Goal: Communication & Community: Answer question/provide support

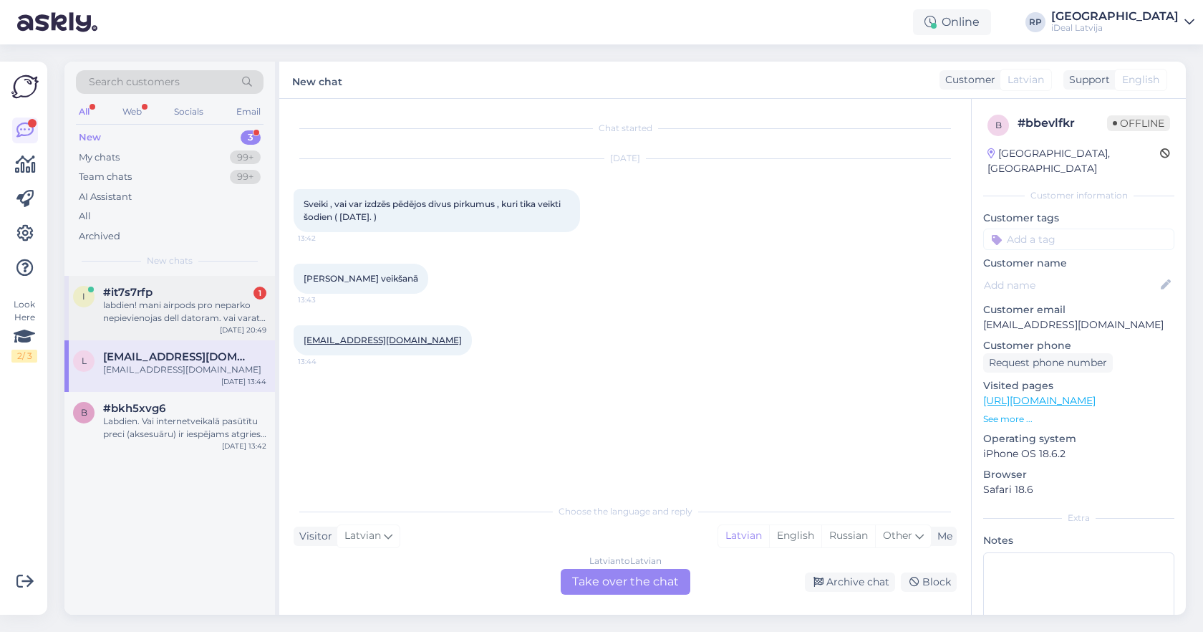
click at [157, 306] on div "labdien! mani airpods pro neparko nepievienojas dell datoram. vai varat kā palī…" at bounding box center [184, 312] width 163 height 26
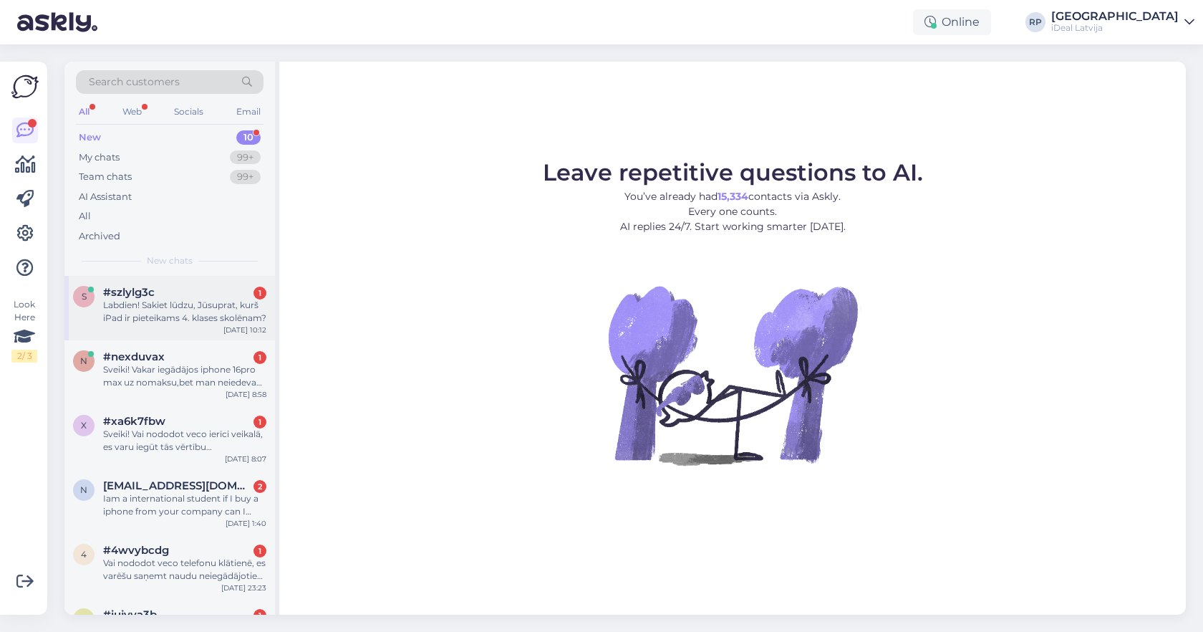
click at [232, 309] on div "Labdien! Sakiet lūdzu, Jūsuprat, kurš iPad ir pieteikams 4. klases skolēnam?" at bounding box center [184, 312] width 163 height 26
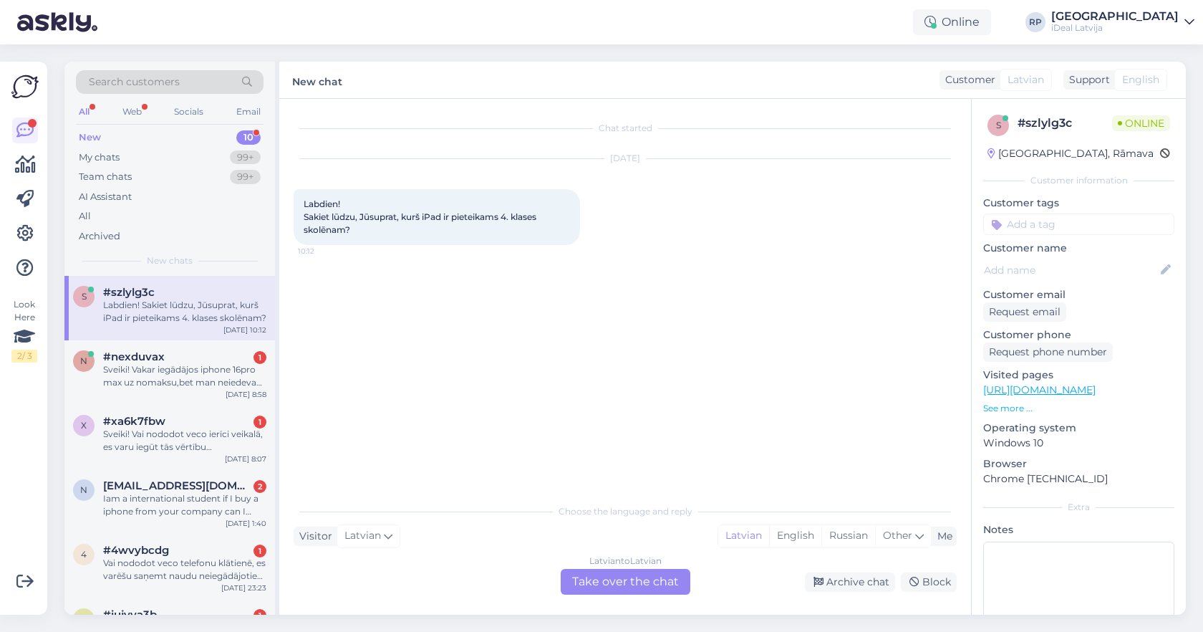
click at [635, 575] on div "Latvian to Latvian Take over the chat" at bounding box center [626, 582] width 130 height 26
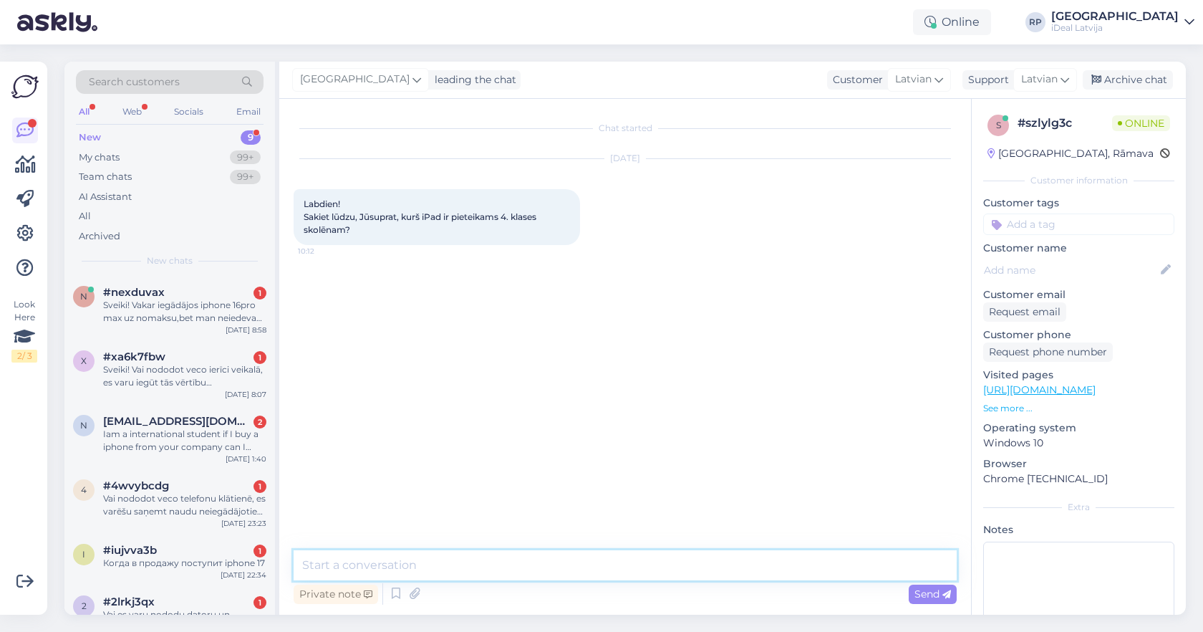
click at [637, 567] on textarea at bounding box center [625, 565] width 663 height 30
paste textarea "iPad 11" 2025 128GB WiFi Blue"
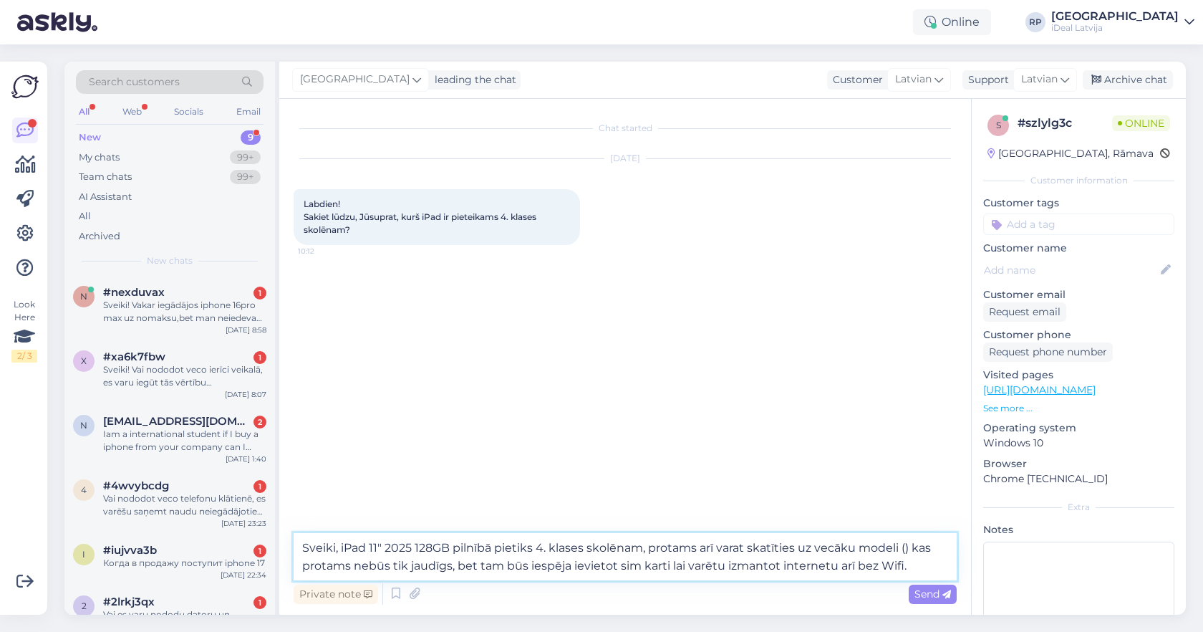
paste textarea "iPad 10.2" 2021 WiFi + Cellular 256GB - Silver"
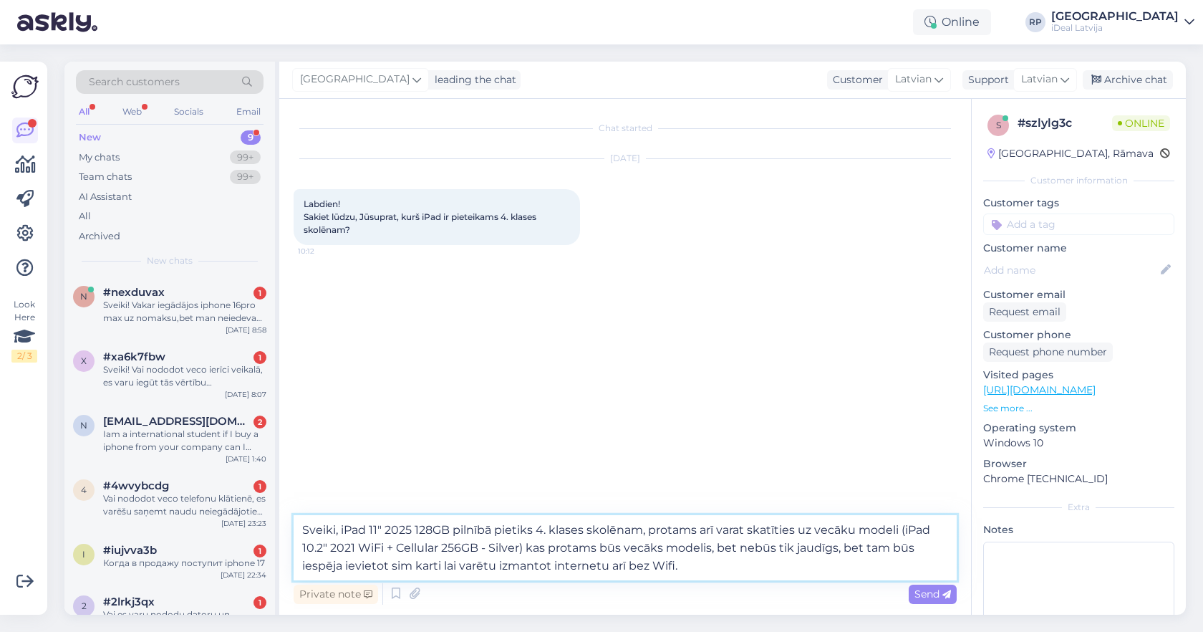
click at [852, 547] on textarea "Sveiki, iPad 11" 2025 128GB pilnībā pietiks 4. klases skolēnam, protams arī var…" at bounding box center [625, 547] width 663 height 65
type textarea "Sveiki, iPad 11" 2025 128GB pilnībā pietiks 4. klases skolēnam, protams arī var…"
click at [702, 569] on textarea "Sveiki, iPad 11" 2025 128GB pilnībā pietiks 4. klases skolēnam, protams arī var…" at bounding box center [625, 547] width 663 height 65
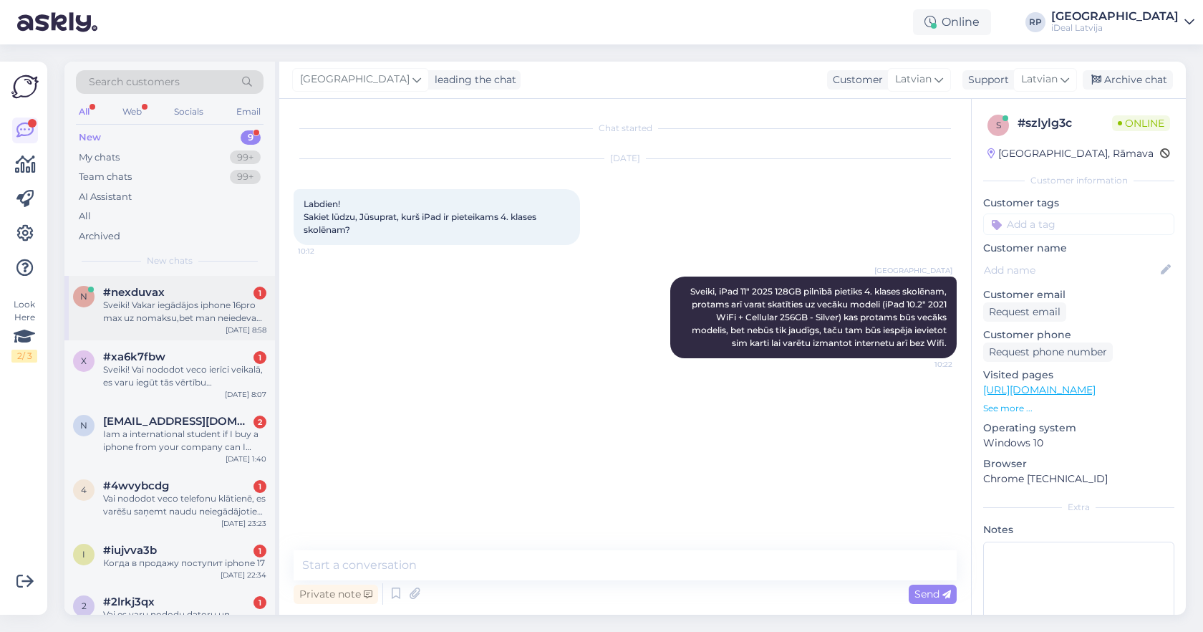
click at [210, 312] on div "Sveiki! Vakar iegādājos iphone 16pro max uz nomaksu,bet man neiedeva čeku. To s…" at bounding box center [184, 312] width 163 height 26
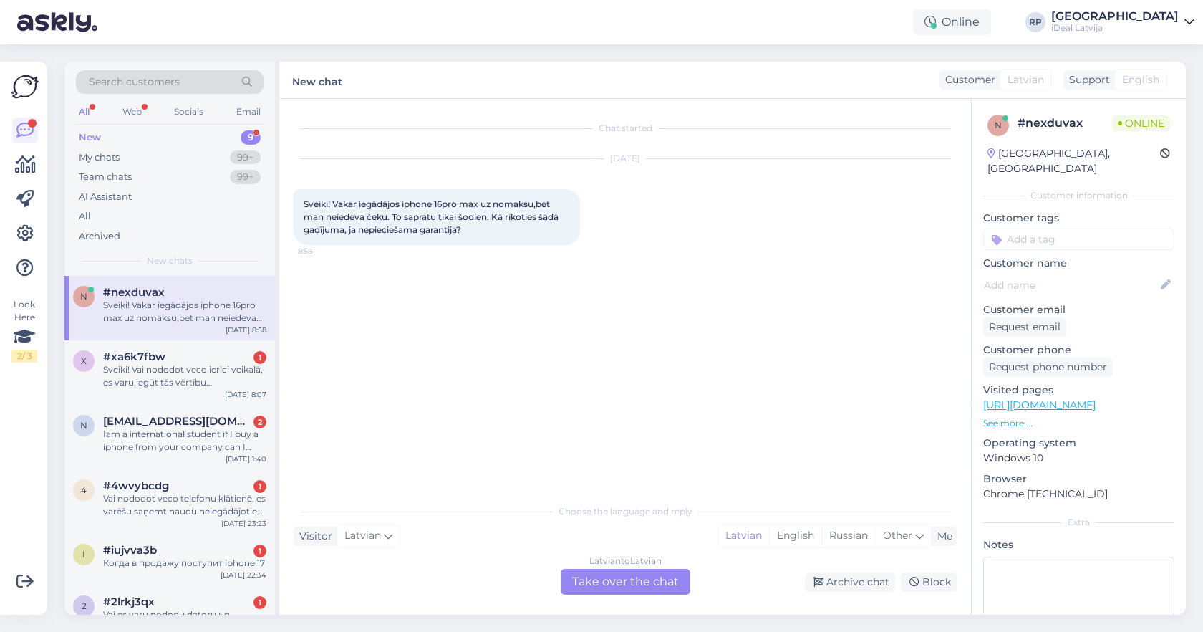
click at [649, 576] on div "Latvian to Latvian Take over the chat" at bounding box center [626, 582] width 130 height 26
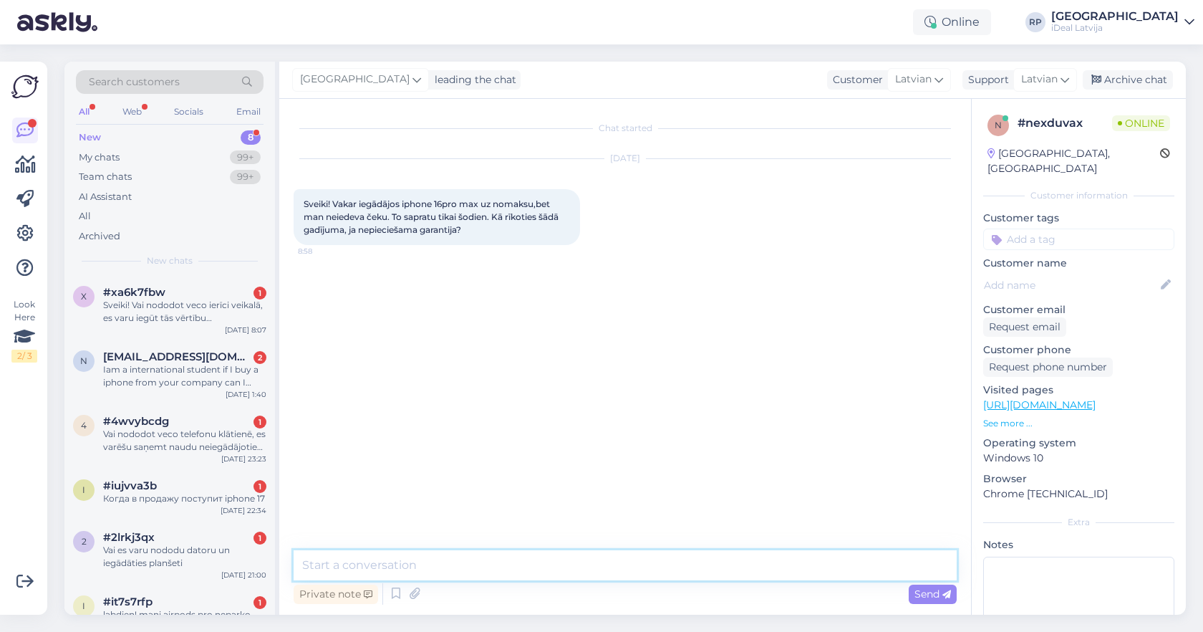
click at [652, 564] on textarea at bounding box center [625, 565] width 663 height 30
type textarea "Sveiki, kādā veikala to iegādājāties ?"
click at [194, 304] on div "Sveiki! Vai nododot veco ierīci veikalā, es varu iegūt tās vērtību neiegādājoti…" at bounding box center [184, 312] width 163 height 26
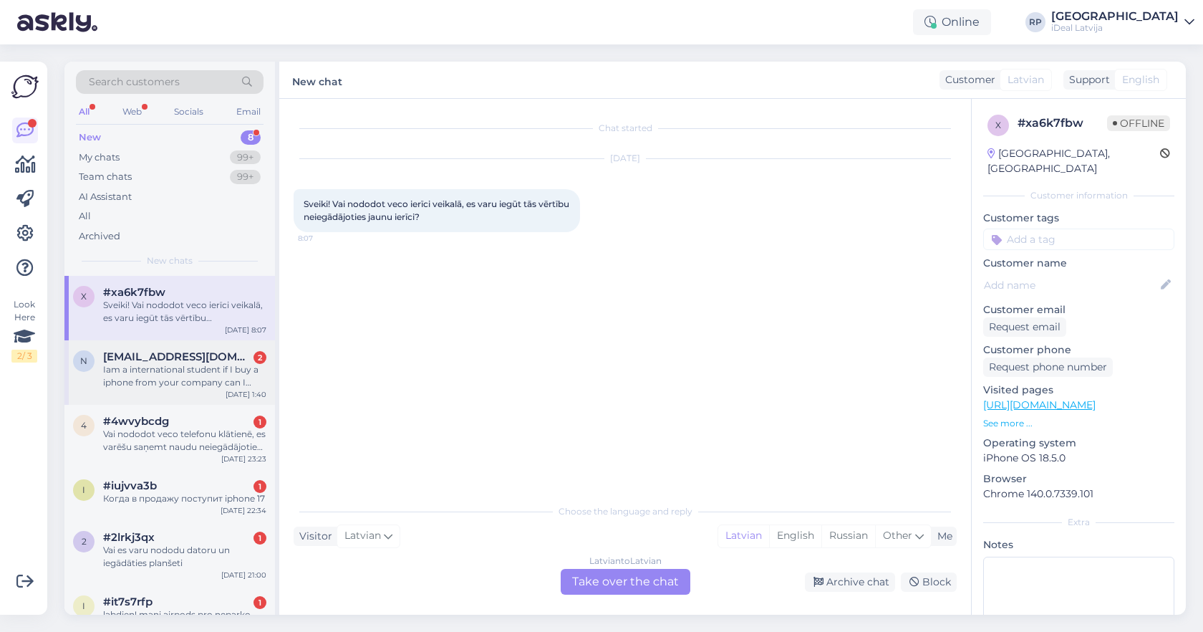
click at [213, 363] on div "Iam a international student if I buy a iphone from your company can I eligible …" at bounding box center [184, 376] width 163 height 26
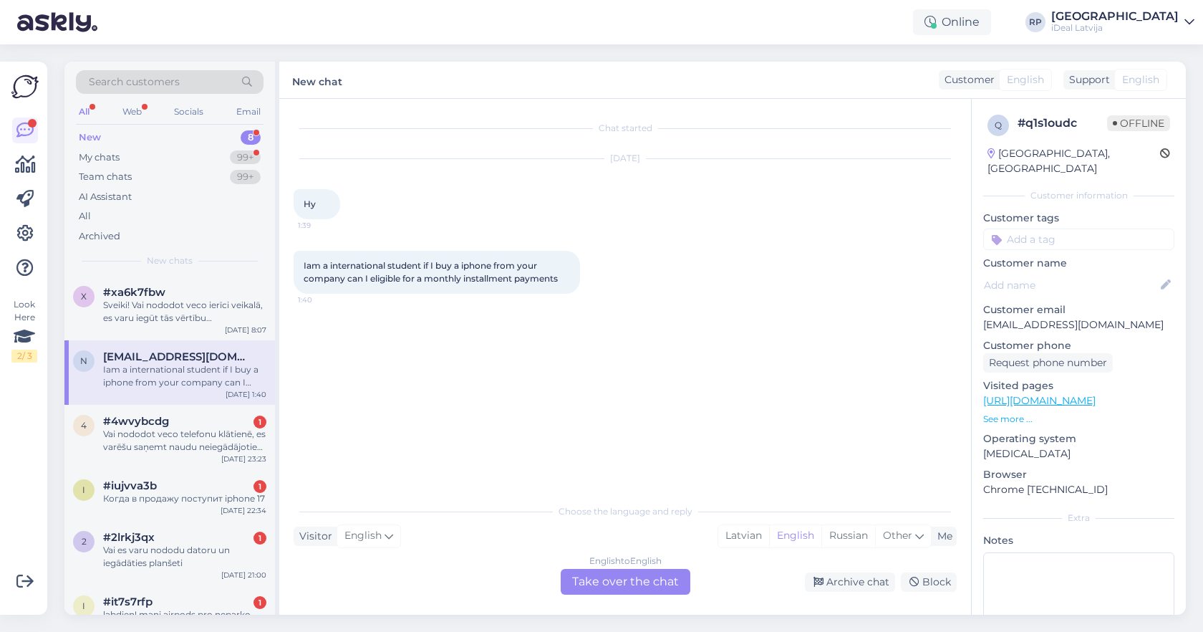
click at [652, 572] on div "English to English Take over the chat" at bounding box center [626, 582] width 130 height 26
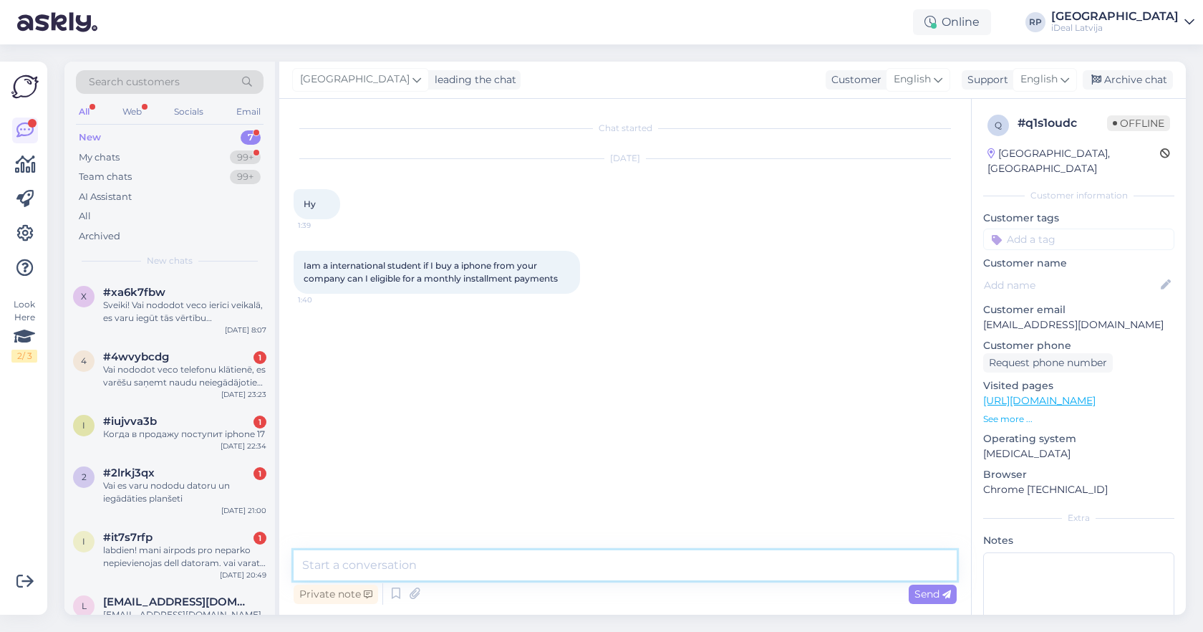
click at [622, 566] on textarea at bounding box center [625, 565] width 663 height 30
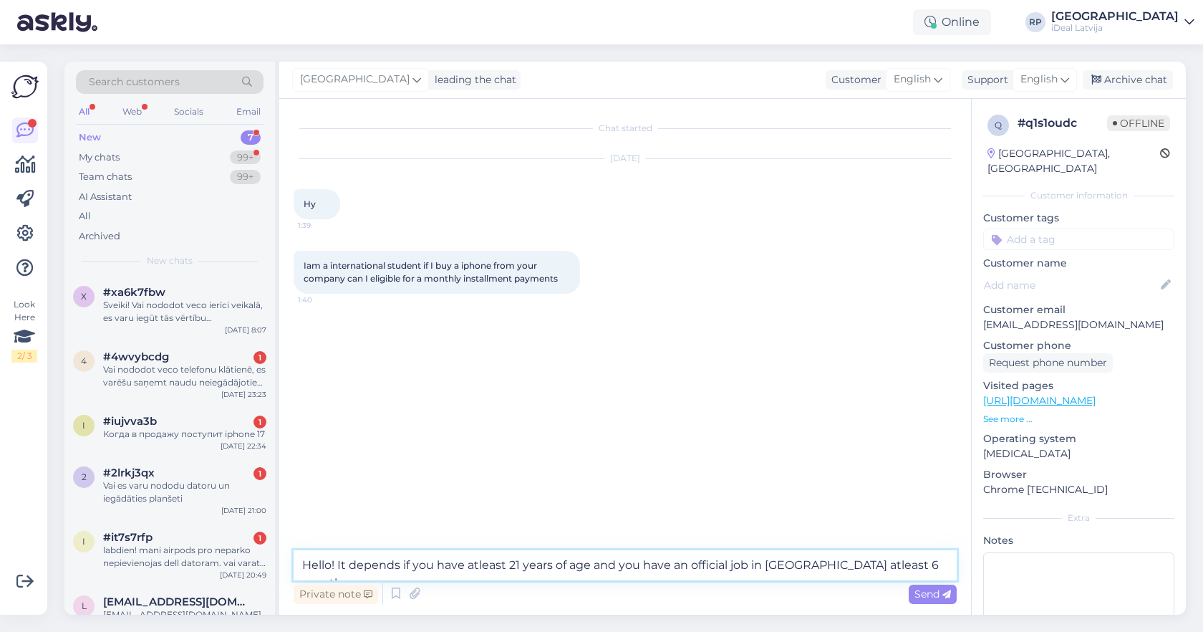
type textarea "Hello! It depends if you have atleast 21 years of age and you have an official …"
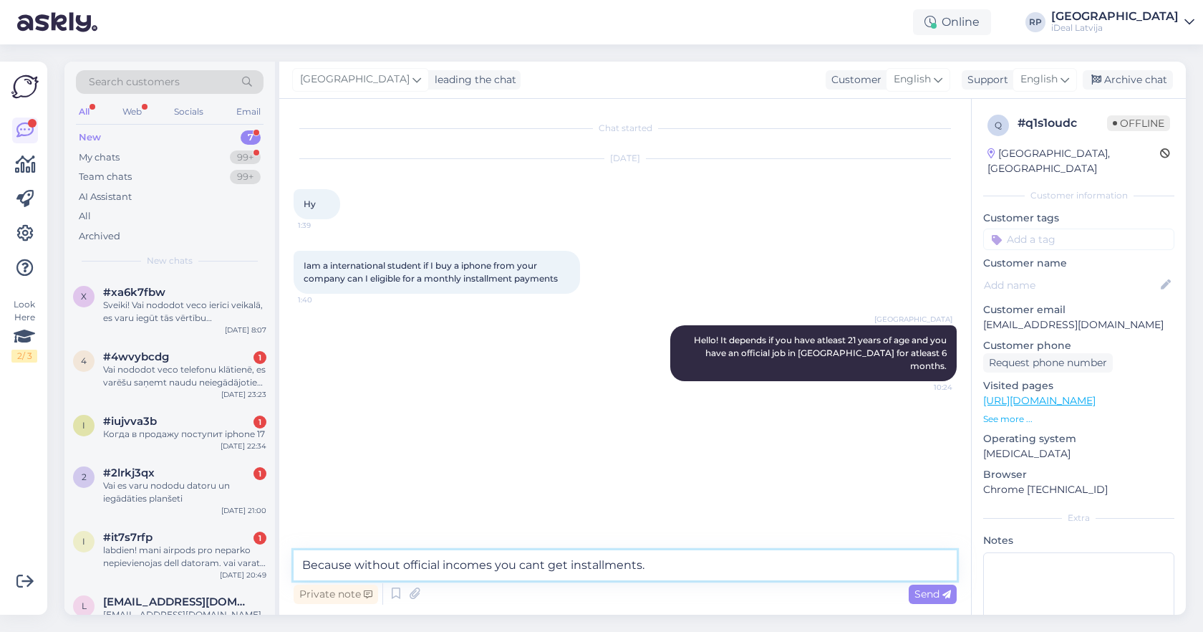
click at [569, 562] on textarea "Because without official incomes you cant get installments." at bounding box center [625, 565] width 663 height 30
type textarea "Because without official incomes you cant get monthly installments."
click at [712, 561] on textarea "Because without official incomes you cant get monthly installments." at bounding box center [625, 565] width 663 height 30
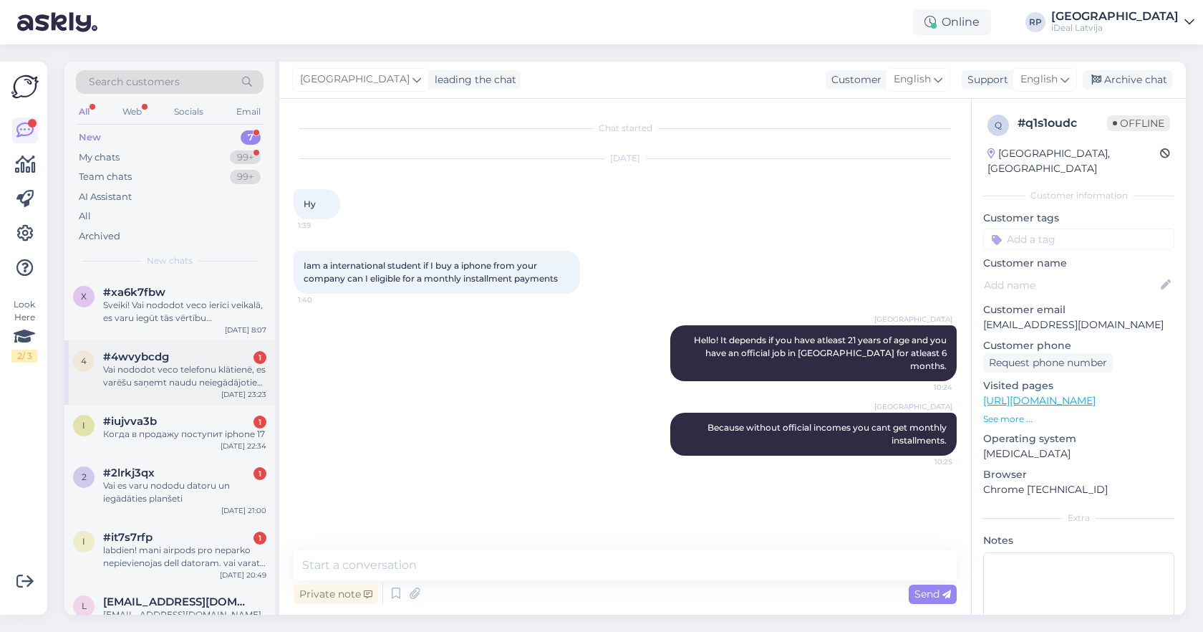
click at [209, 369] on div "Vai nododot veco telefonu klātienē, es varēšu saņemt naudu neiegādājoties jaunu…" at bounding box center [184, 376] width 163 height 26
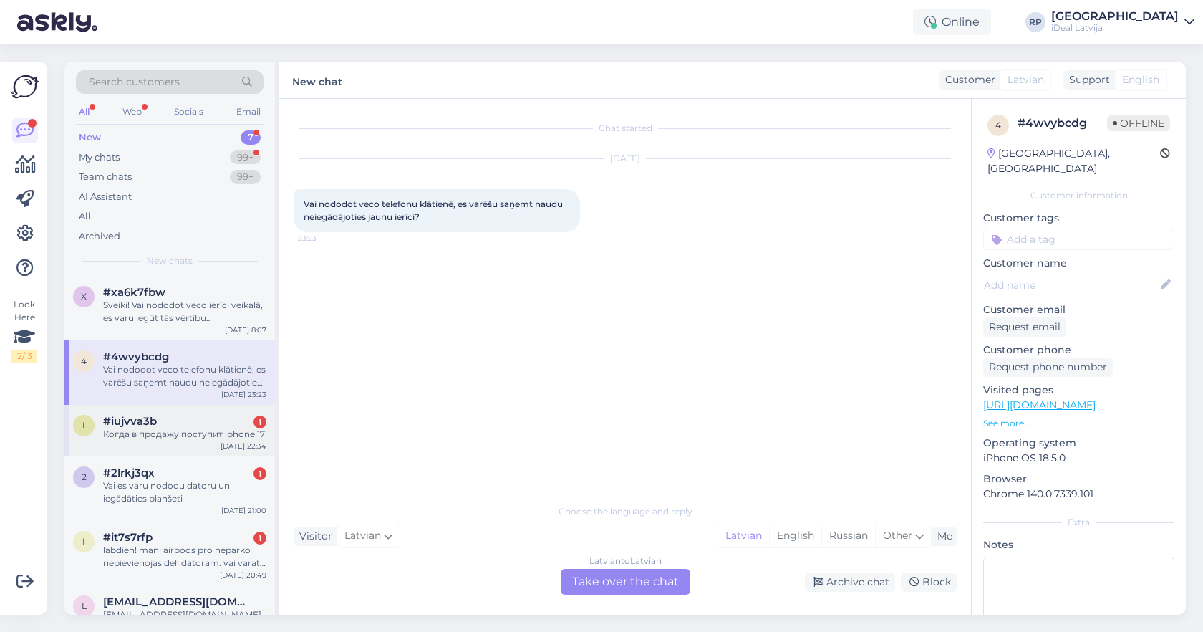
click at [195, 453] on div "i #iujvva3b 1 Когда в продажу поступит iphone 17 Sep 8 22:34" at bounding box center [169, 431] width 211 height 52
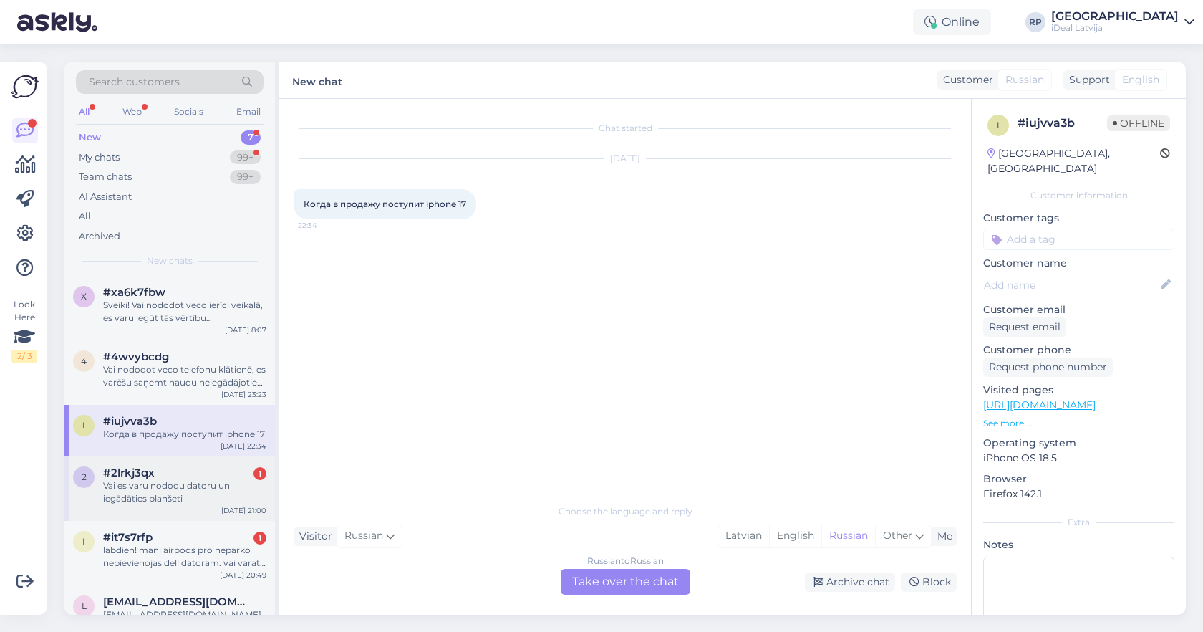
click at [105, 486] on div "Vai es varu nododu datoru un iegādāties planšeti" at bounding box center [184, 492] width 163 height 26
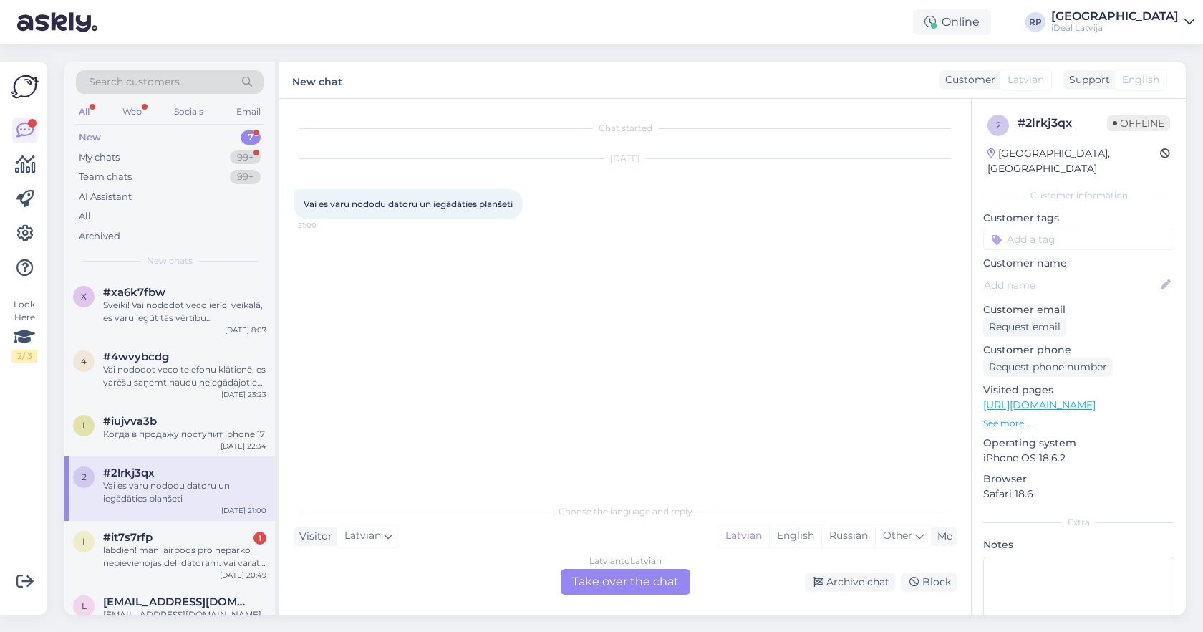
click at [620, 571] on div "Latvian to Latvian Take over the chat" at bounding box center [626, 582] width 130 height 26
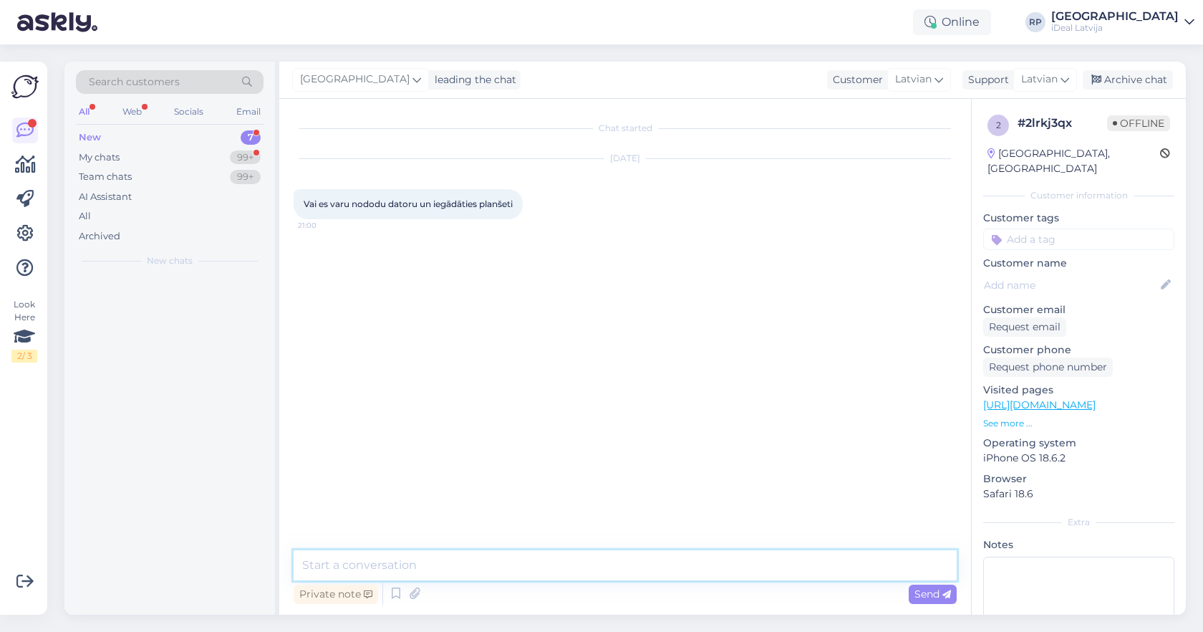
click at [579, 561] on textarea at bounding box center [625, 565] width 663 height 30
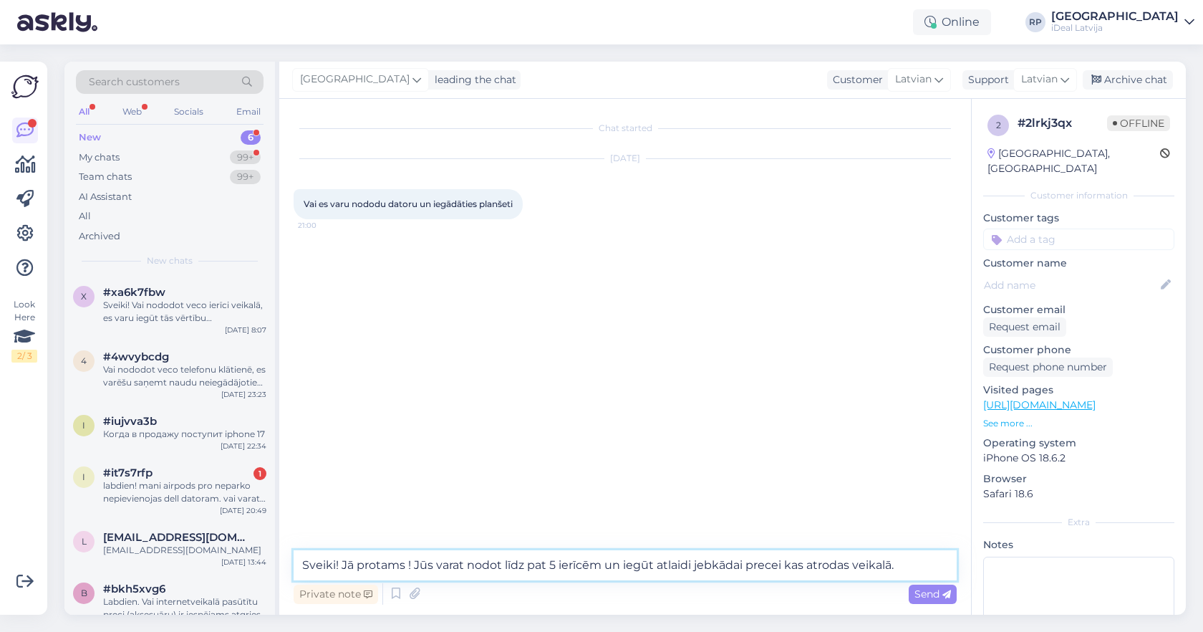
type textarea "Sveiki! Jā protams ! Jūs varat nodot līdz pat 5 ierīcēm un iegūt atlaidi jebkād…"
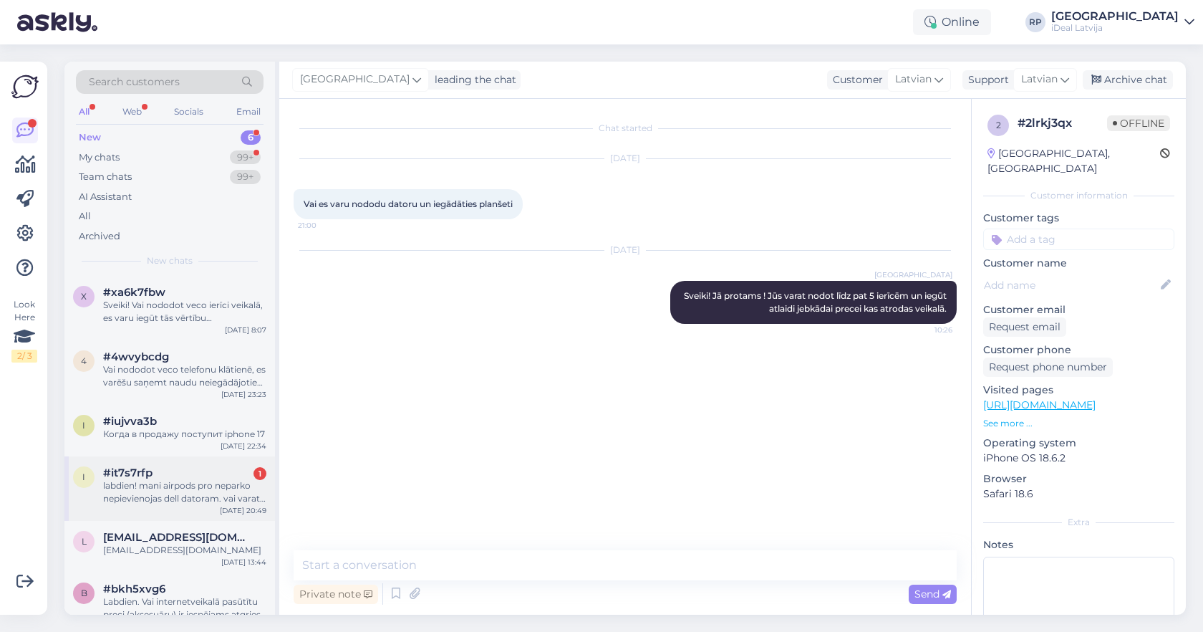
click at [170, 488] on div "labdien! mani airpods pro neparko nepievienojas dell datoram. vai varat kā palī…" at bounding box center [184, 492] width 163 height 26
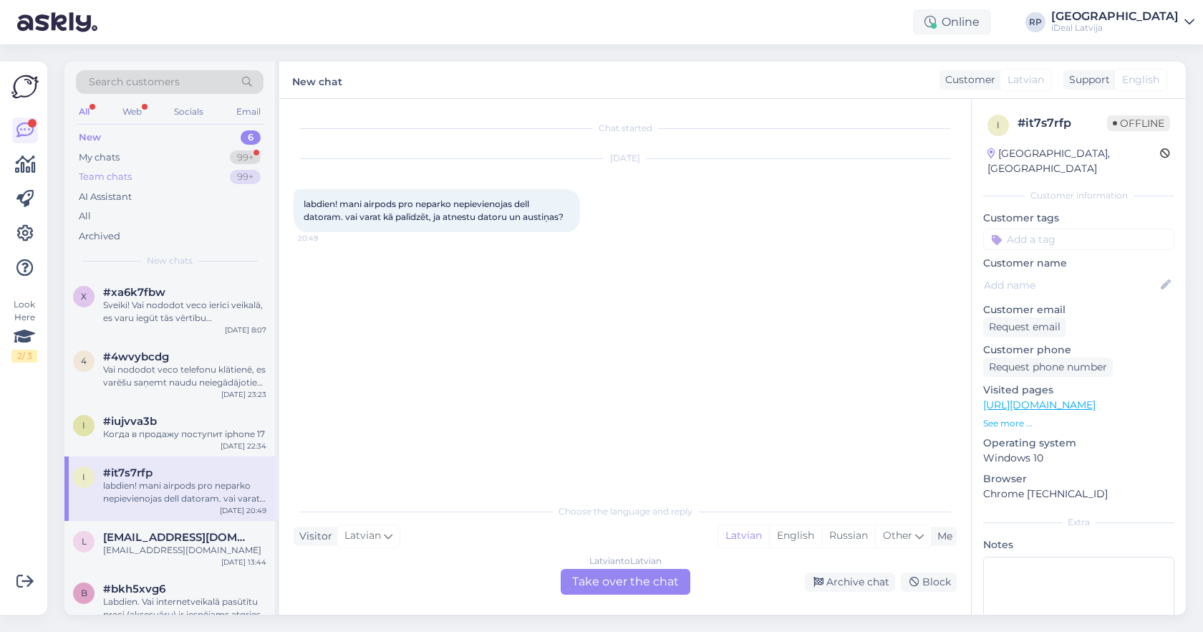
click at [214, 167] on div "Team chats 99+" at bounding box center [170, 177] width 188 height 20
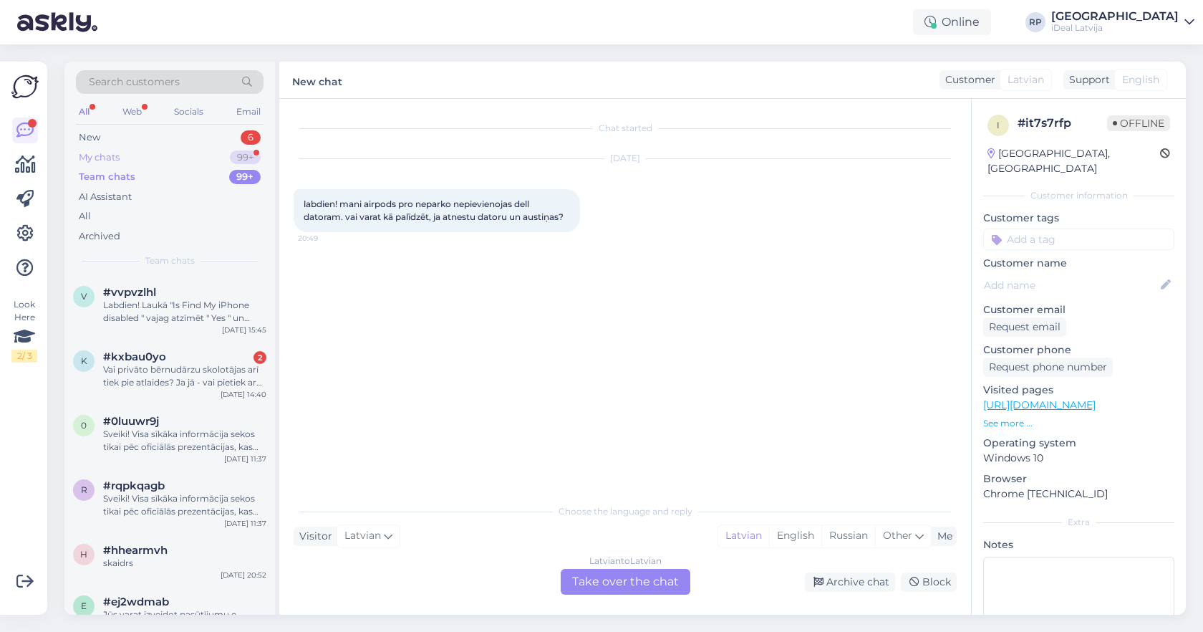
click at [222, 161] on div "My chats 99+" at bounding box center [170, 158] width 188 height 20
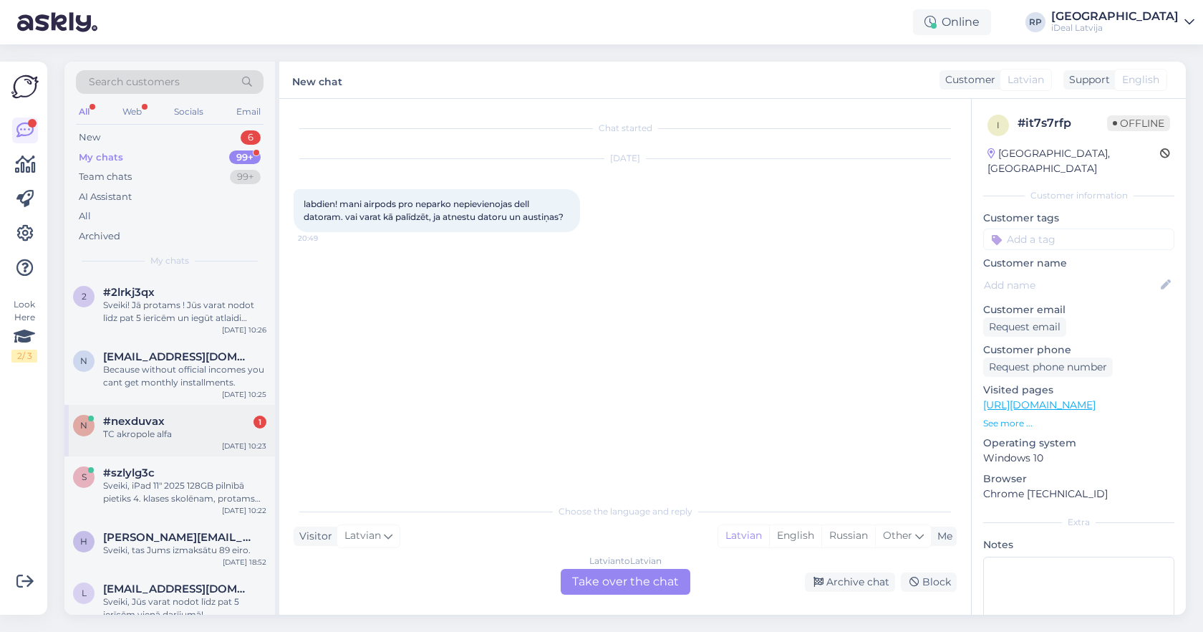
click at [213, 435] on div "TC akropole alfa" at bounding box center [184, 433] width 163 height 13
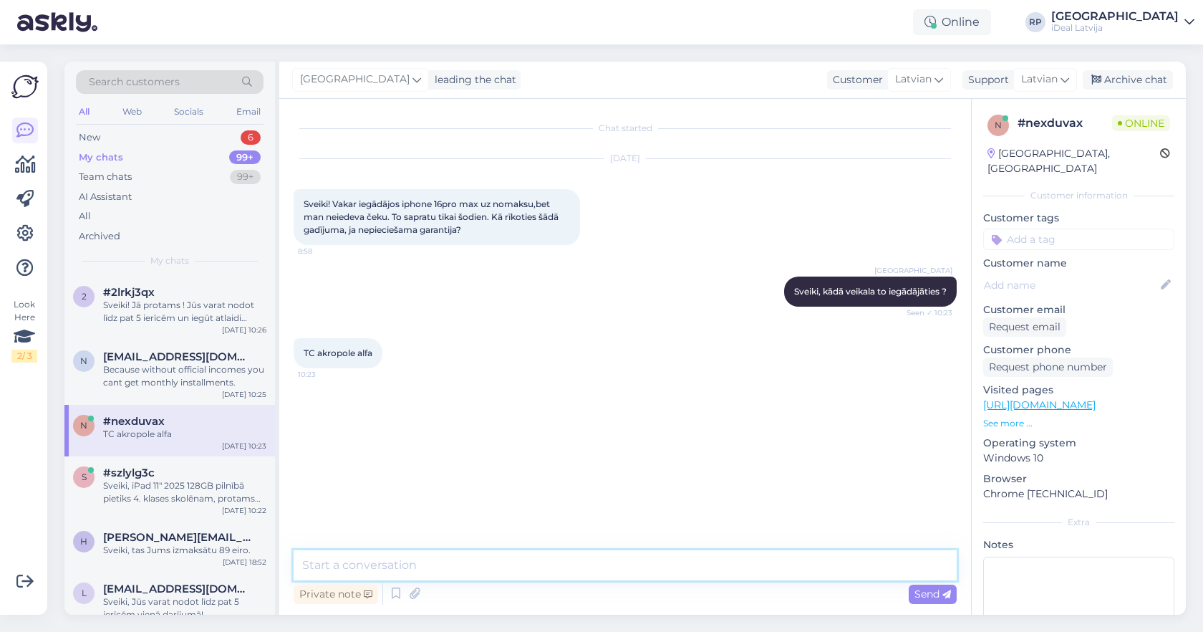
click at [497, 562] on textarea at bounding box center [625, 565] width 663 height 30
type textarea "S"
type textarea "Šī bija nomaksa vai noma (smart deal) ?"
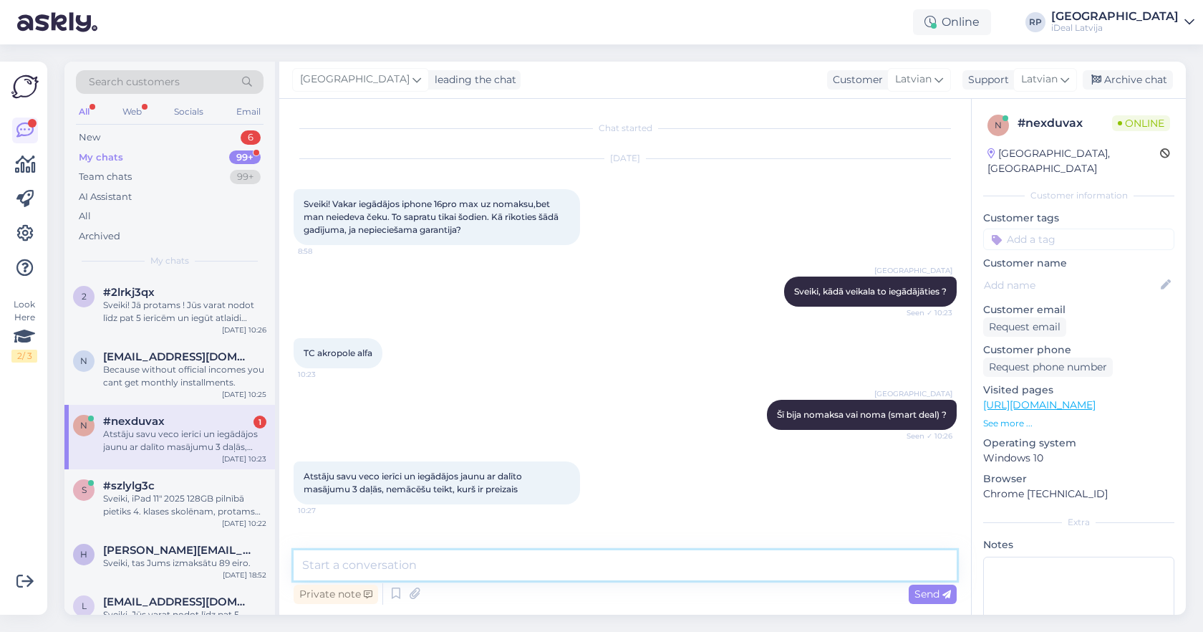
click at [383, 566] on textarea at bounding box center [625, 565] width 663 height 30
click at [396, 556] on textarea at bounding box center [625, 565] width 663 height 30
click at [494, 437] on div "Riga plaza Šī bija nomaksa vai noma (smart deal) ? Seen ✓ 10:26" at bounding box center [625, 415] width 663 height 62
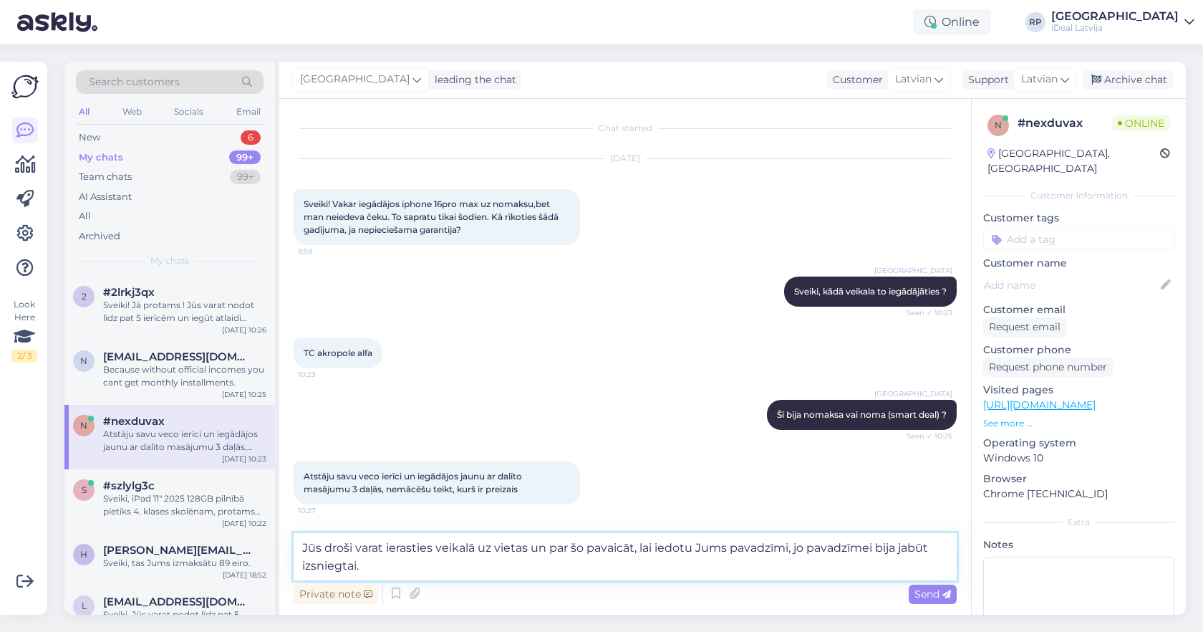
click at [487, 574] on textarea "Jūs droši varat ierasties veikalā uz vietas un par šo pavaicāt, lai iedotu Jums…" at bounding box center [625, 556] width 663 height 47
type textarea "Jūs droši varat ierasties veikalā uz vietas un par šo pavaicāt, lai iedotu Jums…"
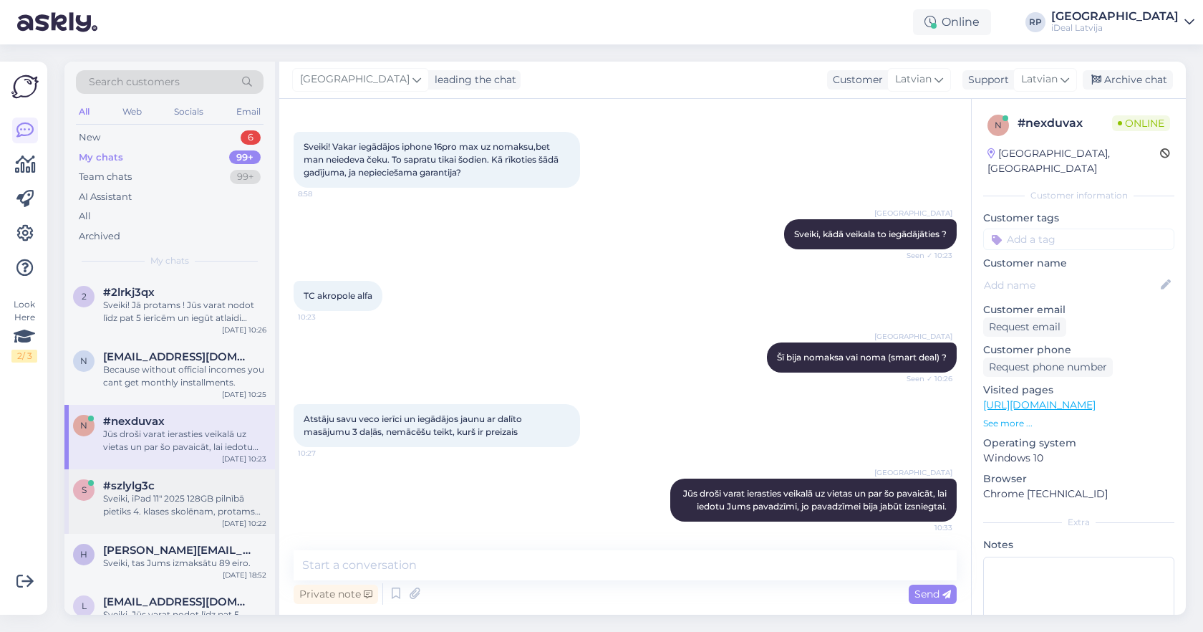
click at [149, 502] on div "Sveiki, iPad 11" 2025 128GB pilnībā pietiks 4. klases skolēnam, protams arī var…" at bounding box center [184, 505] width 163 height 26
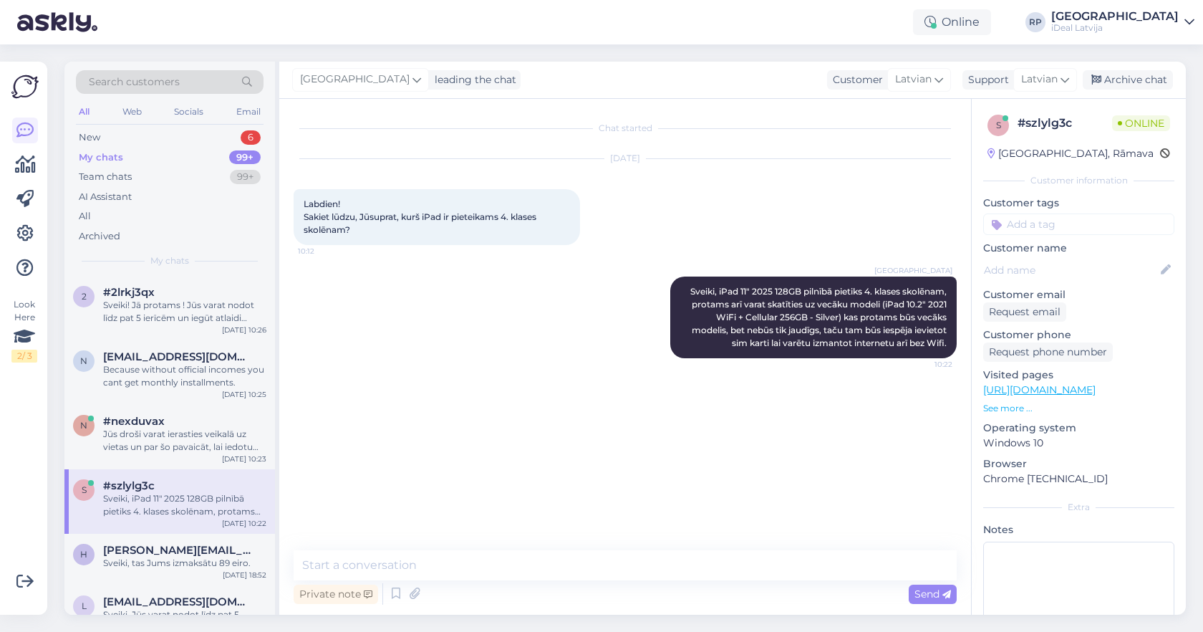
scroll to position [0, 0]
click at [144, 428] on div "Jūs droši varat ierasties veikalā uz vietas un par šo pavaicāt, lai iedotu Jums…" at bounding box center [184, 440] width 163 height 26
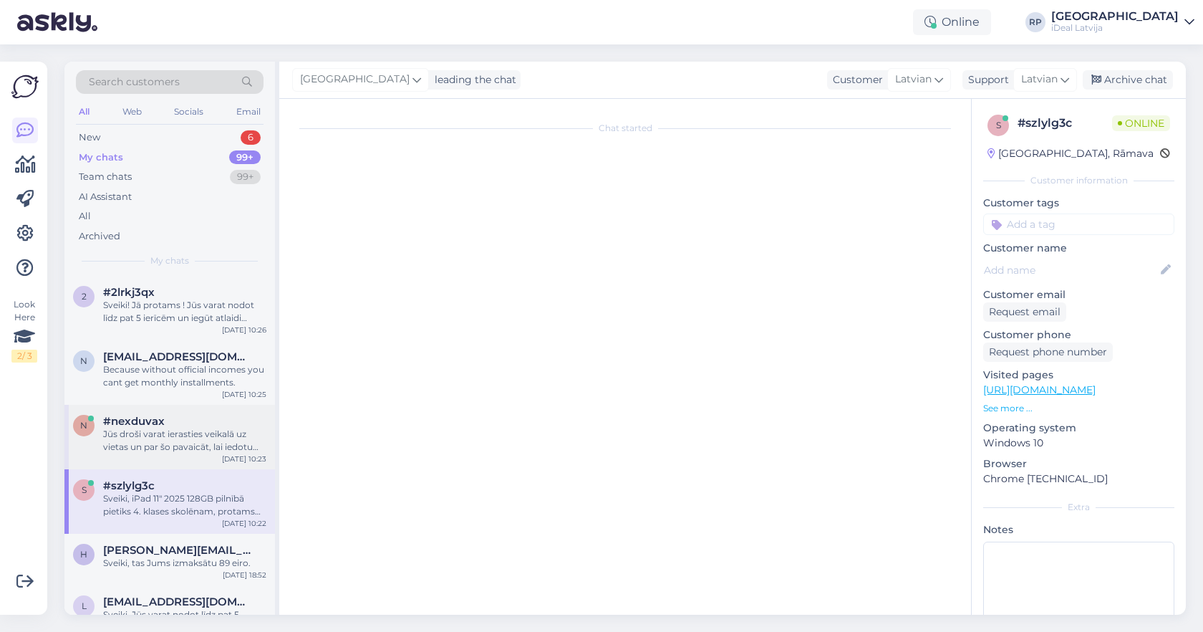
scroll to position [70, 0]
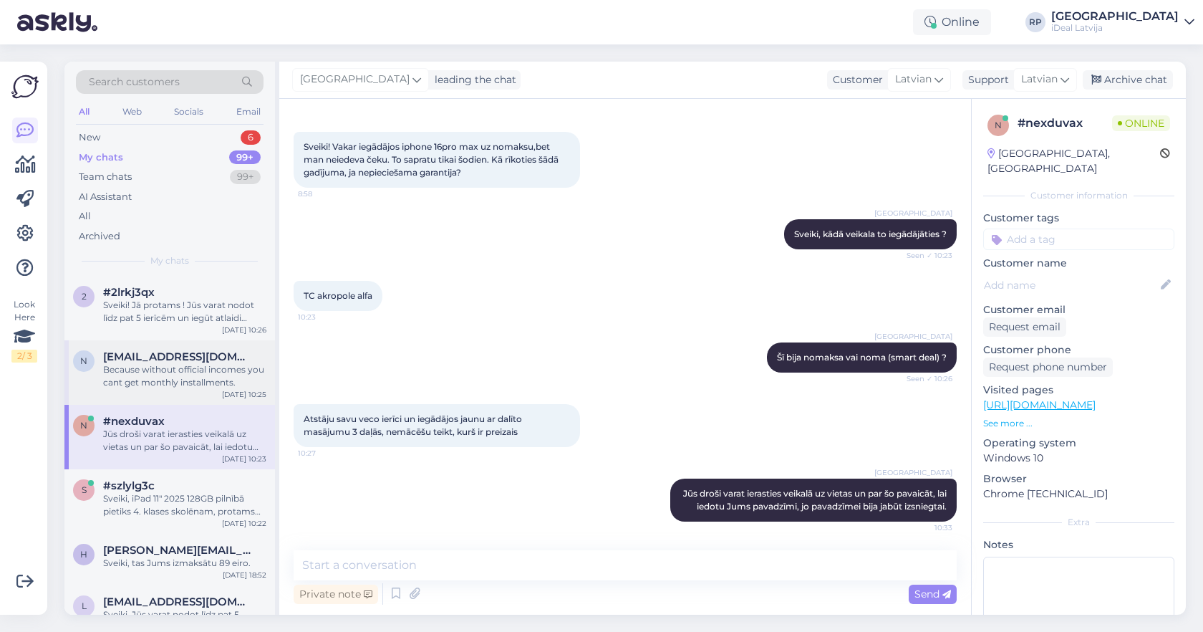
click at [151, 371] on div "Because without official incomes you cant get monthly installments." at bounding box center [184, 376] width 163 height 26
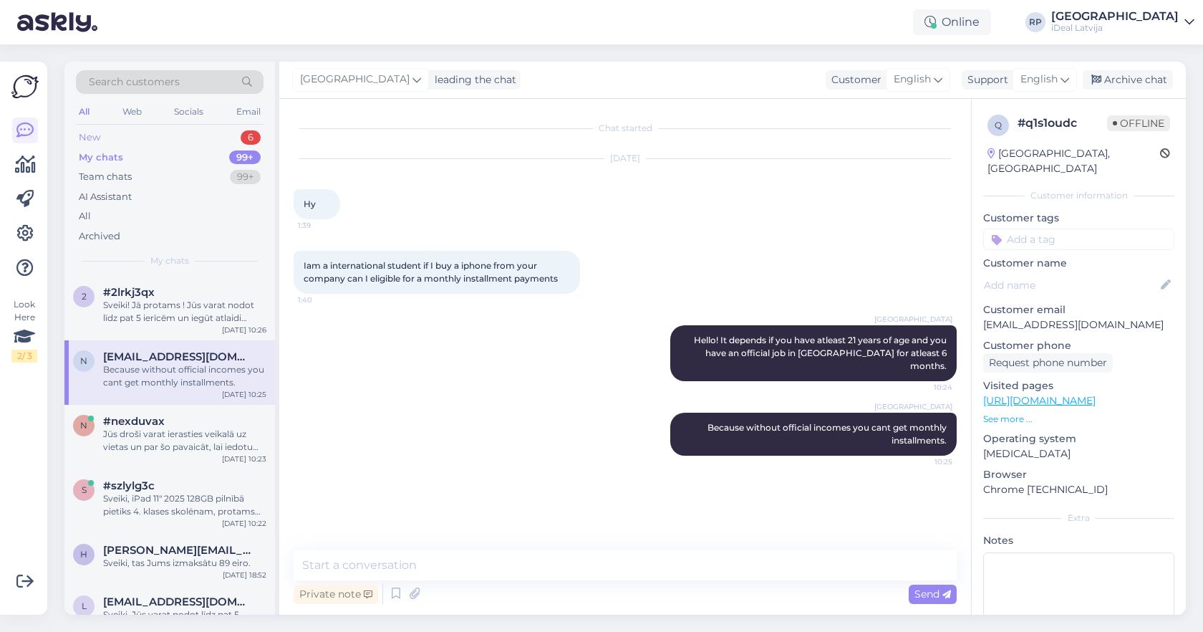
click at [155, 139] on div "New 6" at bounding box center [170, 137] width 188 height 20
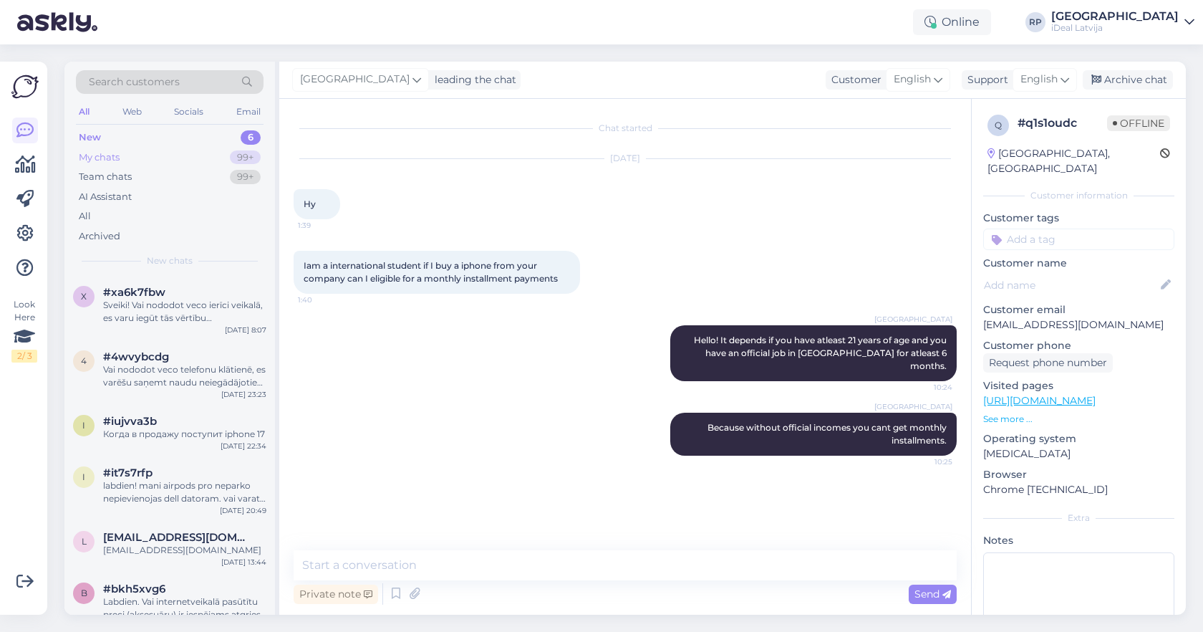
click at [166, 154] on div "My chats 99+" at bounding box center [170, 158] width 188 height 20
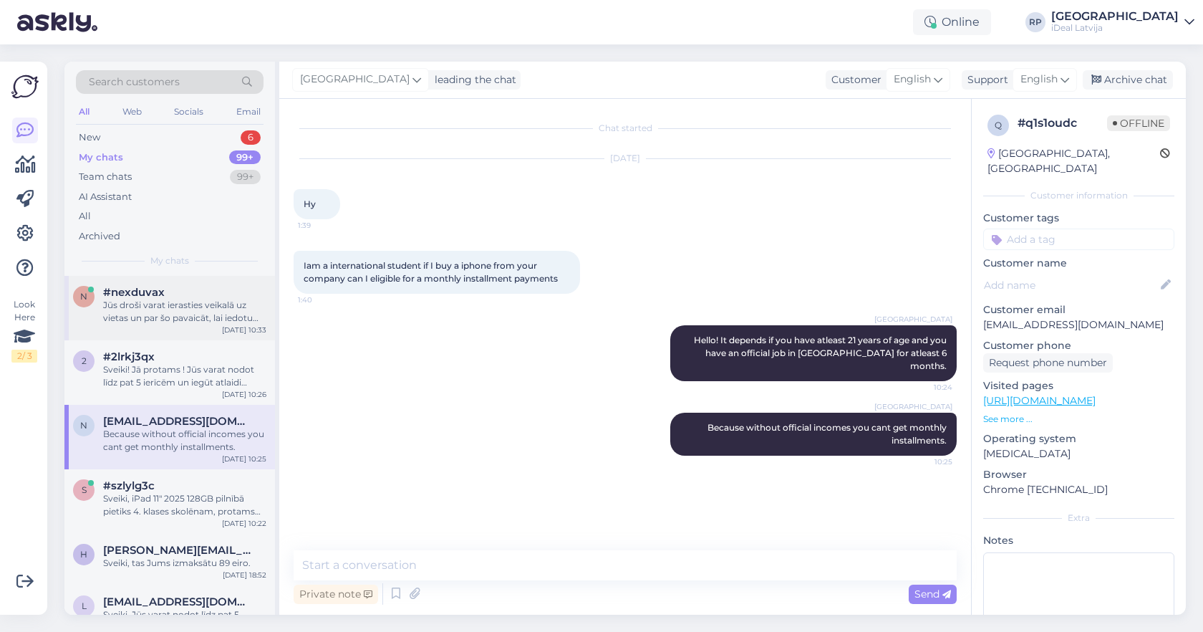
click at [156, 319] on div "Jūs droši varat ierasties veikalā uz vietas un par šo pavaicāt, lai iedotu Jums…" at bounding box center [184, 312] width 163 height 26
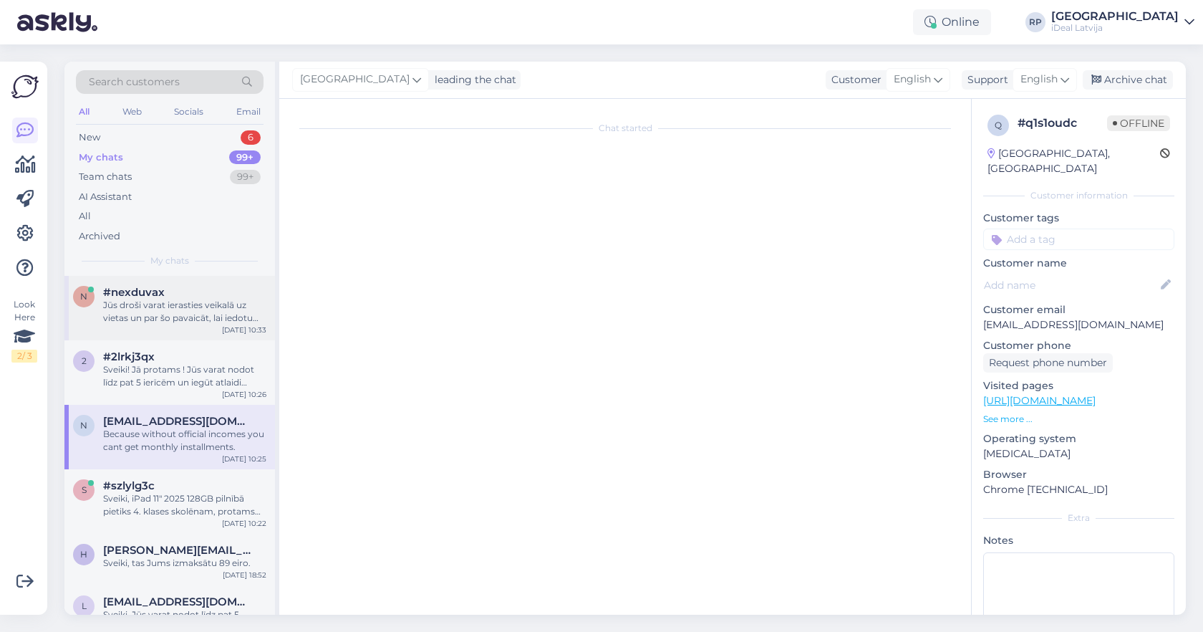
scroll to position [70, 0]
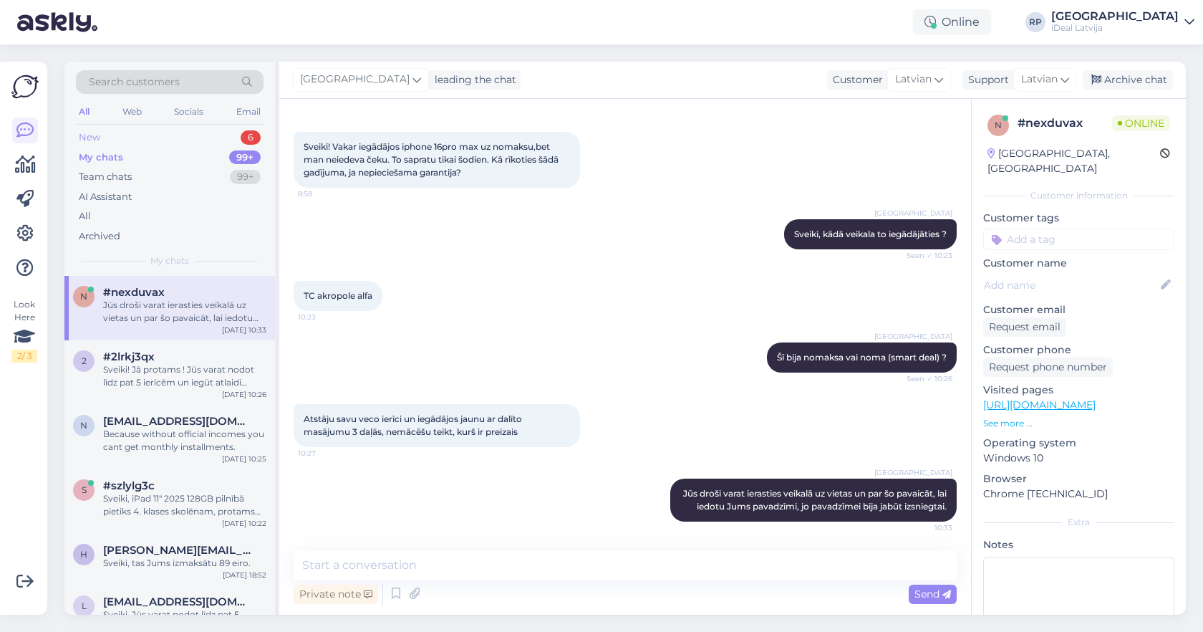
click at [179, 133] on div "New 6" at bounding box center [170, 137] width 188 height 20
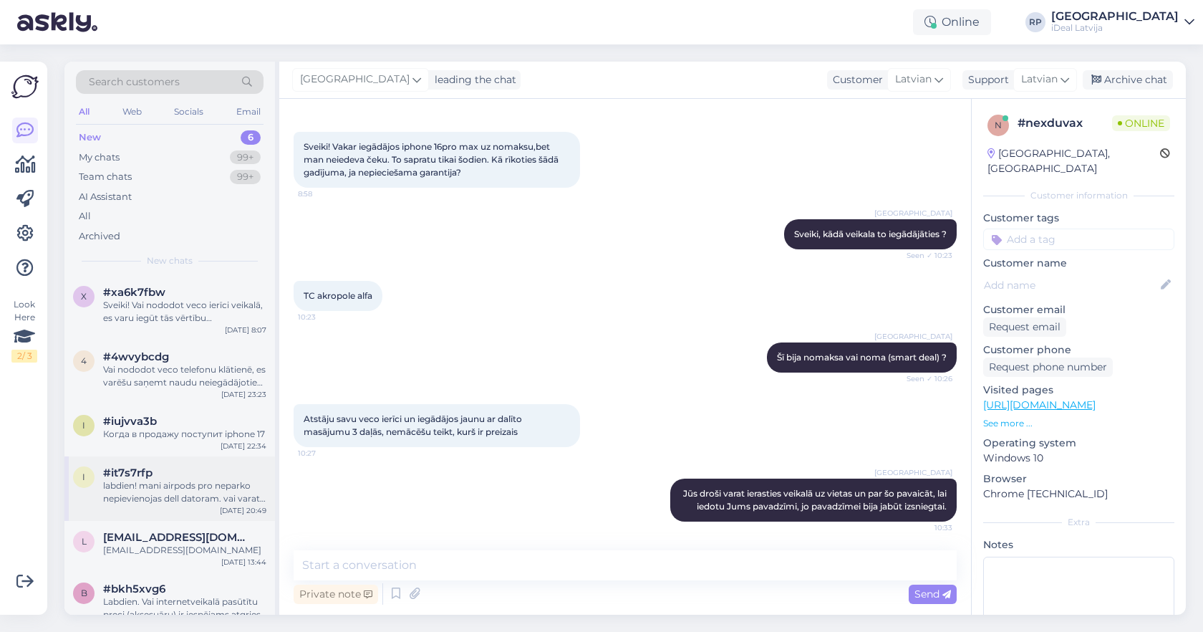
click at [183, 495] on div "labdien! mani airpods pro neparko nepievienojas dell datoram. vai varat kā palī…" at bounding box center [184, 492] width 163 height 26
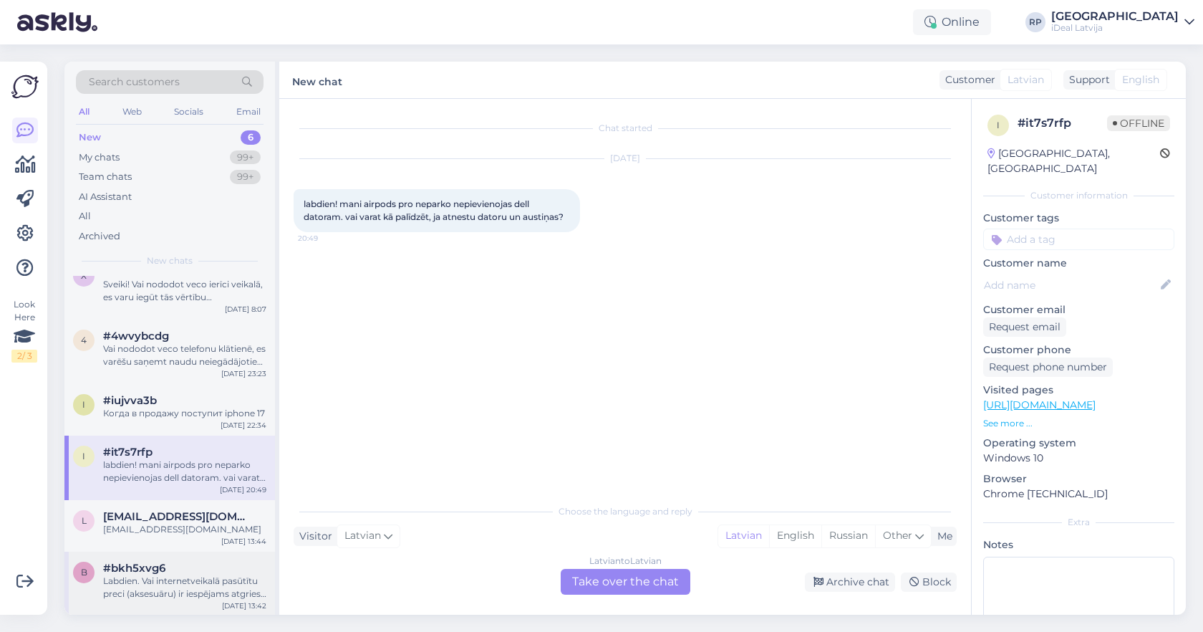
scroll to position [20, 0]
click at [145, 599] on div "b #bkh5xvg6 Labdien. Vai internetveikalā pasūtītu preci (aksesuāru) ir iespējam…" at bounding box center [169, 584] width 211 height 64
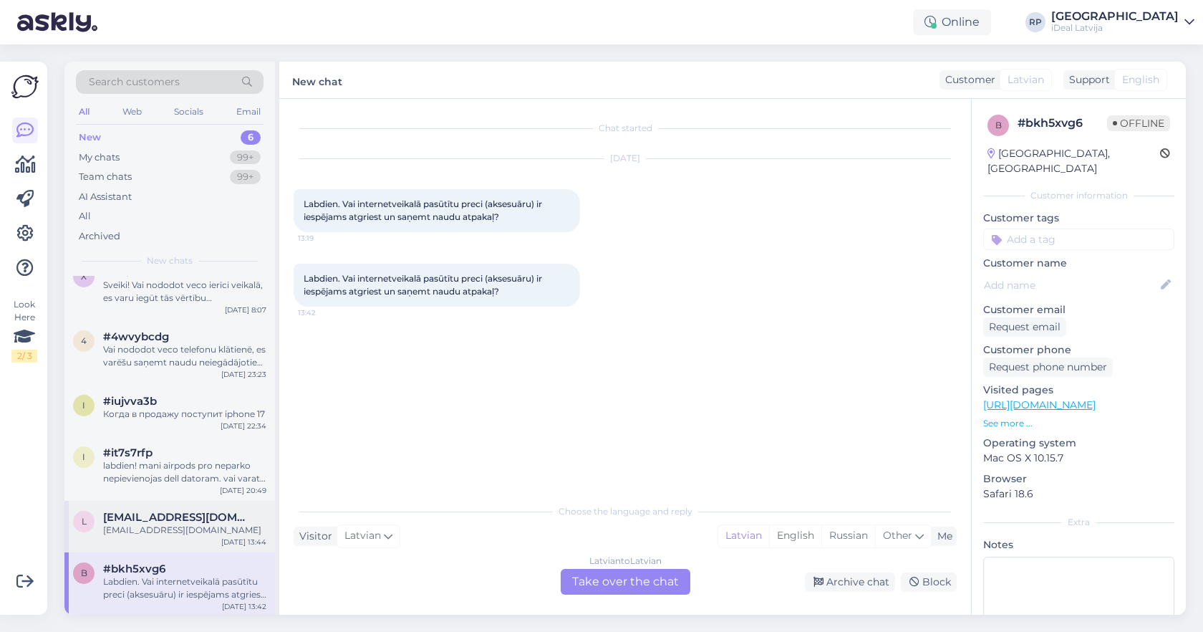
click at [182, 534] on div "l laura.neilande10@inbox.lv laura.neilande10@inbox.lv Sep 8 13:44" at bounding box center [169, 526] width 211 height 52
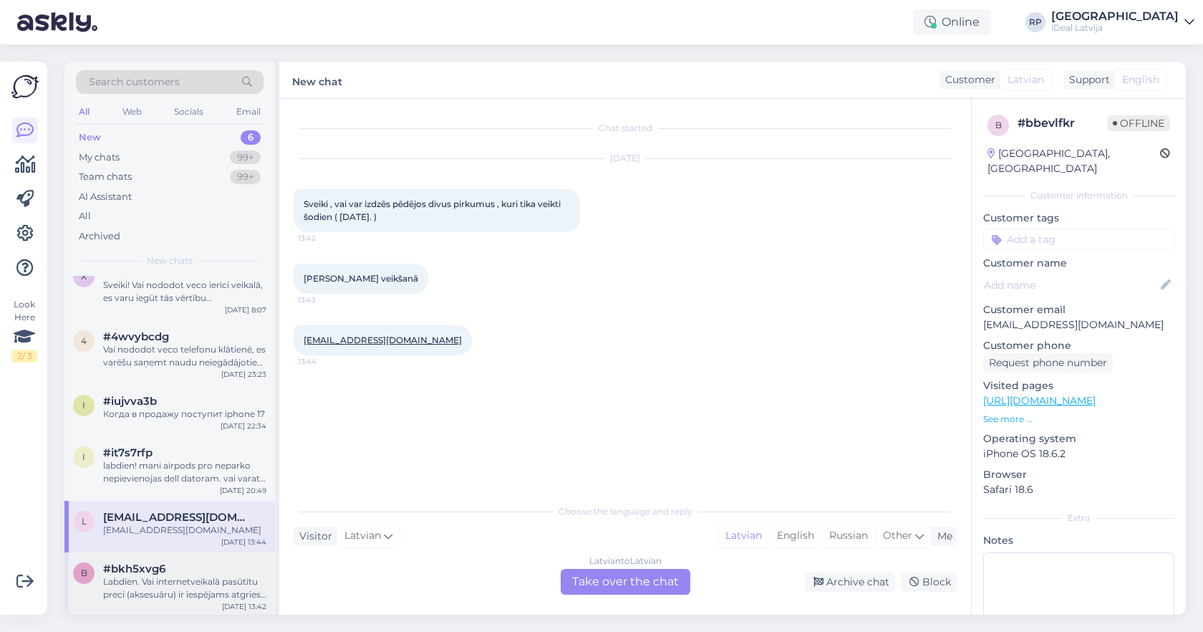
click at [130, 594] on div "Labdien. Vai internetveikalā pasūtītu preci (aksesuāru) ir iespējams atgriest u…" at bounding box center [184, 588] width 163 height 26
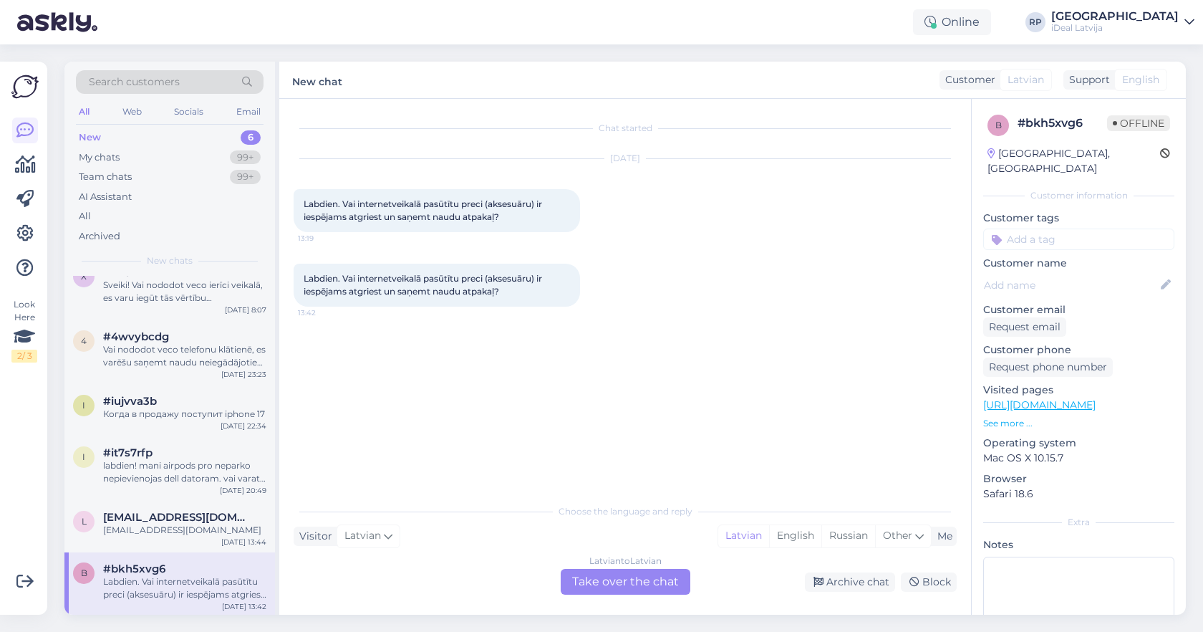
click at [657, 577] on div "Latvian to Latvian Take over the chat" at bounding box center [626, 582] width 130 height 26
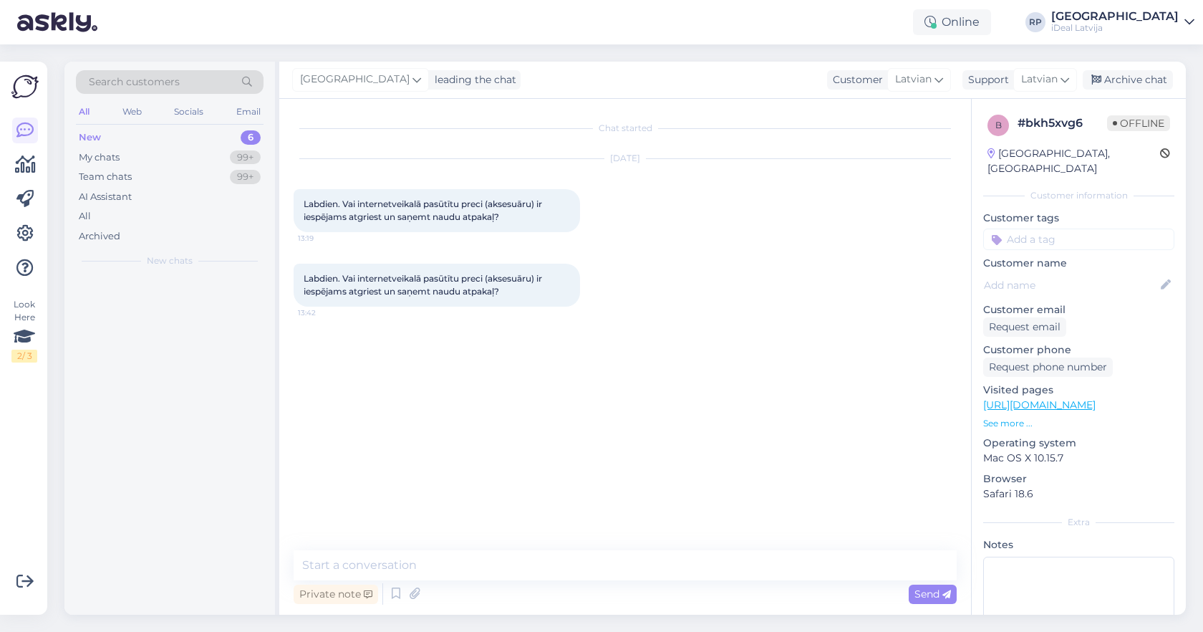
scroll to position [0, 0]
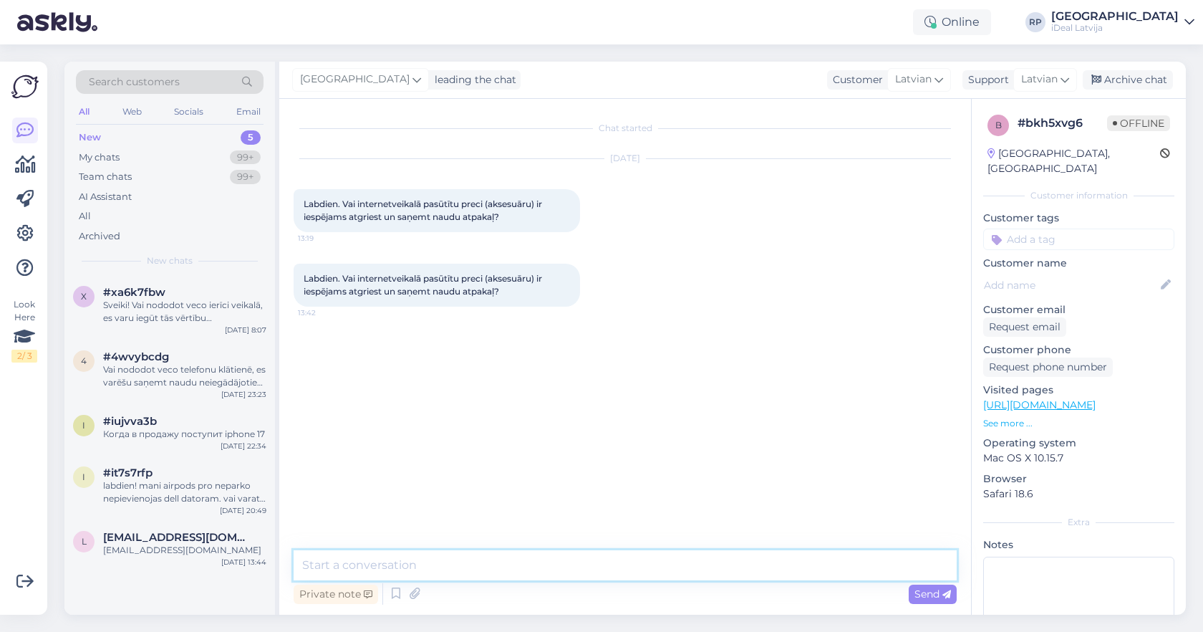
click at [655, 562] on textarea at bounding box center [625, 565] width 663 height 30
type textarea "Sveiki! Jā protams, taču mēs novērtēsim kādā stāvoklī prece tiks atgriezta uz v…"
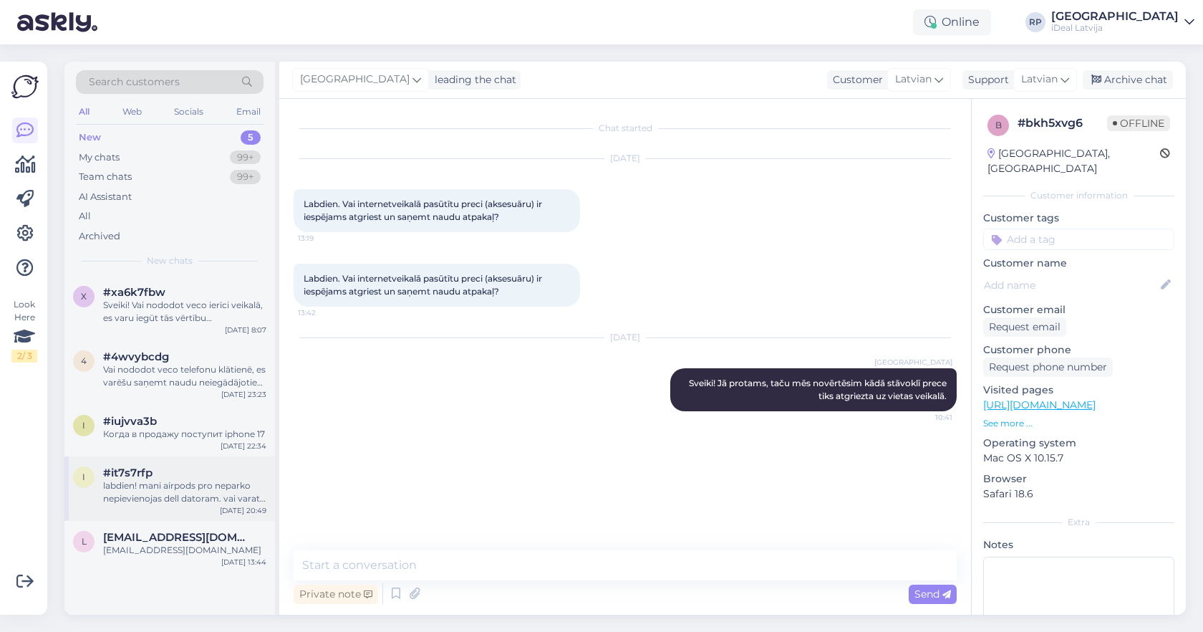
click at [140, 503] on div "i #it7s7rfp labdien! mani airpods pro neparko nepievienojas dell datoram. vai v…" at bounding box center [169, 488] width 211 height 64
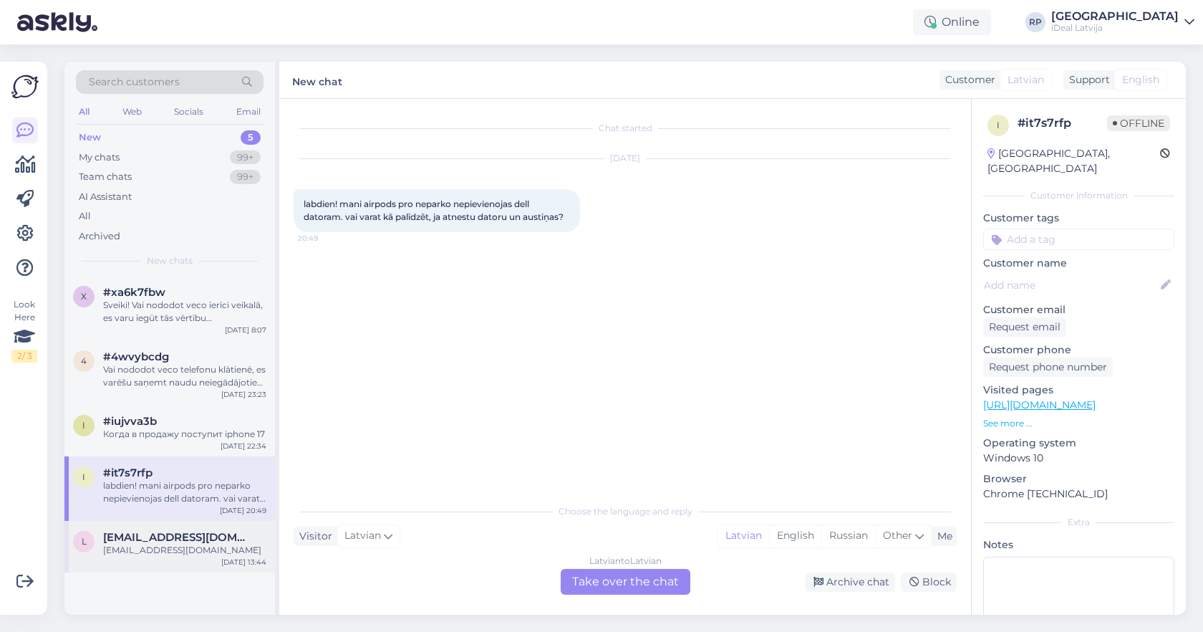
click at [158, 548] on div "[EMAIL_ADDRESS][DOMAIN_NAME]" at bounding box center [184, 549] width 163 height 13
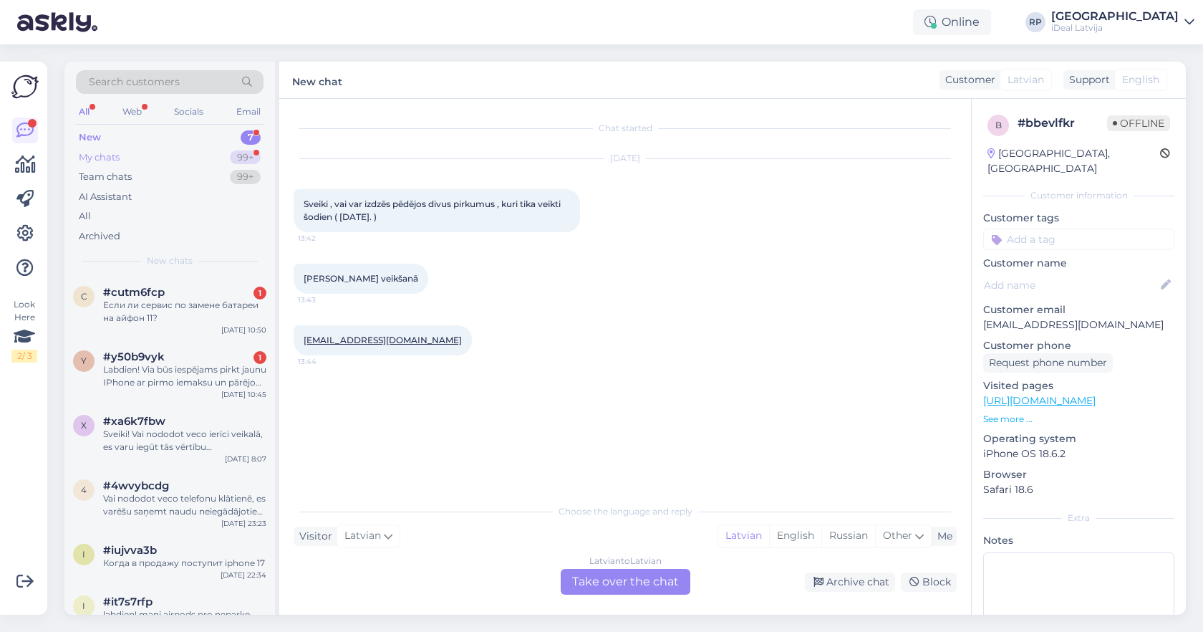
click at [241, 161] on div "99+" at bounding box center [245, 157] width 31 height 14
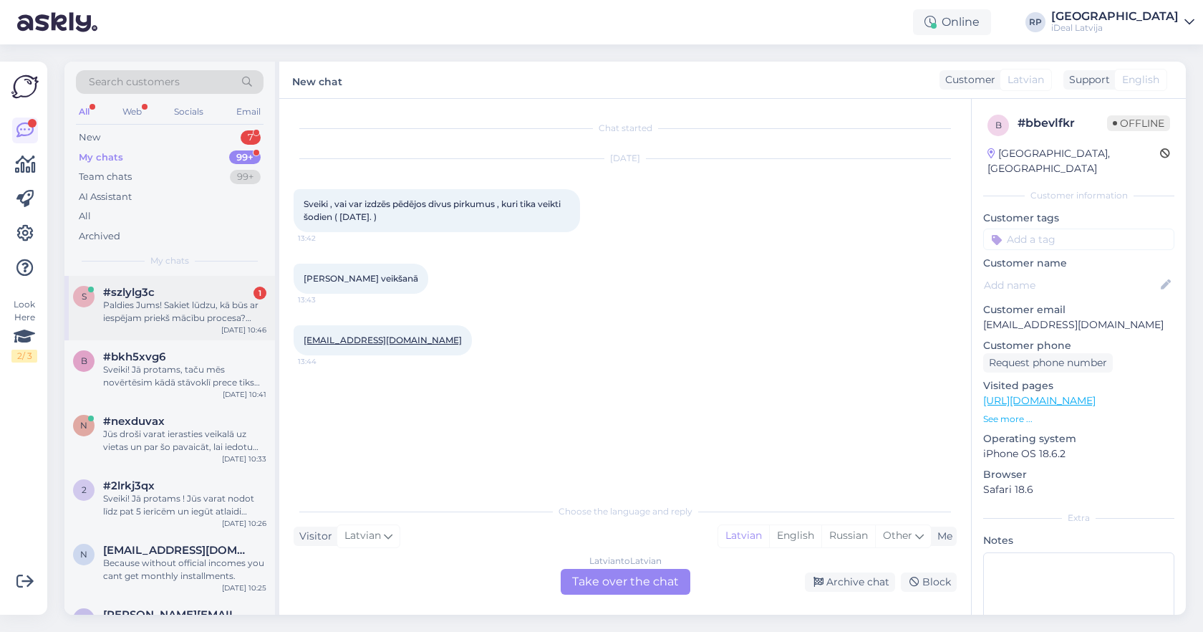
click at [213, 319] on div "Paldies Jums! Sakiet lūdzu, kā būs ar iespējam priekš mācību procesa? Piemēram,…" at bounding box center [184, 312] width 163 height 26
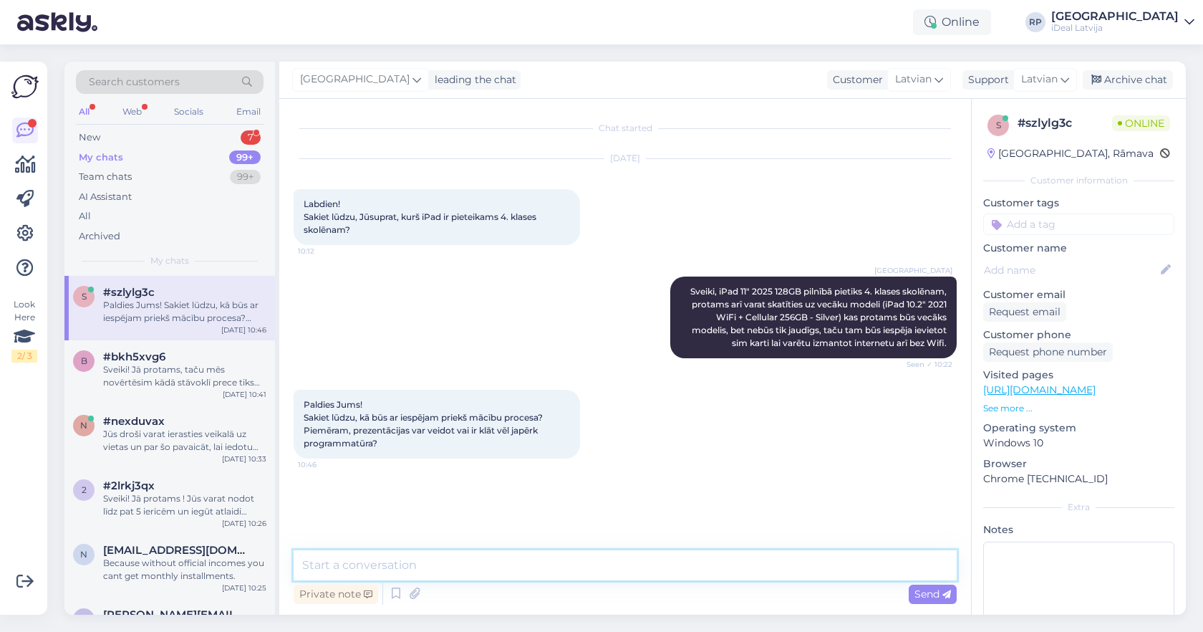
click at [429, 570] on textarea at bounding box center [625, 565] width 663 height 30
click at [445, 574] on textarea at bounding box center [625, 565] width 663 height 30
type textarea "S"
type textarea "J"
type textarea "j"
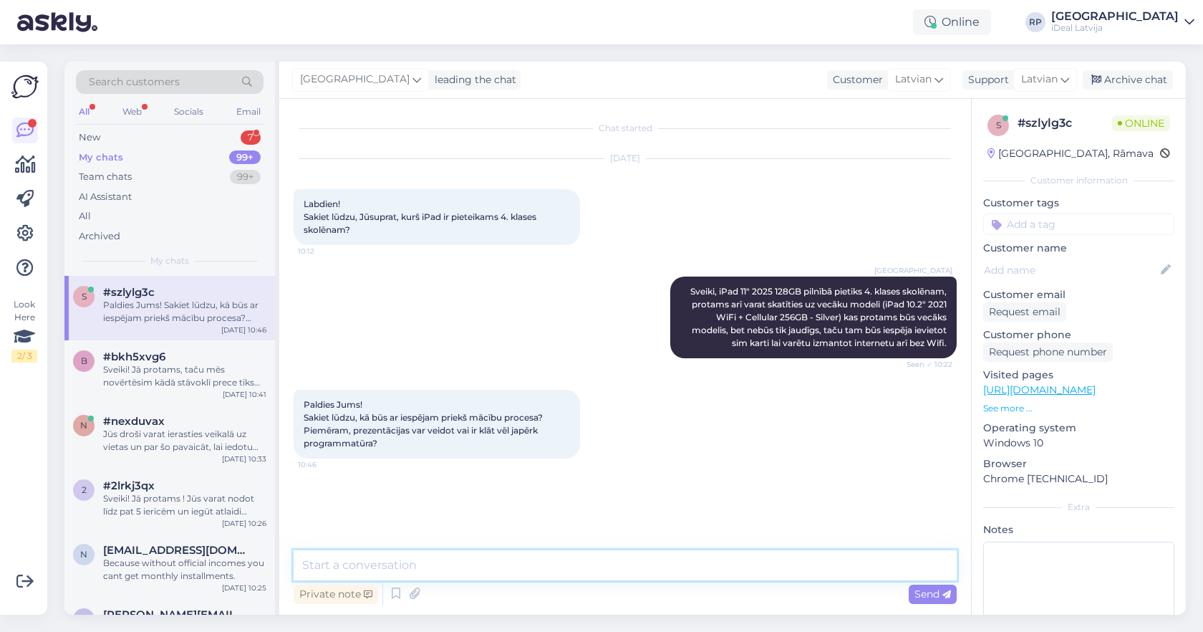
type textarea "v"
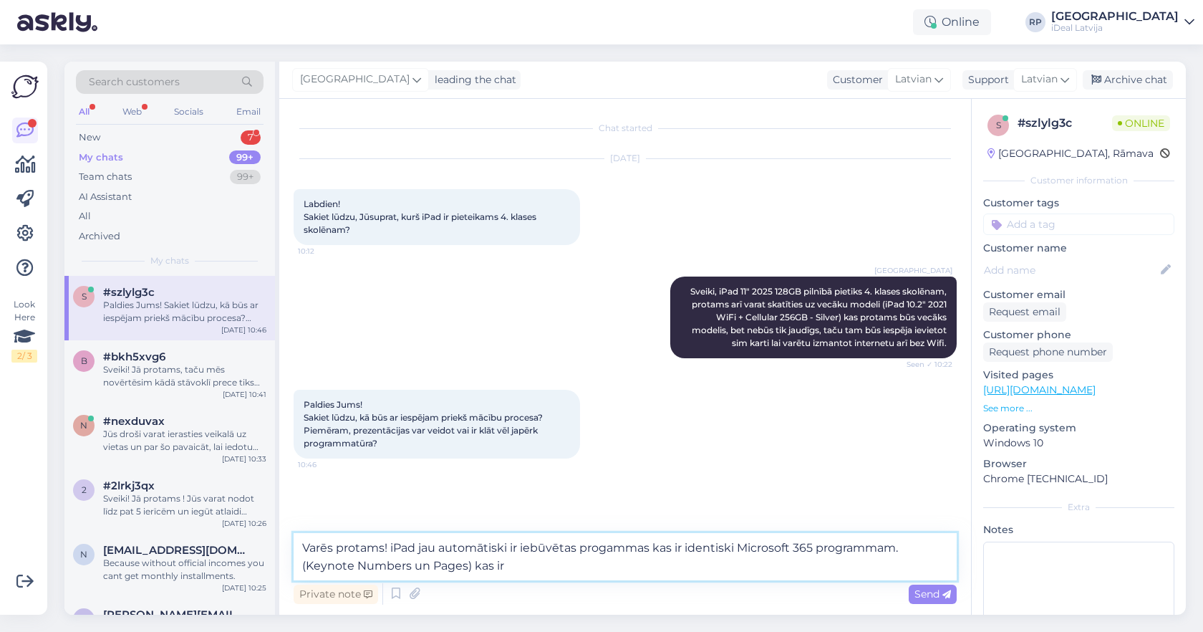
drag, startPoint x: 741, startPoint y: 549, endPoint x: 897, endPoint y: 549, distance: 156.1
click at [897, 549] on textarea "Varēs protams! iPad jau automātiski ir iebūvētas progammas kas ir identiski Mic…" at bounding box center [625, 556] width 663 height 47
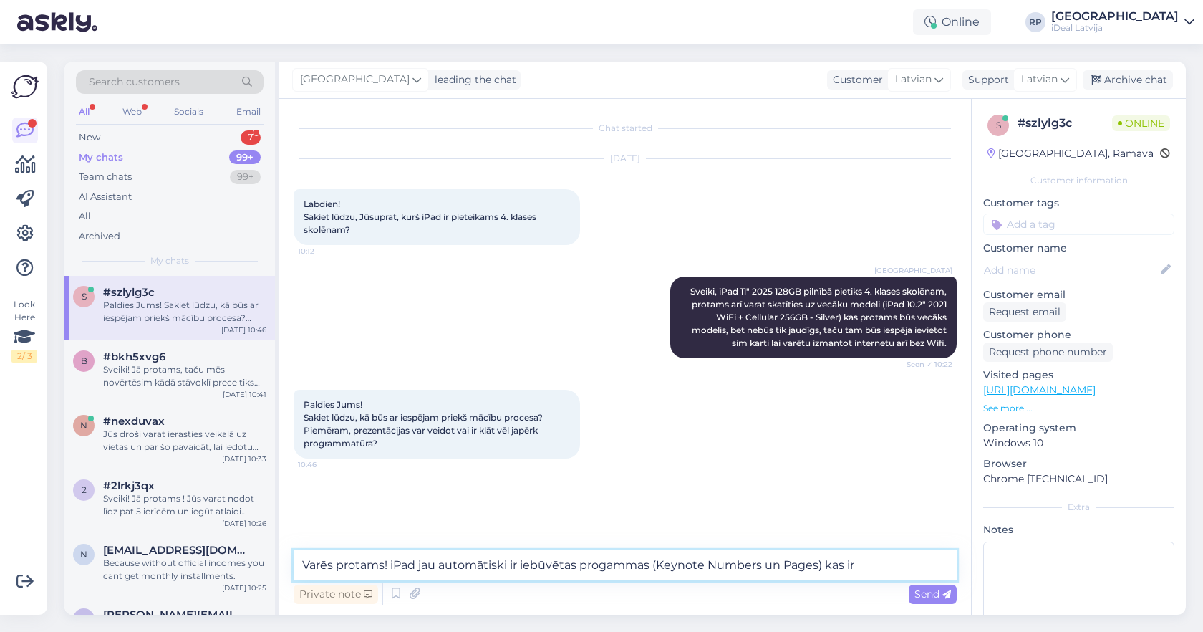
click at [885, 571] on textarea "Varēs protams! iPad jau automātiski ir iebūvētas progammas (Keynote Numbers un …" at bounding box center [625, 565] width 663 height 30
paste textarea "Microsoft 365 programmam"
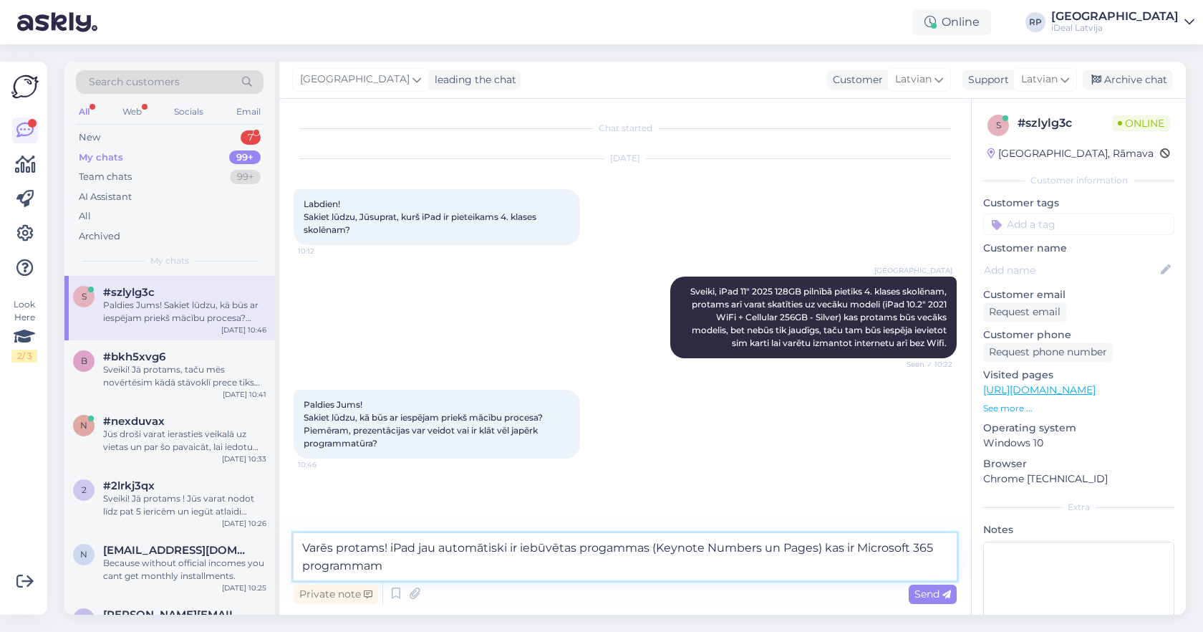
click at [415, 547] on textarea "Varēs protams! iPad jau automātiski ir iebūvētas progammas (Keynote Numbers un …" at bounding box center [625, 556] width 663 height 47
click at [678, 559] on textarea "Varēs protams! Apple ierīcēs jau automātiski ir iebūvētas progammas (Keynote Nu…" at bounding box center [625, 556] width 663 height 47
click at [574, 571] on textarea "Varēs protams! Apple ierīcēs jau automātiski ir iebūvētas progammas (Keynote Nu…" at bounding box center [625, 556] width 663 height 47
click at [909, 548] on textarea "Varēs protams! Apple ierīcēs jau automātiski ir iebūvētas progammas (Keynote Nu…" at bounding box center [625, 556] width 663 height 47
click at [732, 567] on textarea "Varēs protams! Apple ierīcēs jau automātiski ir iebūvētas progammas (Keynote Nu…" at bounding box center [625, 556] width 663 height 47
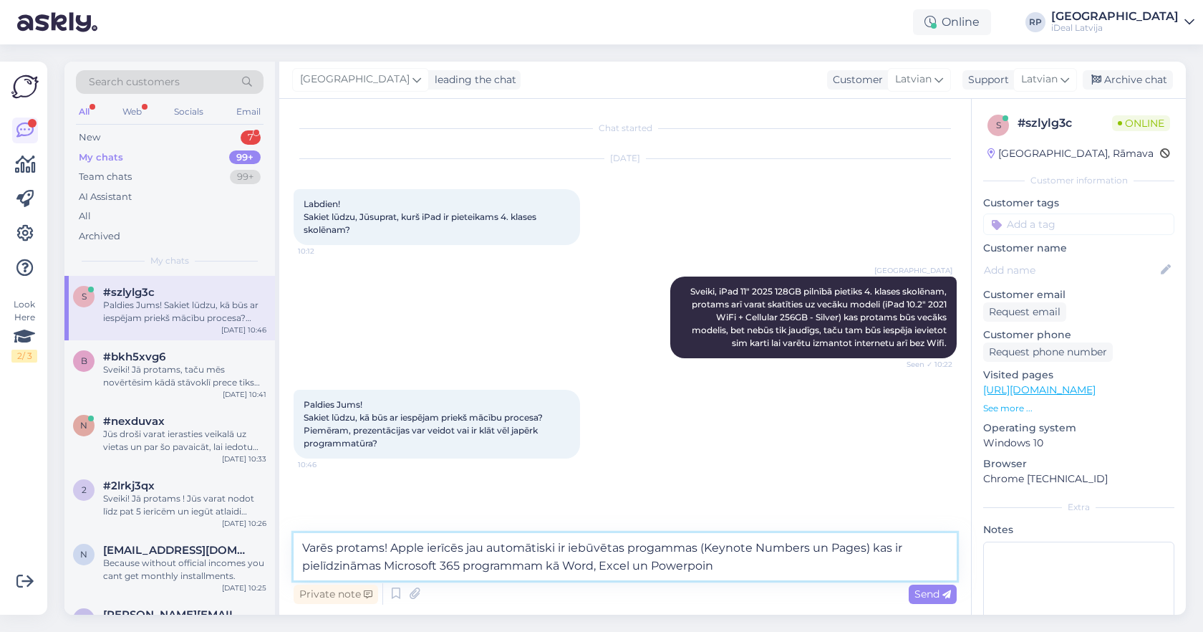
type textarea "Varēs protams! Apple ierīcēs jau automātiski ir iebūvētas progammas (Keynote Nu…"
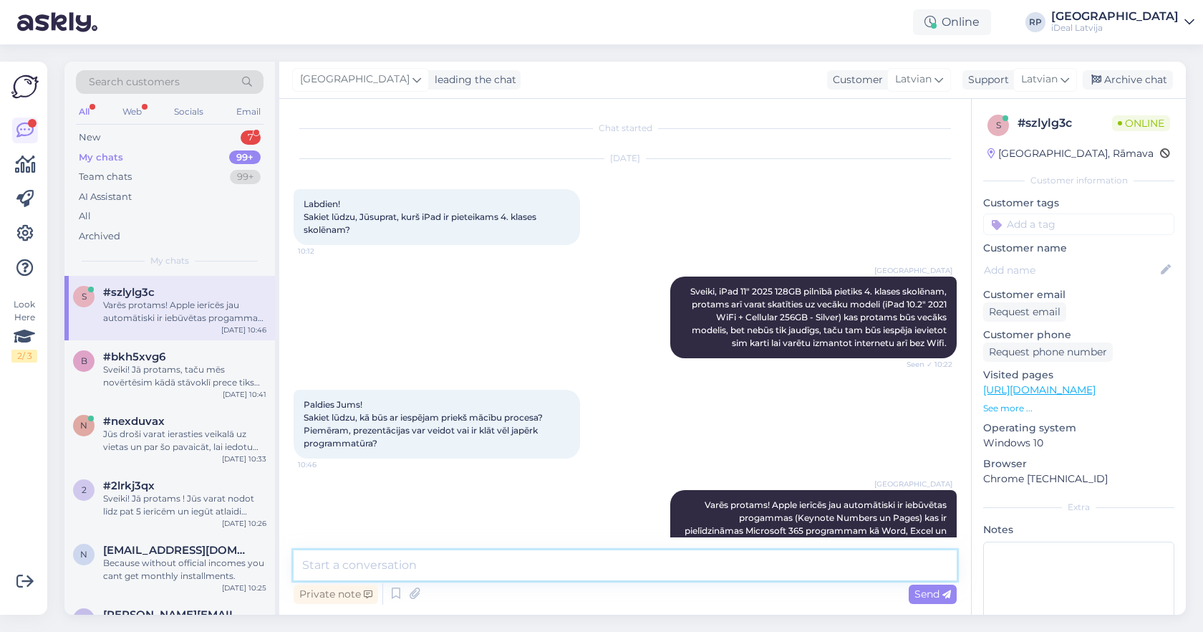
scroll to position [37, 0]
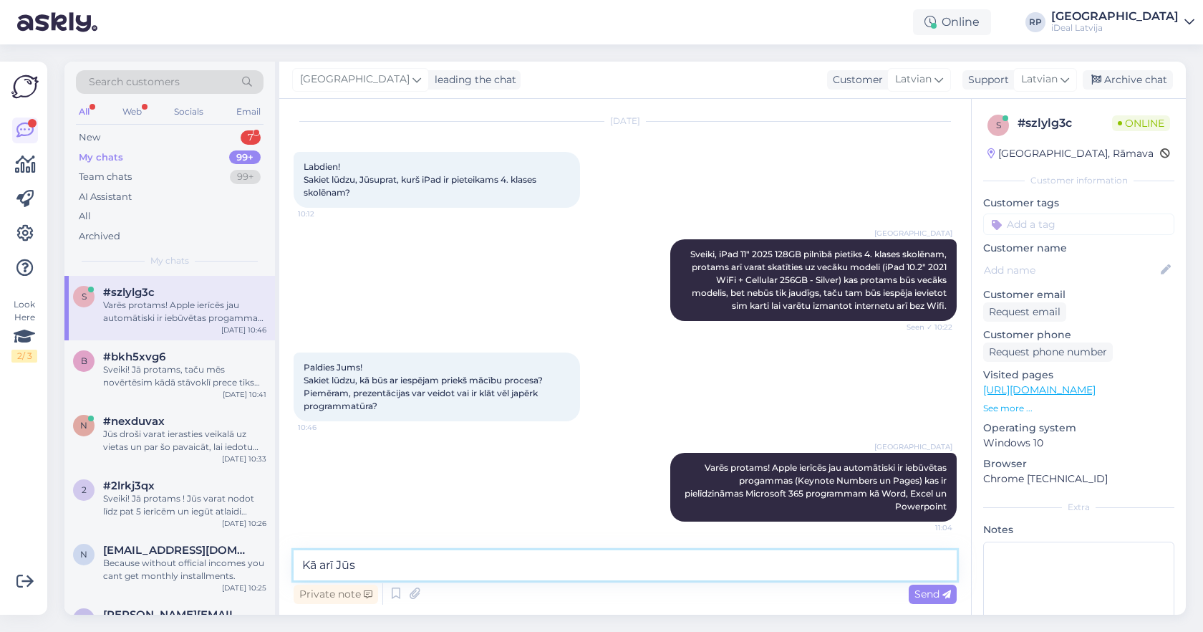
type textarea "Kā arī Jūs"
type textarea "Veicot kautkādas prezentācijas Jūs arī faila formātu varat nomainīt uz Powerpoi…"
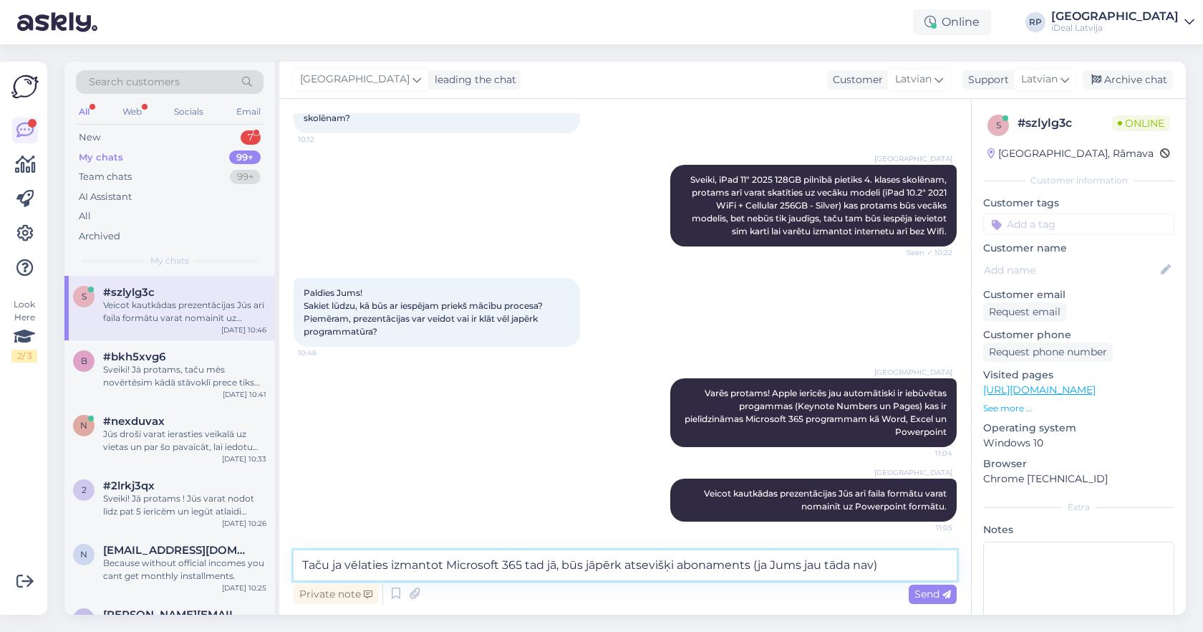
click at [695, 566] on textarea "Taču ja vēlaties izmantot Microsoft 365 tad jā, būs jāpērk atsevišķi abonaments…" at bounding box center [625, 565] width 663 height 30
click at [675, 564] on textarea "Taču ja vēlaties izmantot Microsoft 365 tad jā, būs jāpērk atsevišķi abonaments…" at bounding box center [625, 565] width 663 height 30
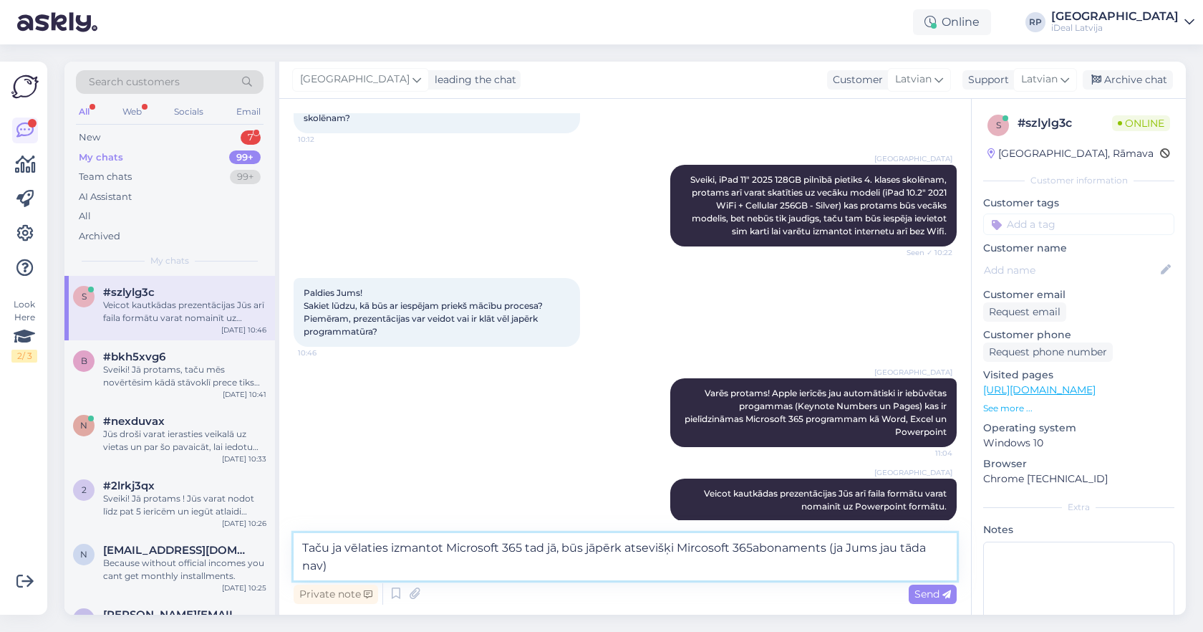
type textarea "Taču ja vēlaties izmantot Microsoft 365 tad jā, būs jāpērk atsevišķi Mircosoft …"
click at [669, 570] on textarea "Taču ja vēlaties izmantot Microsoft 365 tad jā, būs jāpērk atsevišķi Mircosoft …" at bounding box center [625, 556] width 663 height 47
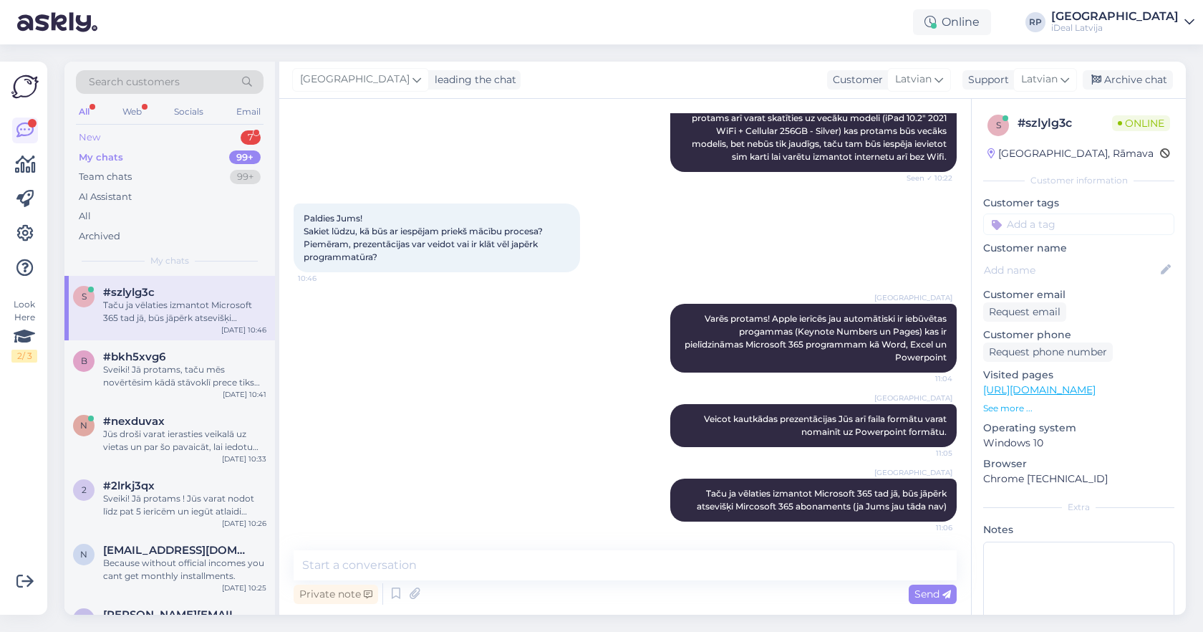
click at [203, 146] on div "New 7" at bounding box center [170, 137] width 188 height 20
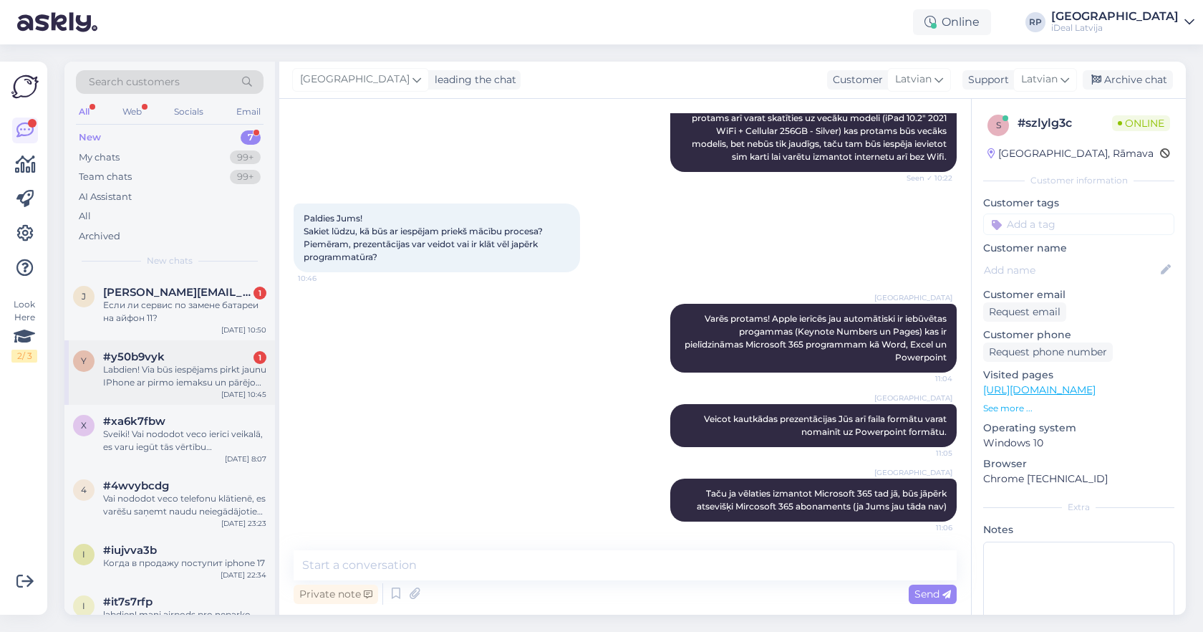
click at [221, 377] on div "Labdien! Via būs iespējams pirkt jaunu IPhone ar pirmo iemaksu un pārējo summu …" at bounding box center [184, 376] width 163 height 26
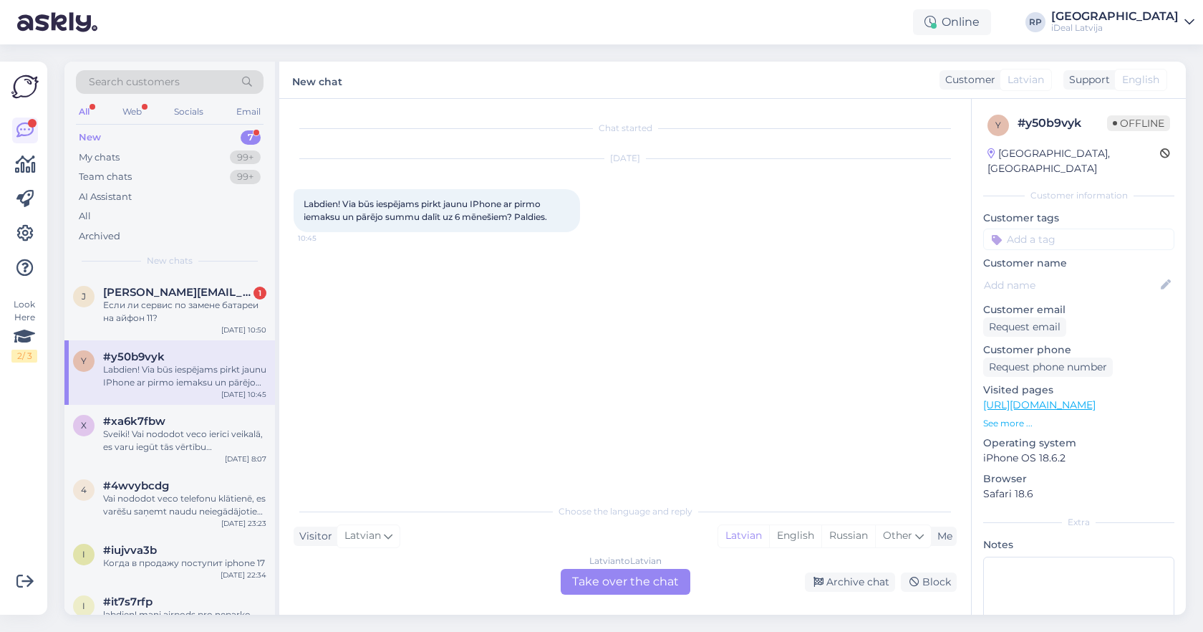
click at [654, 580] on div "Latvian to Latvian Take over the chat" at bounding box center [626, 582] width 130 height 26
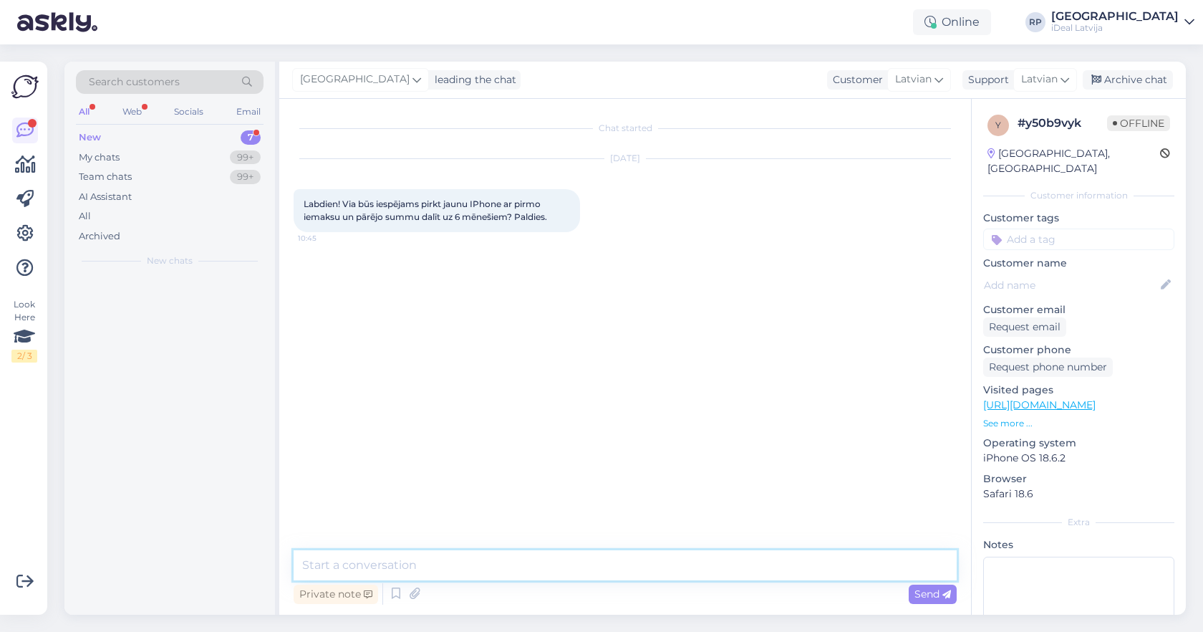
click at [664, 564] on textarea at bounding box center [625, 565] width 663 height 30
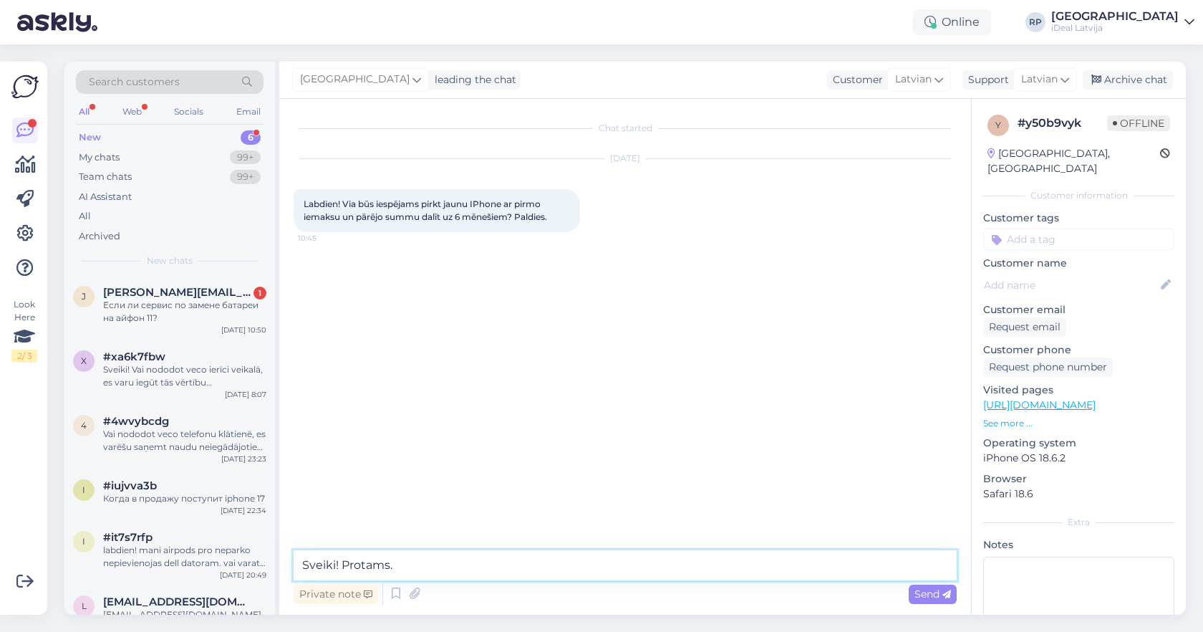
type textarea "Sveiki! Protams."
click at [203, 316] on div "Если ли сервис по замене батареи на айфон 11?" at bounding box center [184, 312] width 163 height 26
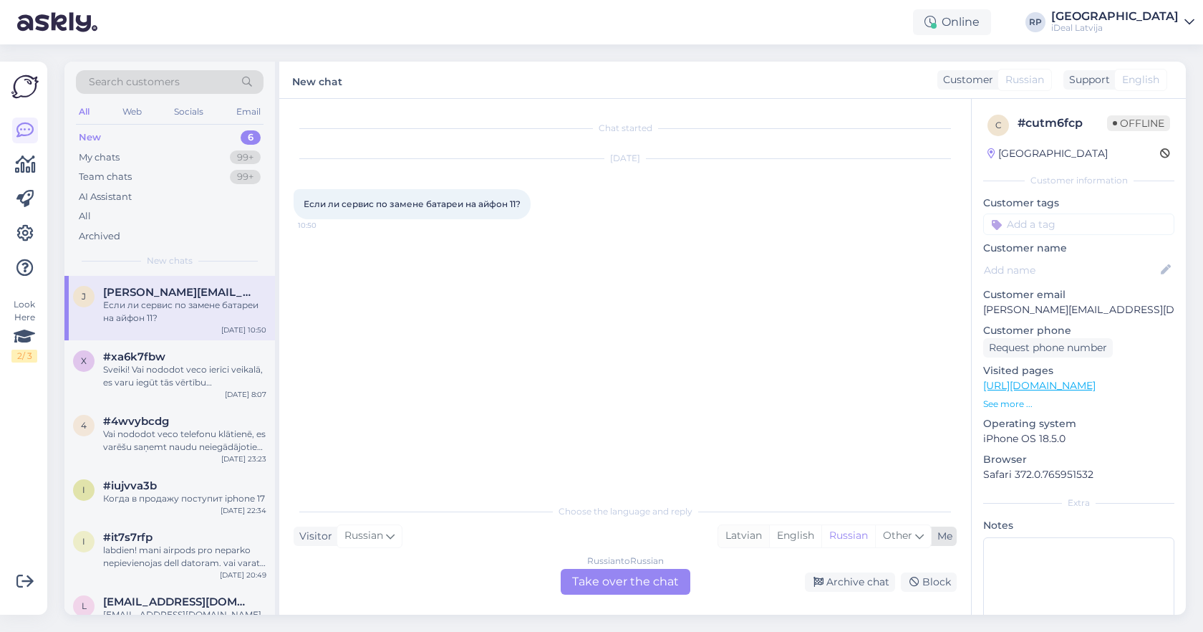
click at [734, 536] on div "Latvian" at bounding box center [743, 535] width 51 height 21
click at [660, 579] on div "Russian to Latvian Take over the chat" at bounding box center [626, 582] width 130 height 26
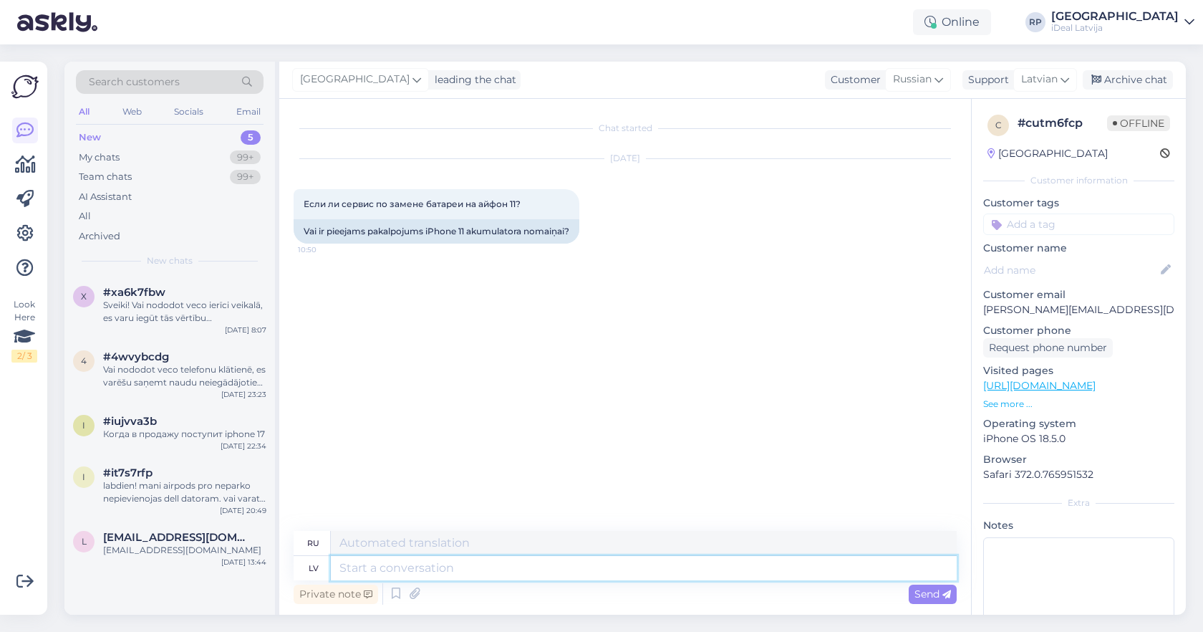
click at [635, 566] on textarea at bounding box center [644, 568] width 626 height 24
type textarea "Sveiki!"
type textarea "Привет!"
type textarea "Sveiki! Protams"
type textarea "Привет! Конечно."
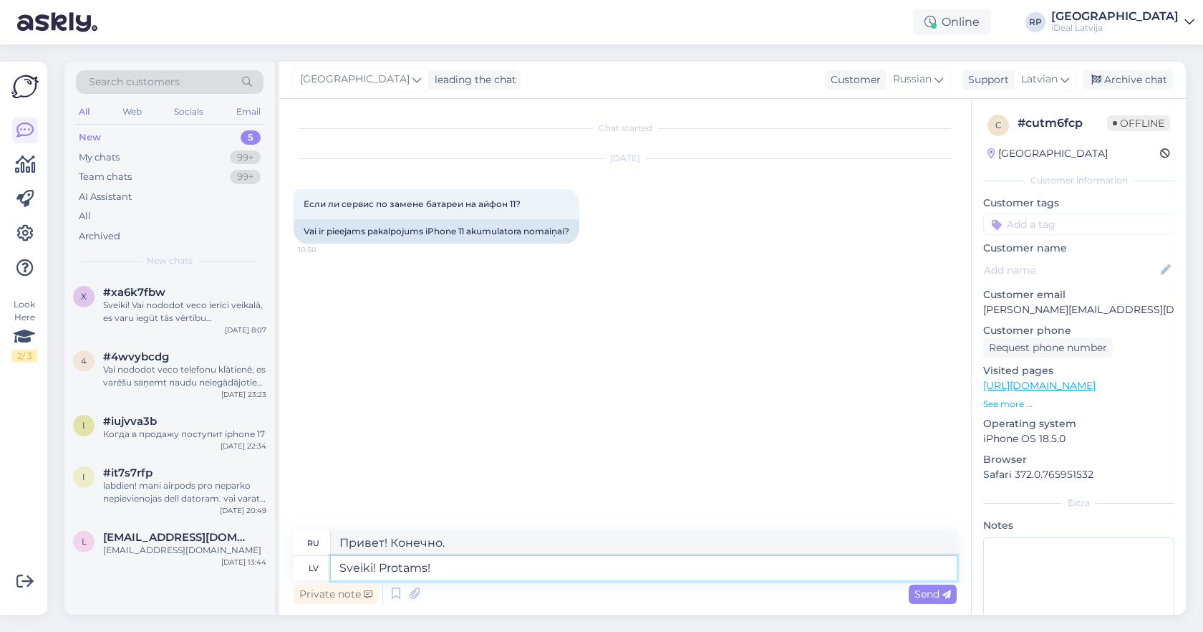
type textarea "Sveiki! Protams!"
type textarea "Привет! Конечно!"
type textarea "Sveiki! Protams! Aku"
type textarea "Привет! Конечно! Ну что ж."
type textarea "Sveiki! Protams! Akumulatora ma"
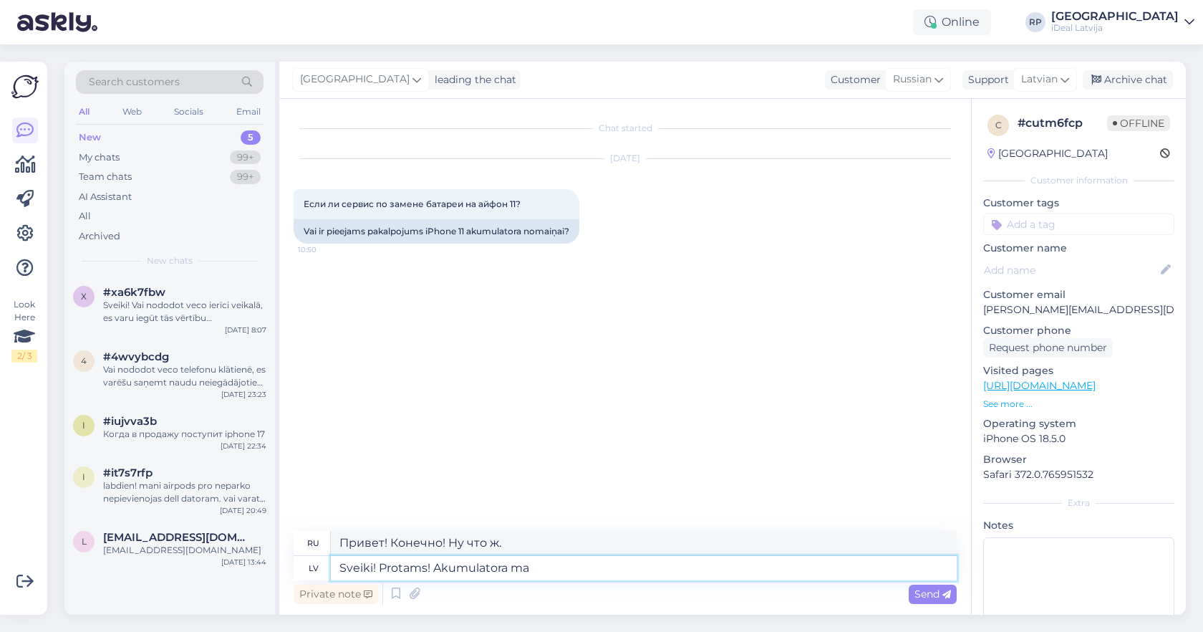
type textarea "Привет! Конечно! Аккумулятор"
type textarea "Sveiki! Protams! Akumulatora maiņa"
type textarea "Привет! Конечно! Замена батареи."
click at [381, 569] on textarea "Sveiki! Protams! Akumulatora maiņa" at bounding box center [644, 568] width 626 height 24
type textarea "SveikiProtams! Akumulatora maiņa"
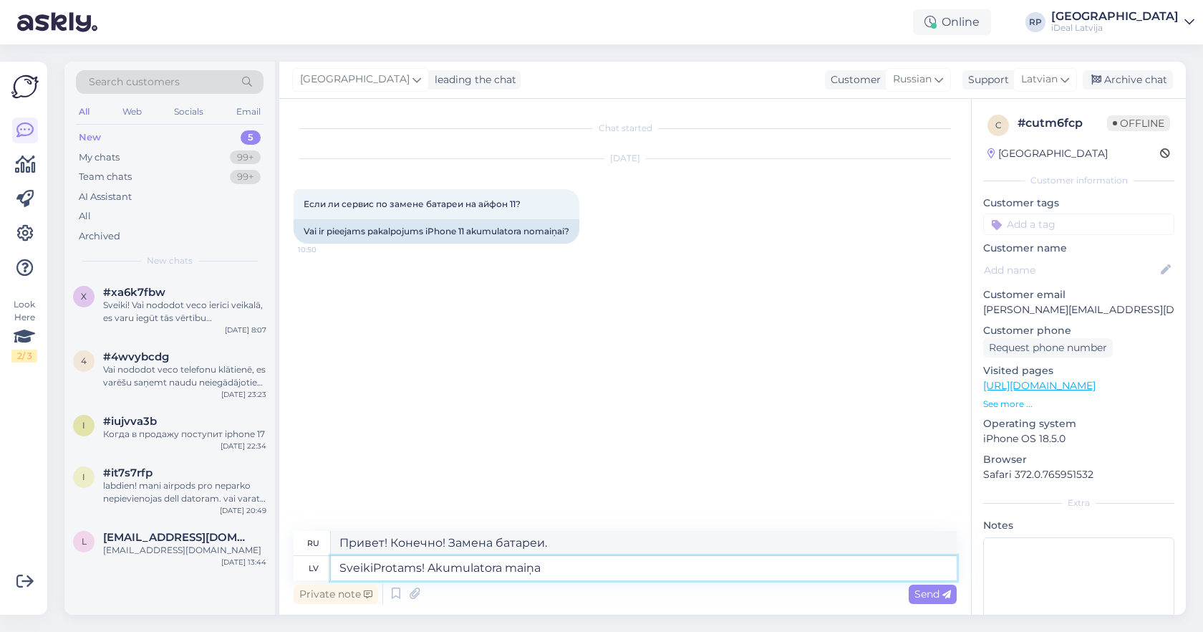
type textarea "Привет! Конечно! Замена батареи"
type textarea "Sveiki!Protams! Akumulatora maiņa"
type textarea "Привет! Конечно! Замена батареи."
click at [435, 566] on textarea "Sveiki! Protams! Akumulatora maiņa" at bounding box center [644, 568] width 626 height 24
type textarea "Sveiki! ProtamsAkumulatora maiņa"
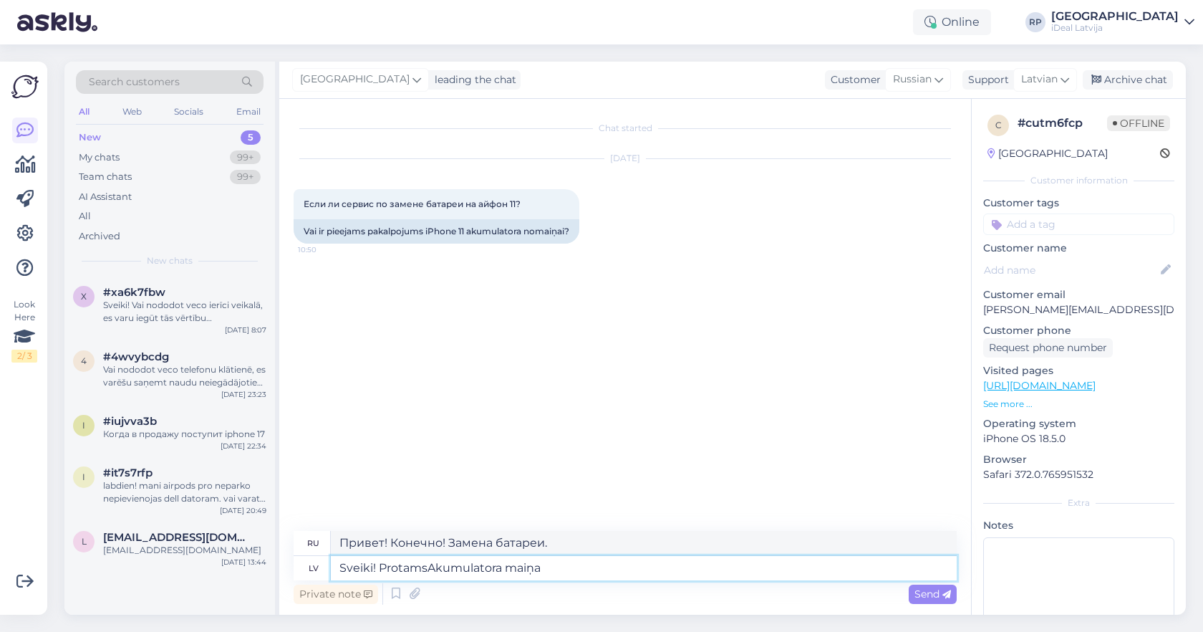
type textarea "Привет! Конечно. Замена батареи."
type textarea "Sveiki! ProAkumulatora maiņa"
type textarea "Привет! Конечно, замена батареи."
type textarea "Sveiki! PrAkumulatora maiņa"
type textarea "Привет! Замена ProtBattery"
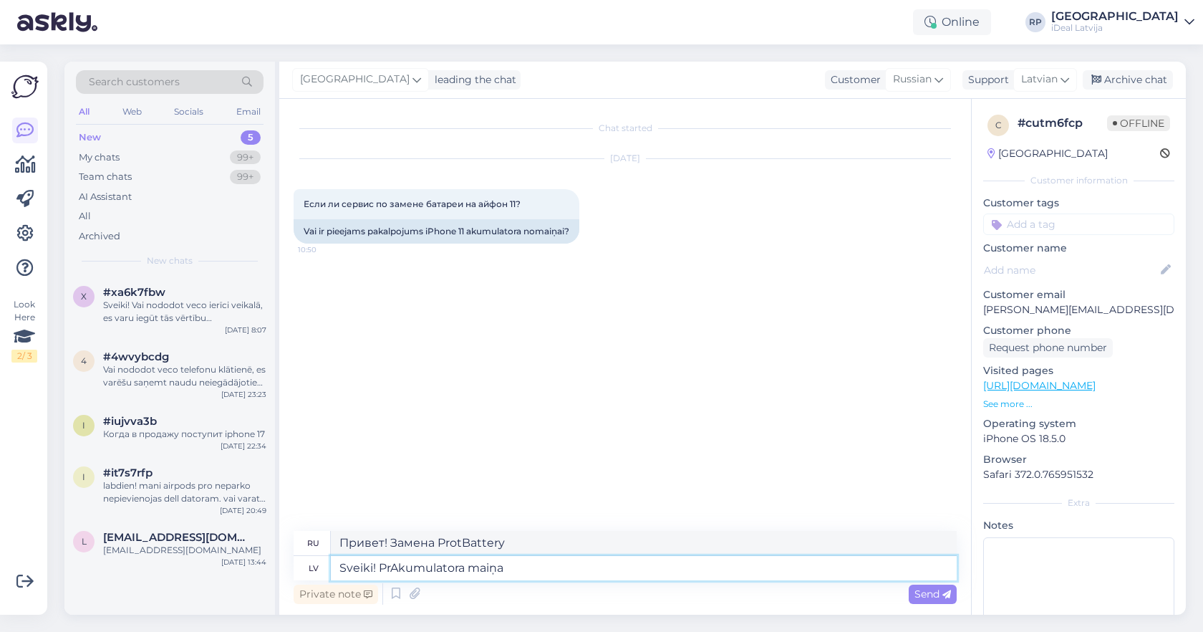
type textarea "Sveiki! PAkumulatora maiņa"
type textarea "Привет! Замена аккумулятора ProBattery"
type textarea "Sveiki! Akumulatora maiņa"
type textarea "Привет! Замена батареи"
type textarea "Sveiki! JaAkumulatora maiņa"
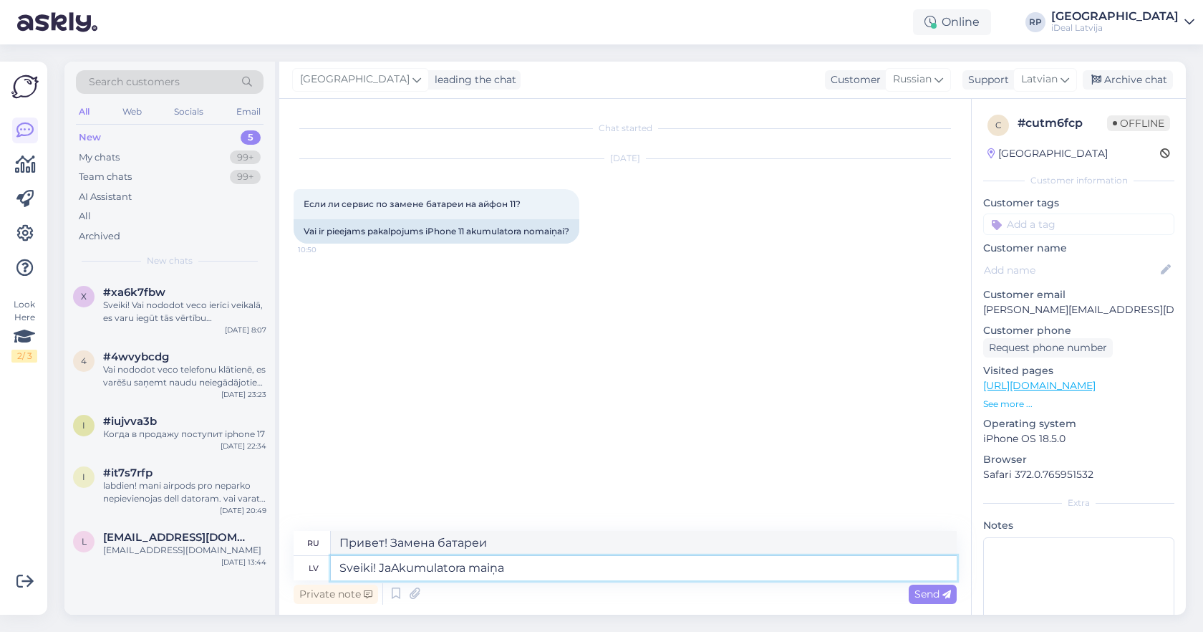
type textarea "Здравствуйте! Если вам нужно заменить батарею"
type textarea "Sveiki! J'Akumulatora maiņa"
type textarea "Привет! Замена батареи"
type textarea "Sveiki! Jā Akumulatora maiņa"
type textarea "Здравствуйте! Да, замена батареи"
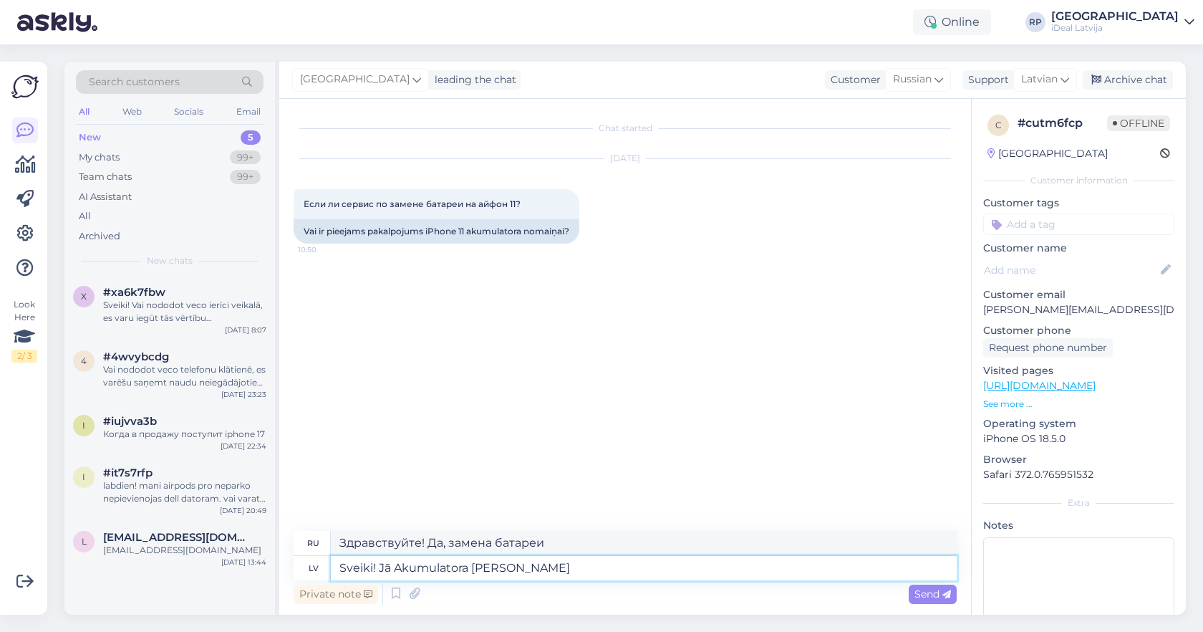
click at [516, 571] on textarea "Sveiki! Jā Akumulatora maiņa" at bounding box center [644, 568] width 626 height 24
type textarea "Sveiki! Jā Akumulatora maiņa"
click at [397, 593] on icon at bounding box center [395, 593] width 17 height 21
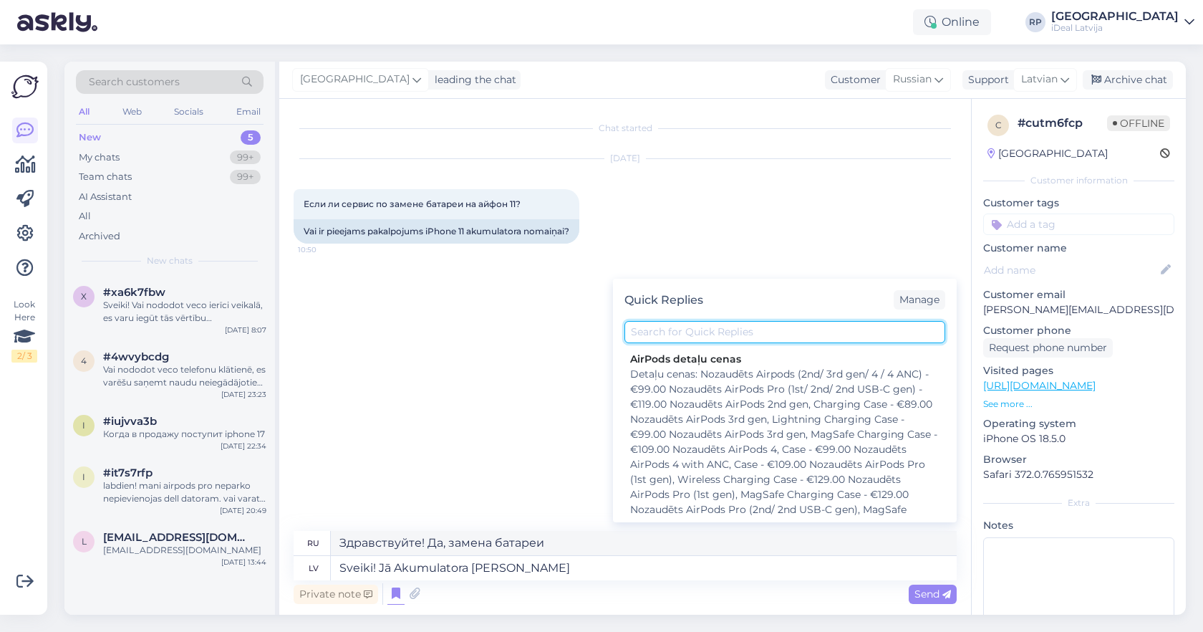
click at [661, 328] on input "text" at bounding box center [784, 332] width 321 height 22
type input "iphone 11"
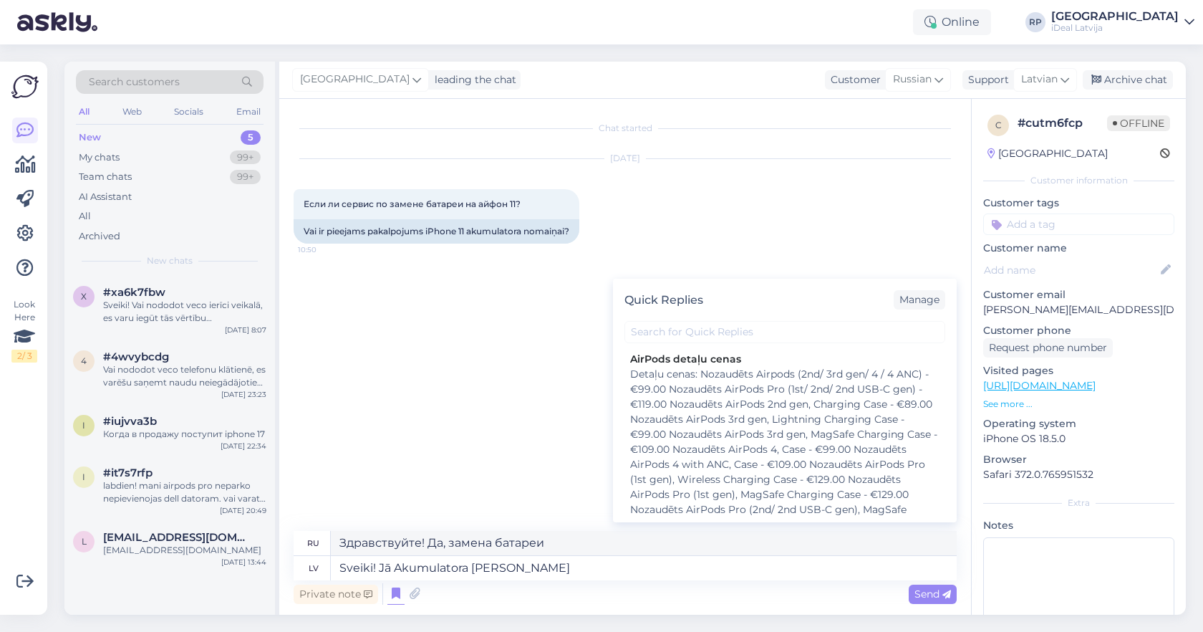
click at [717, 233] on div "Sep 9 2025 Если ли сервис по замене батареи на айфон 11? 10:50 Vai ir pieejams …" at bounding box center [625, 201] width 663 height 116
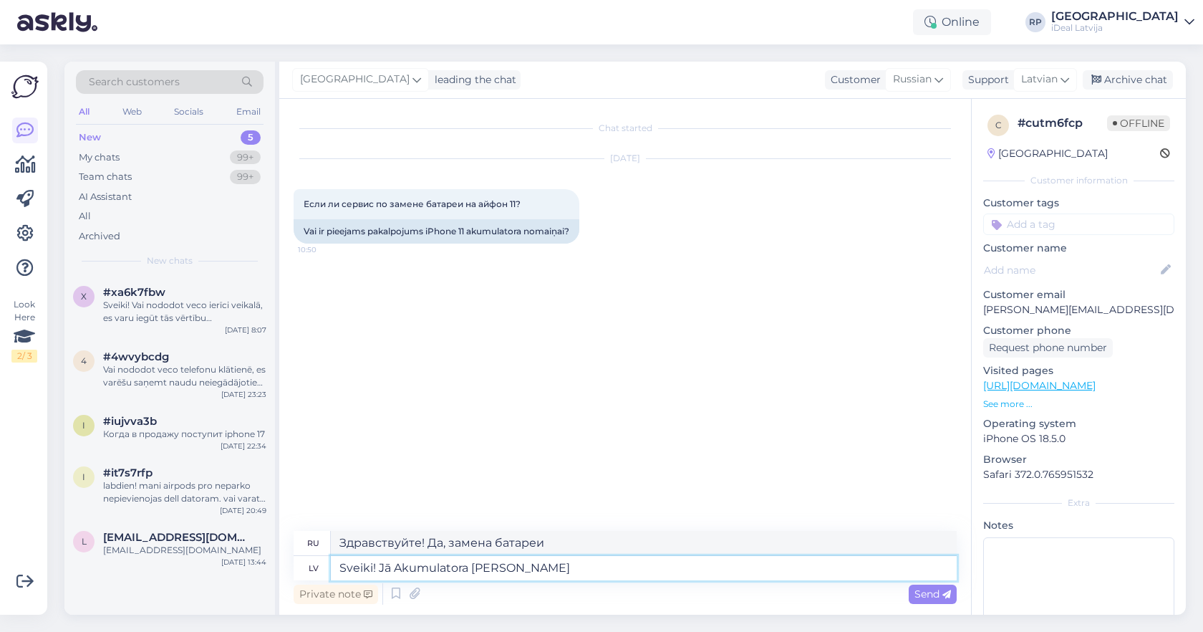
click at [518, 569] on textarea "Sveiki! Jā Akumulatora maiņa" at bounding box center [644, 568] width 626 height 24
click at [522, 571] on textarea "Sveiki! Jā Akumulatora maiņa" at bounding box center [644, 568] width 626 height 24
type textarea "Sveiki! Jā Akumulatora maiņa izma"
type textarea "Здравствуйте! Да, замена аккумулятора от"
type textarea "Sveiki! Jā Akumulatora maiņa izmaksā"
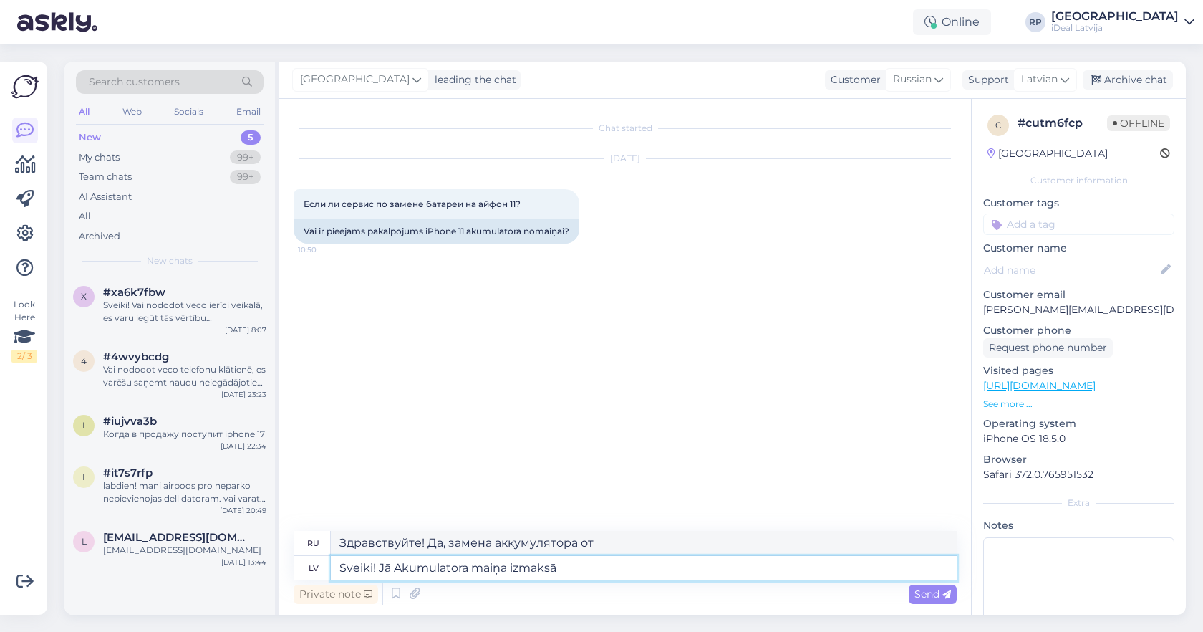
type textarea "Здравствуйте! Да, замена аккумулятора стоит."
type textarea "Sveiki! Jā Akumulatora maiņa izmaksās"
type textarea "Здравствуйте! Да, замена батареи будет стоить"
type textarea "Sveiki! Jā Akumulatora maiņa"
type textarea "Здравствуйте! Да, замена батареи"
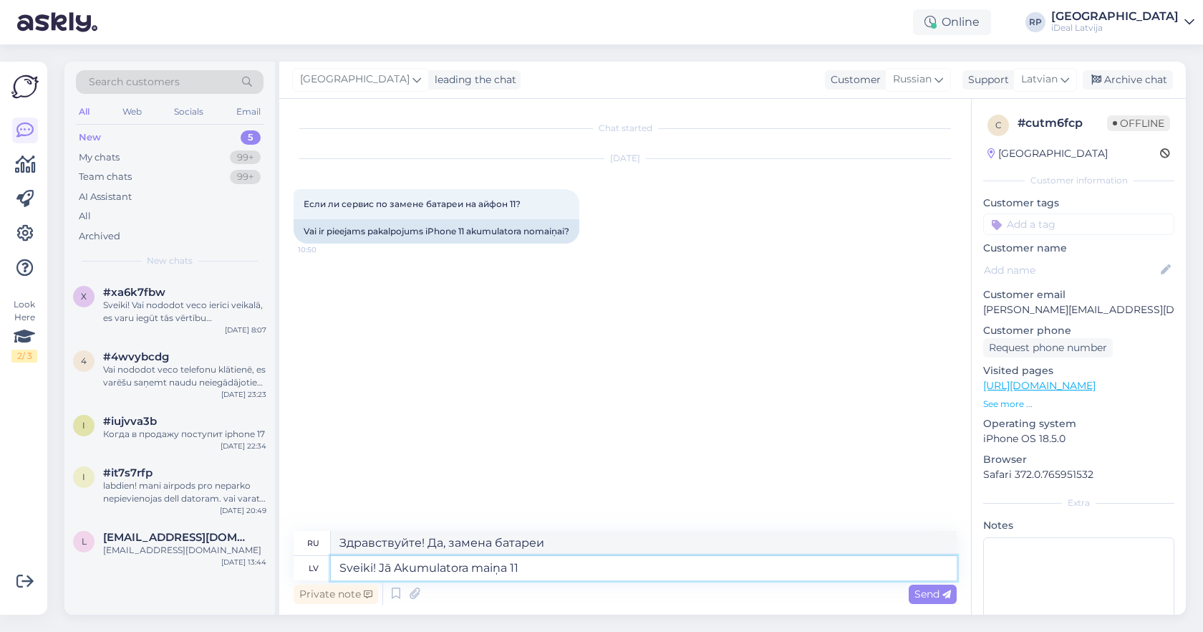
type textarea "Sveiki! Jā Akumulatora maiņa 11"
type textarea "Здравствуйте! Да, замена батареи 11"
type textarea "Sveiki! Jā Akumulatora maiņa 11 iphone"
type textarea "Здравствуйте! Да, замена аккумулятора на iPhone 11"
click at [586, 569] on textarea "Sveiki! Jā Akumulatora maiņa 11 iphone" at bounding box center [644, 568] width 626 height 24
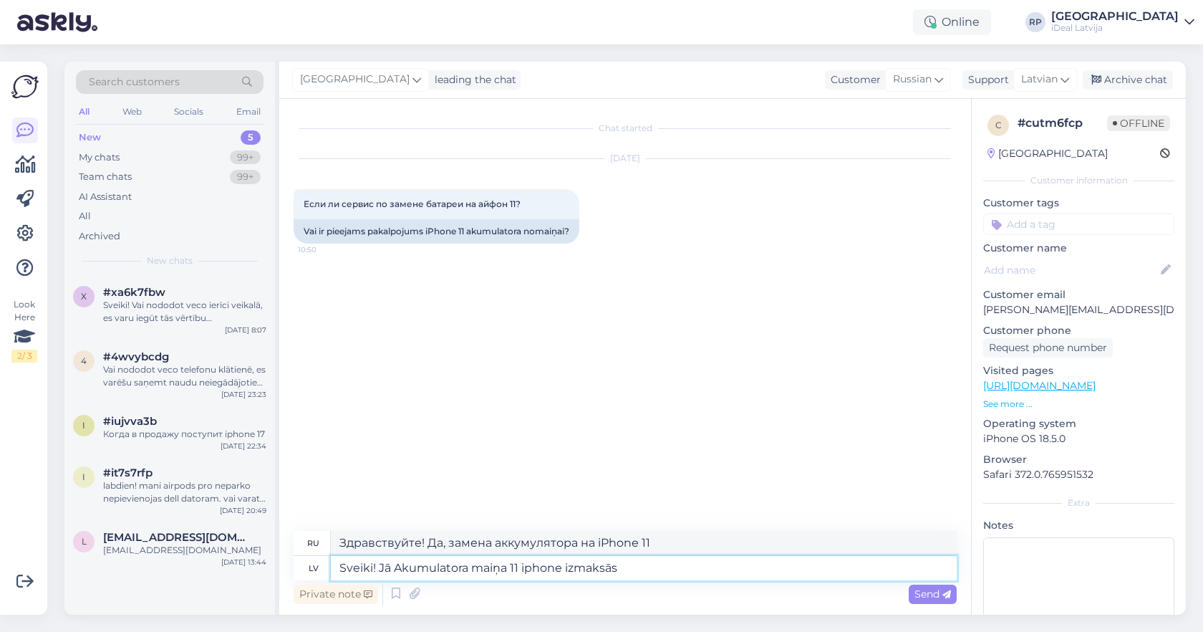
type textarea "Sveiki! Jā Akumulatora maiņa 11 iphone izmaksās"
type textarea "Здравствуйте! Да, замена аккумулятора на iPhone 11 будет стоить"
type textarea "Sveiki! Jā Akumulatora maiņa 11 iphone izmaksās 89 e"
type textarea "Здравствуйте! Да, замена аккумулятора на iPhone 11 будет стоить 89."
type textarea "Sveiki! Jā Akumulatora maiņa 11 iphone izmaksās 89 eur"
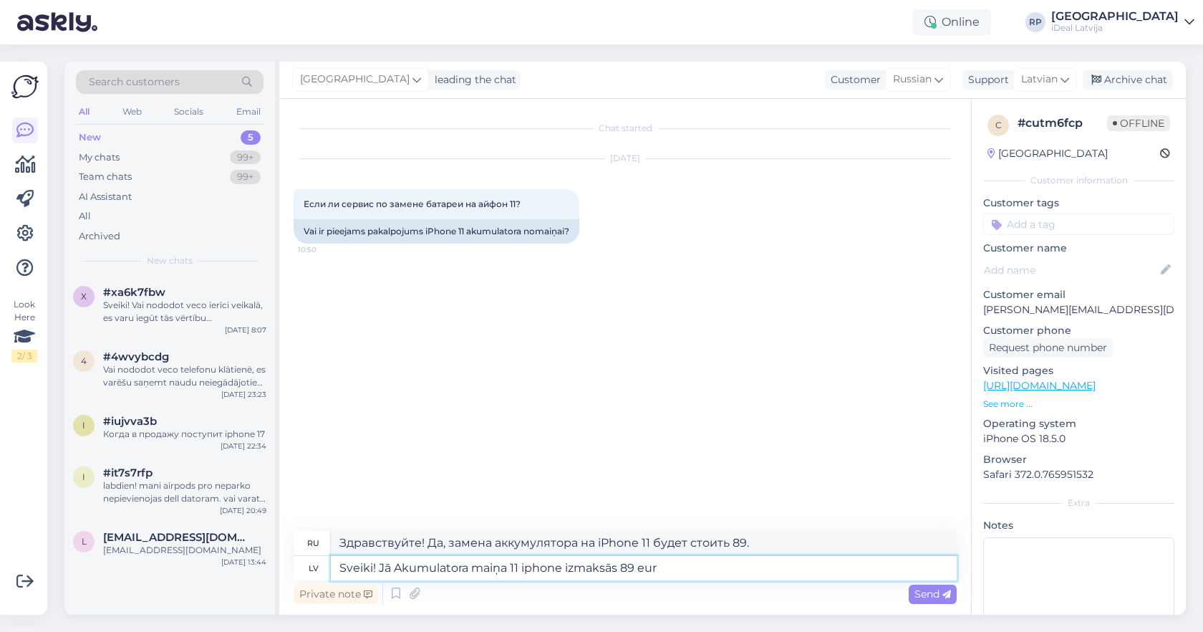
type textarea "Здравствуйте! Да, замена аккумулятора на iPhone 11 будет стоить 89 евро."
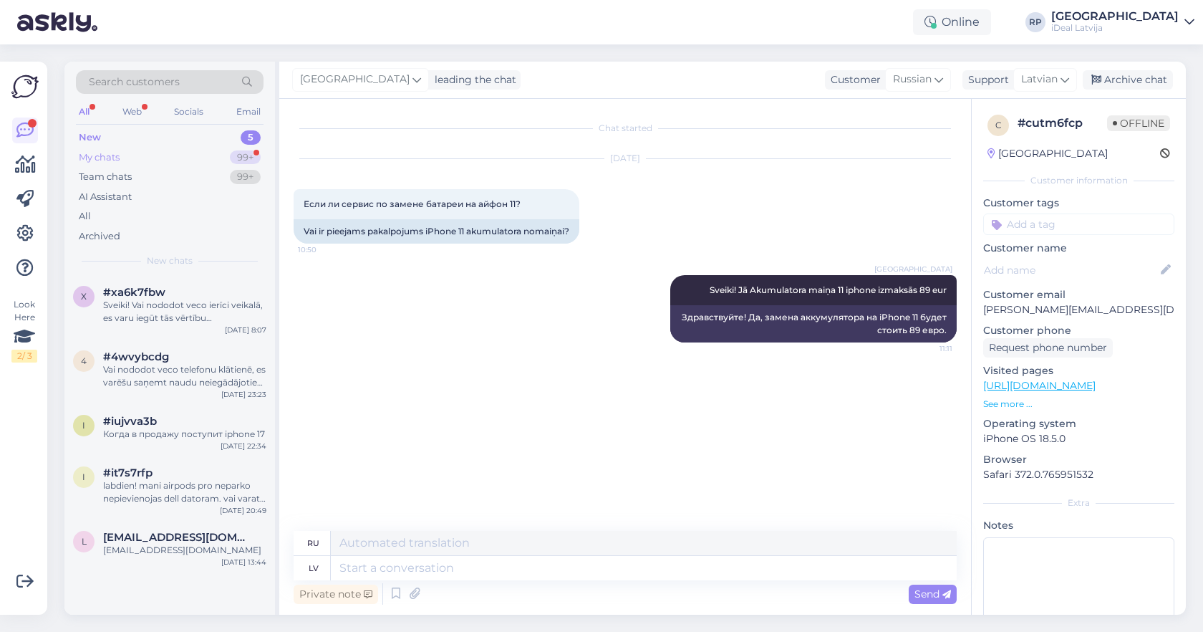
click at [197, 165] on div "My chats 99+" at bounding box center [170, 158] width 188 height 20
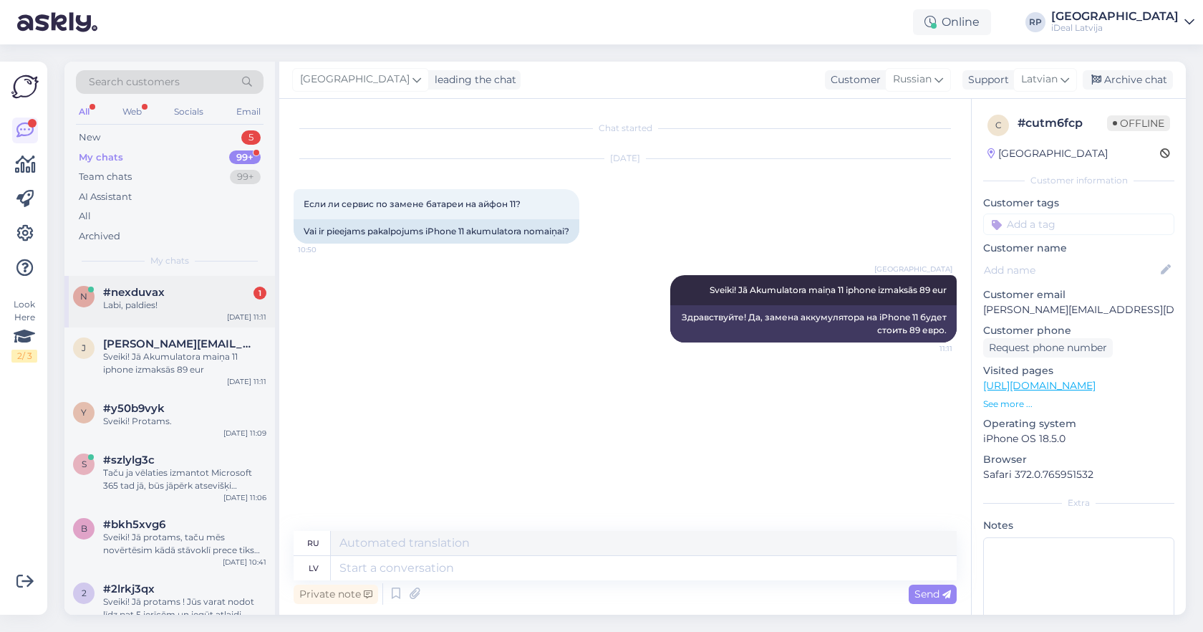
click at [153, 286] on span "#nexduvax" at bounding box center [134, 292] width 62 height 13
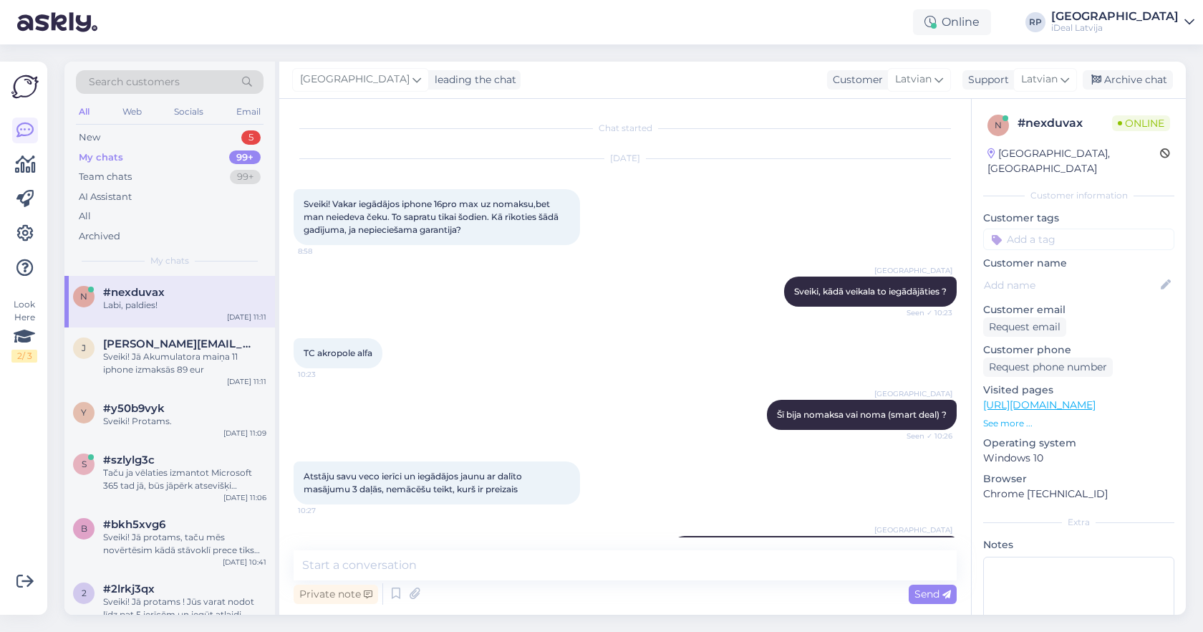
scroll to position [132, 0]
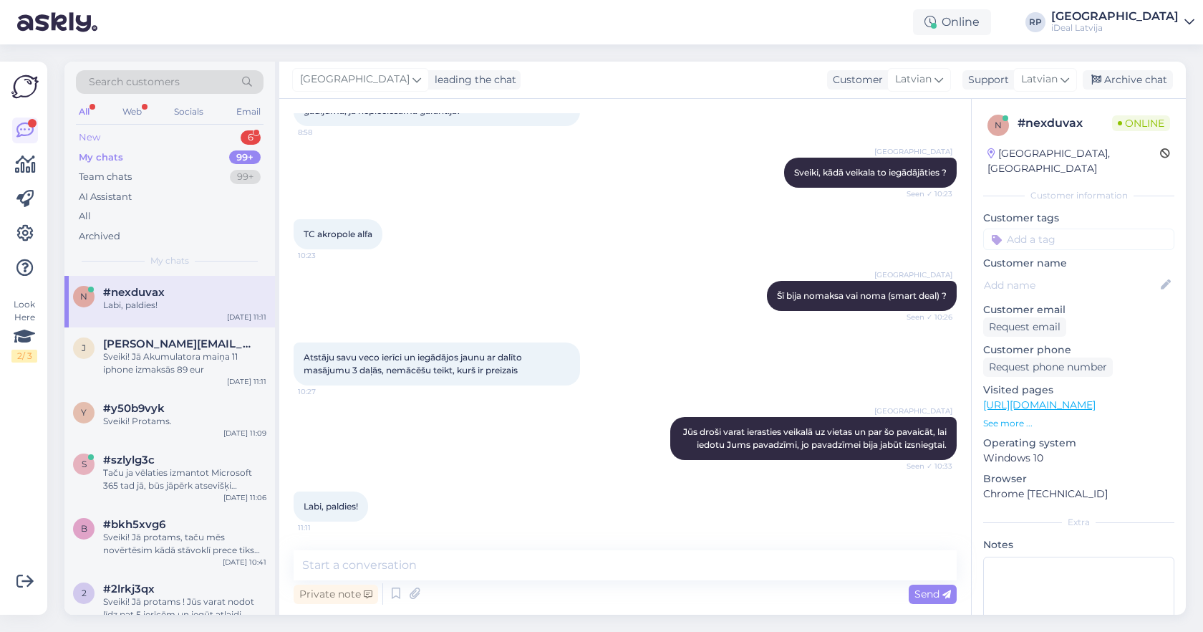
click at [228, 132] on div "New 6" at bounding box center [170, 137] width 188 height 20
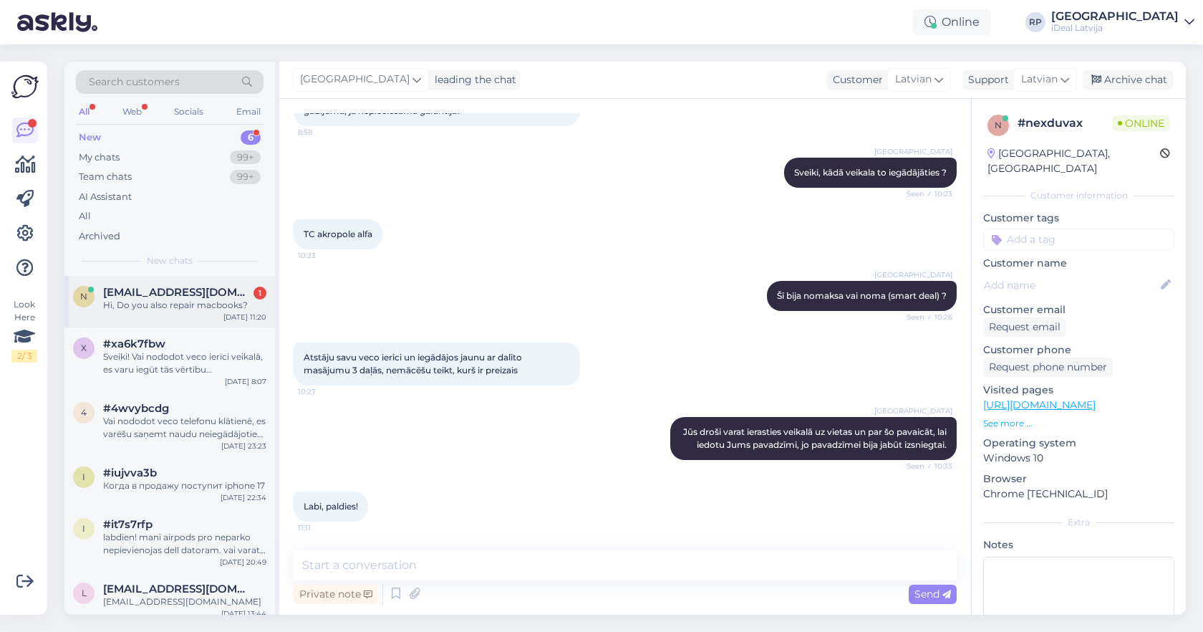
click at [185, 304] on div "Hi, Do you also repair macbooks?" at bounding box center [184, 305] width 163 height 13
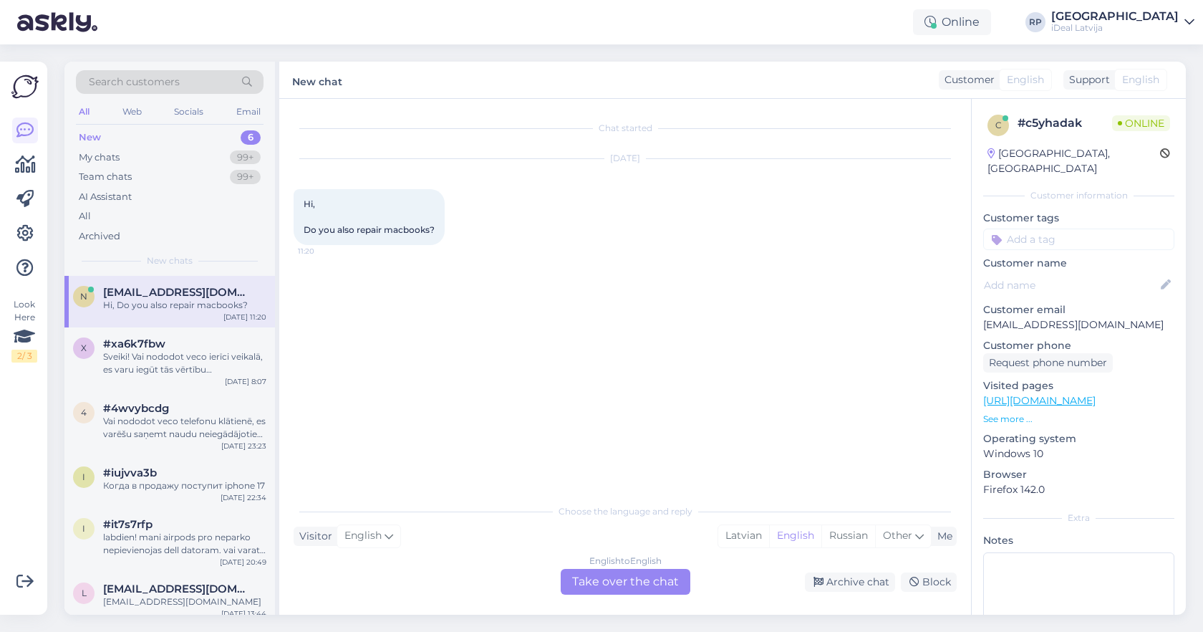
click at [611, 582] on div "English to English Take over the chat" at bounding box center [626, 582] width 130 height 26
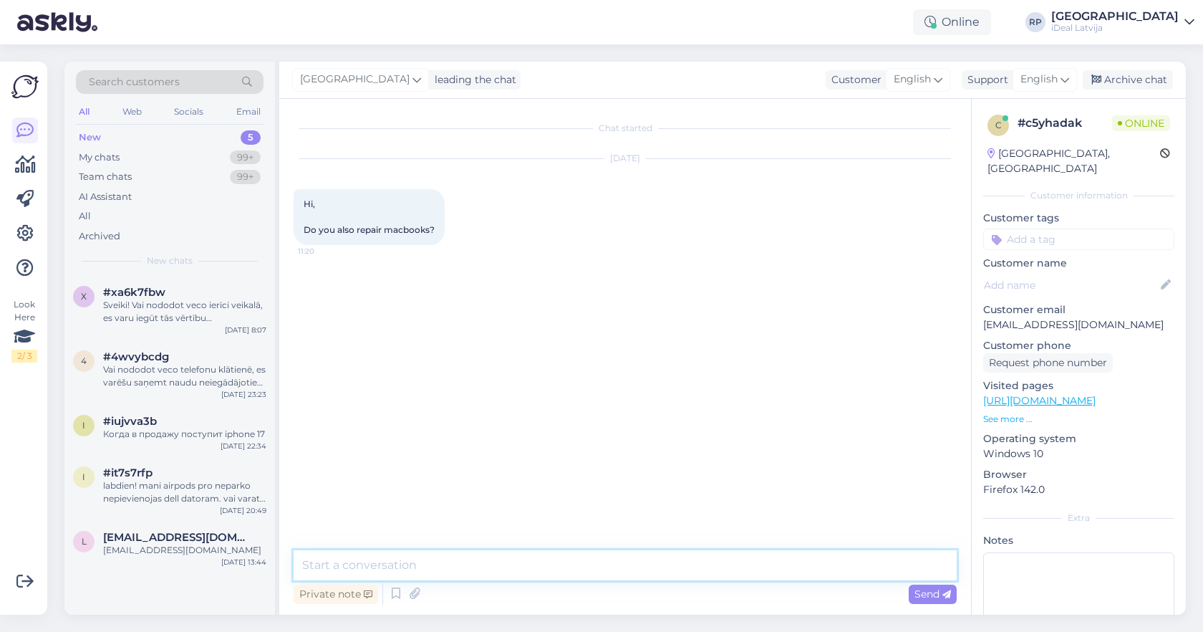
click at [591, 562] on textarea at bounding box center [625, 565] width 663 height 30
type textarea "Good Morn"
type textarea "Hey! Yes we do!"
click at [164, 503] on div "i #it7s7rfp labdien! mani airpods pro neparko nepievienojas dell datoram. vai v…" at bounding box center [169, 488] width 211 height 64
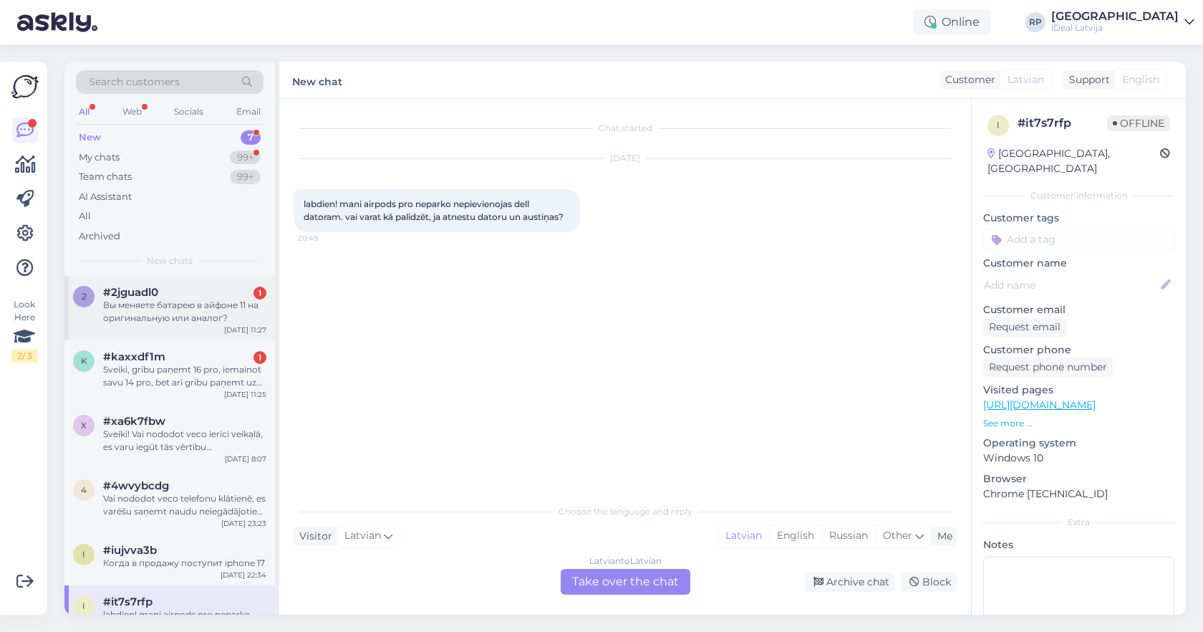
click at [226, 327] on div "2 #2jguadl0 1 Вы меняете батарею в айфоне 11 на оригинальную или аналог? Sep 9 …" at bounding box center [169, 308] width 211 height 64
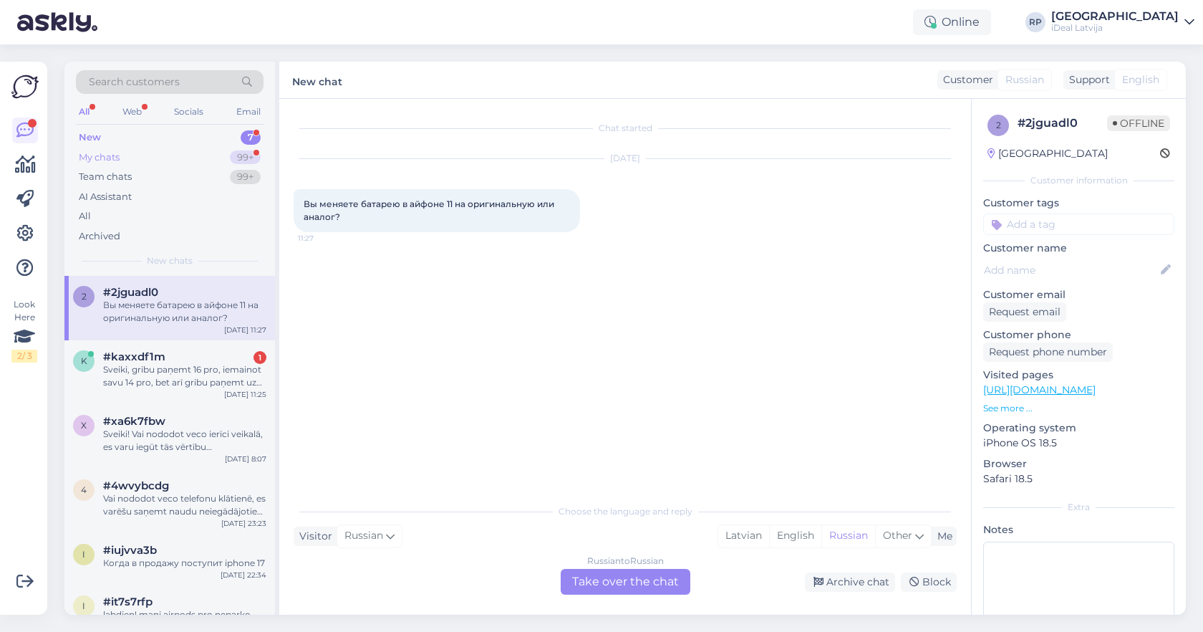
click at [236, 156] on div "99+" at bounding box center [245, 157] width 31 height 14
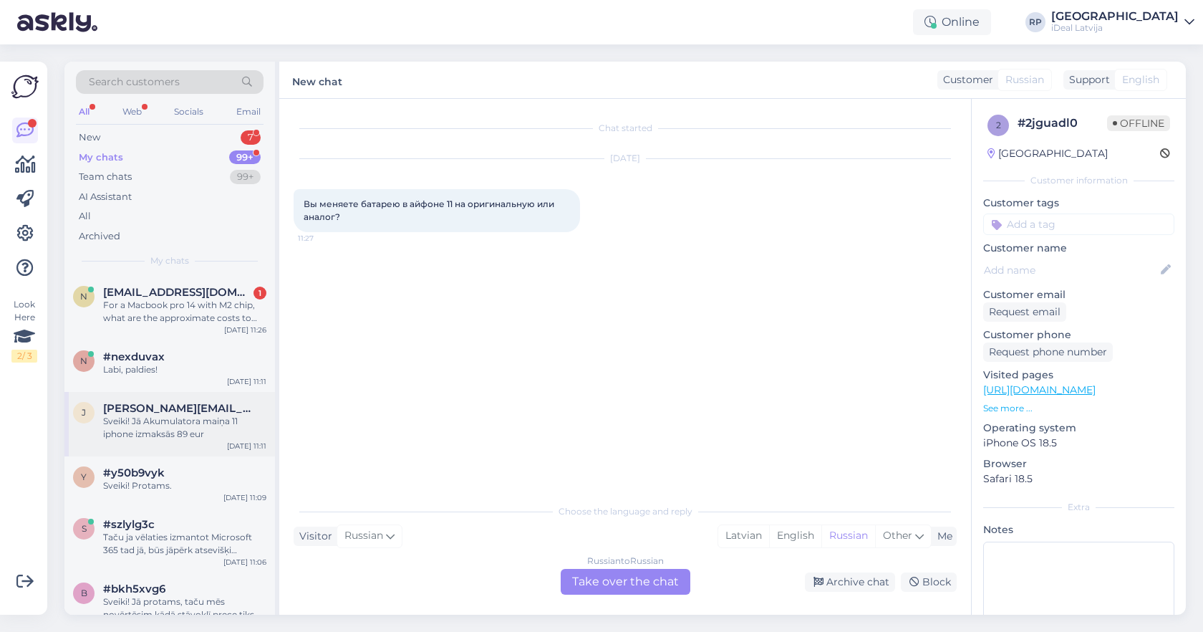
click at [170, 406] on span "jelena.ludvigova@yahoo.co.uk" at bounding box center [177, 408] width 149 height 13
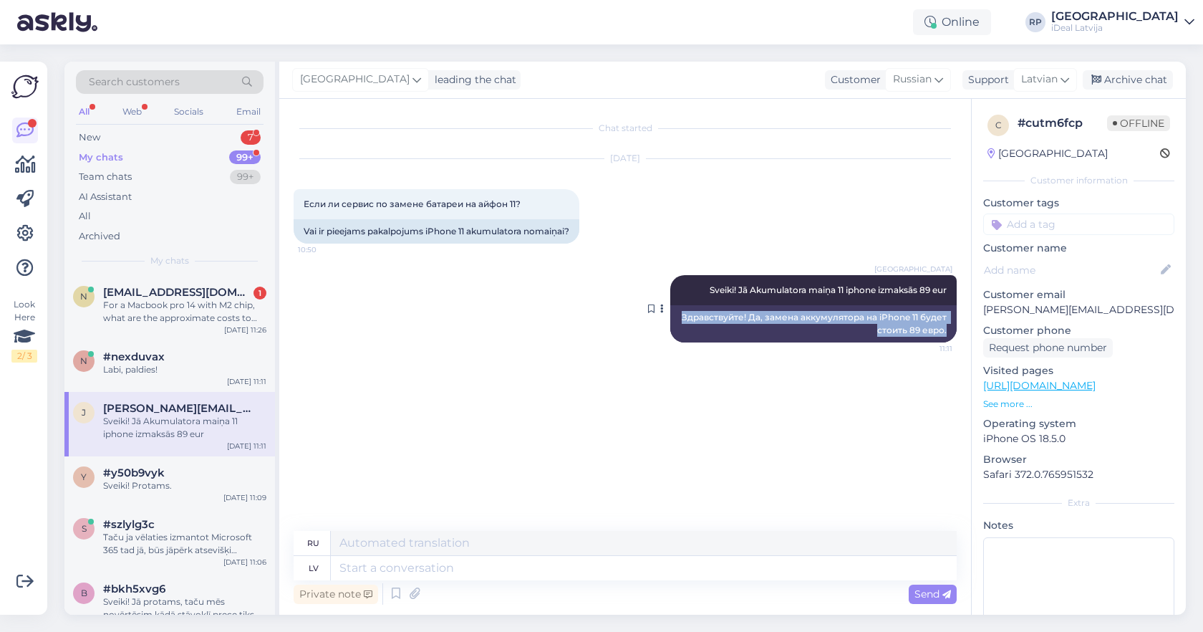
copy div "Здравствуйте! Да, замена аккумулятора на iPhone 11 будет стоить 89 евро."
drag, startPoint x: 682, startPoint y: 331, endPoint x: 954, endPoint y: 344, distance: 272.4
click at [954, 342] on div "Здравствуйте! Да, замена аккумулятора на iPhone 11 будет стоить 89 евро." at bounding box center [813, 323] width 286 height 37
click at [218, 141] on div "New 7" at bounding box center [170, 137] width 188 height 20
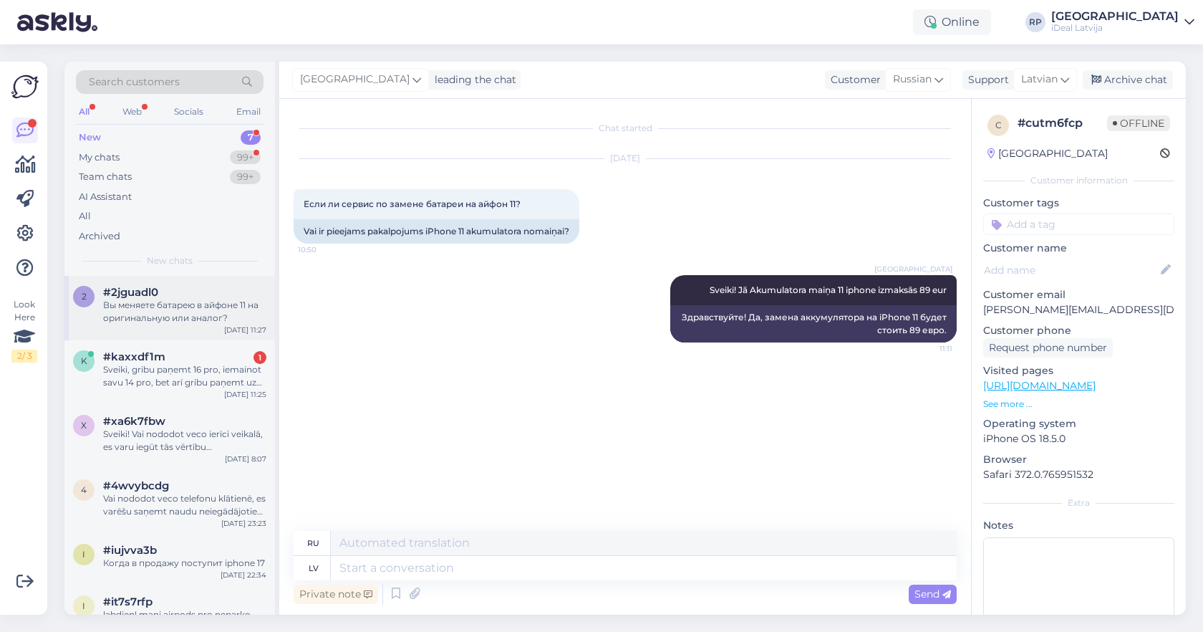
click at [163, 320] on div "Вы меняете батарею в айфоне 11 на оригинальную или аналог?" at bounding box center [184, 312] width 163 height 26
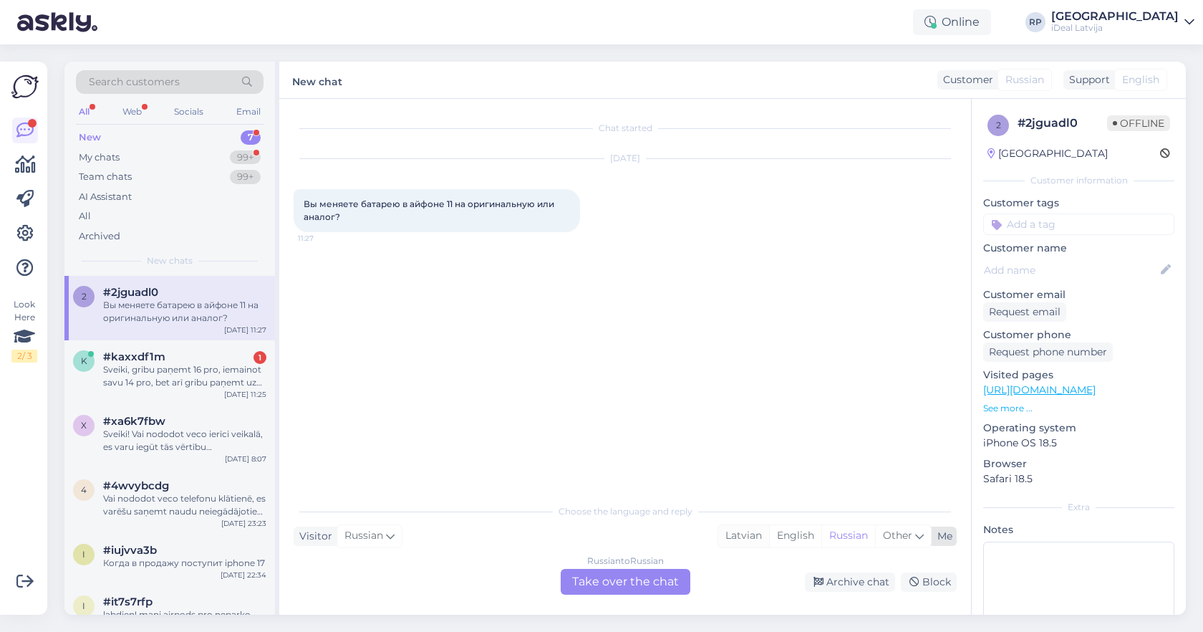
click at [729, 531] on div "Latvian" at bounding box center [743, 535] width 51 height 21
click at [640, 578] on div "Russian to Latvian Take over the chat" at bounding box center [626, 582] width 130 height 26
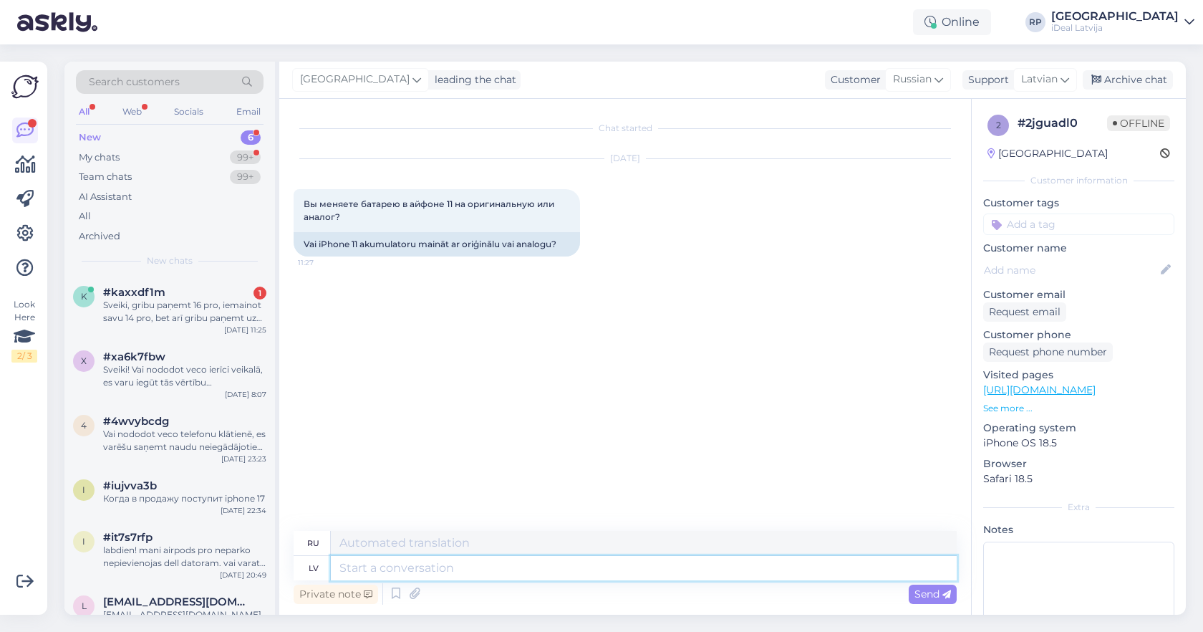
click at [566, 570] on textarea at bounding box center [644, 568] width 626 height 24
click at [571, 537] on textarea at bounding box center [644, 543] width 626 height 24
paste textarea "Здравствуйте! Да, замена аккумулятора на iPhone 11 будет стоить 89 евро."
click at [509, 568] on textarea at bounding box center [644, 568] width 626 height 24
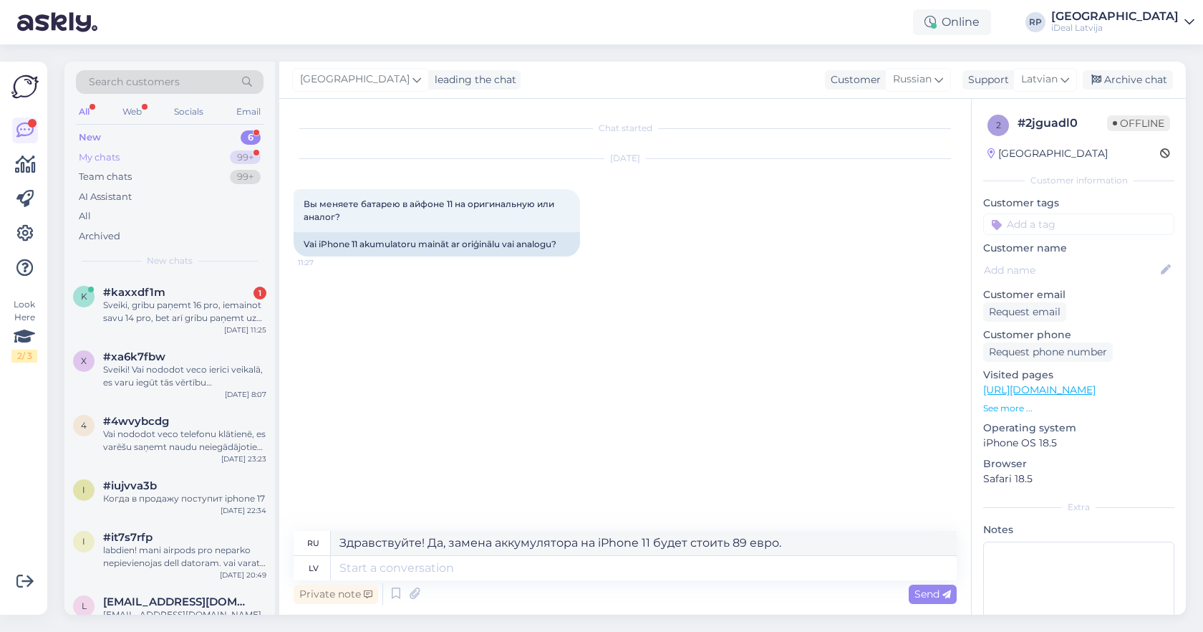
click at [180, 158] on div "My chats 99+" at bounding box center [170, 158] width 188 height 20
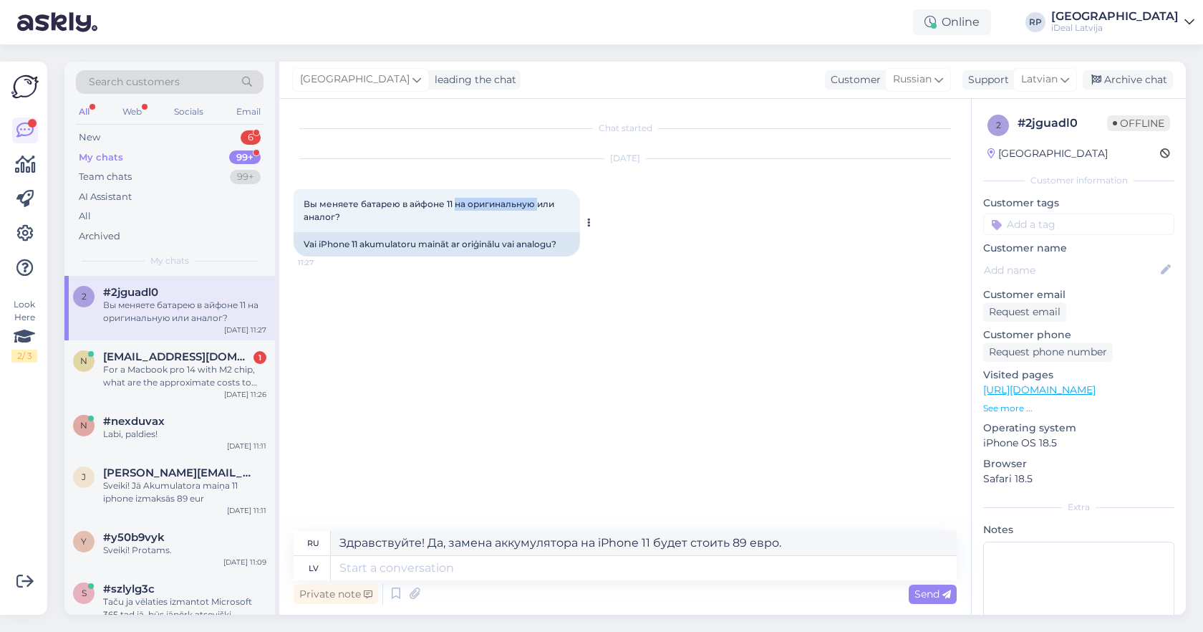
drag, startPoint x: 455, startPoint y: 206, endPoint x: 537, endPoint y: 206, distance: 82.3
click at [537, 206] on span "Вы меняете батарею в айфоне 11 на оригинальную или аналог?" at bounding box center [430, 210] width 253 height 24
copy span "на оригинальную"
click at [802, 553] on textarea "Здравствуйте! Да, замена аккумулятора на iPhone 11 будет стоить 89 евро." at bounding box center [644, 543] width 626 height 24
click at [595, 543] on textarea "Здравствуйте! Да, замена аккумулятора на iPhone 11 будет стоить 89 евро." at bounding box center [644, 543] width 626 height 24
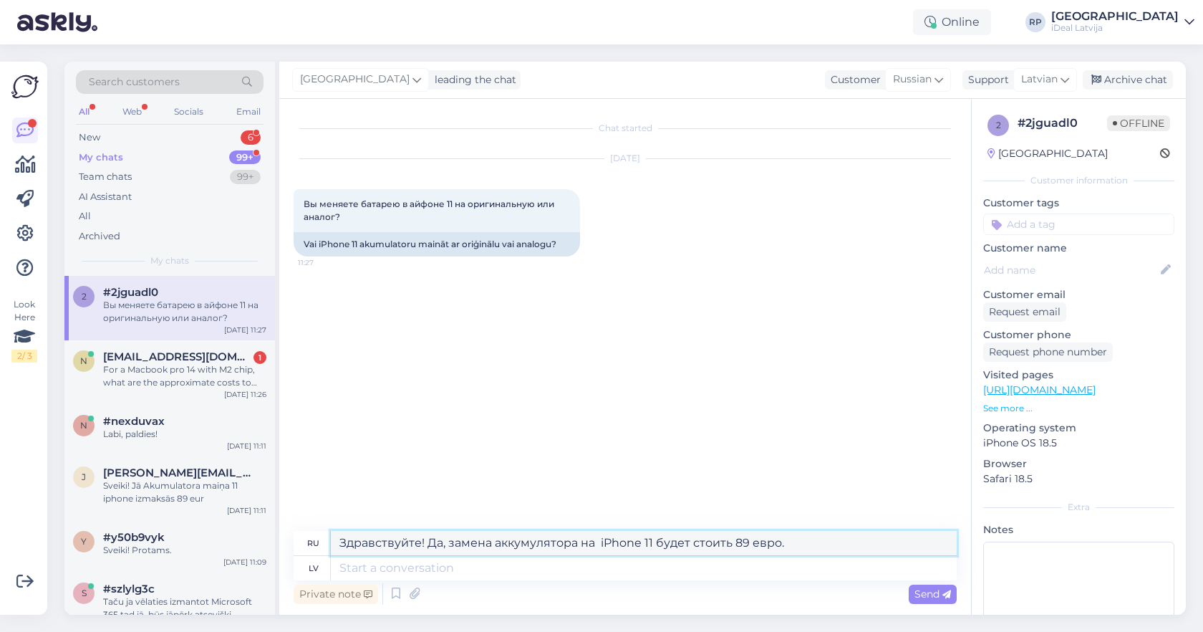
paste textarea "на оригинальную"
click at [612, 543] on textarea "Здравствуйте! Да, замена аккумулятора на на оригинальную iPhone 11 будет стоить…" at bounding box center [644, 543] width 626 height 24
type textarea "Здравствуйте! Да, замена аккумулятора на оригинальную iPhone 11 будет стоить 89…"
click at [1047, 87] on span "Latvian" at bounding box center [1039, 80] width 37 height 16
type input "rus"
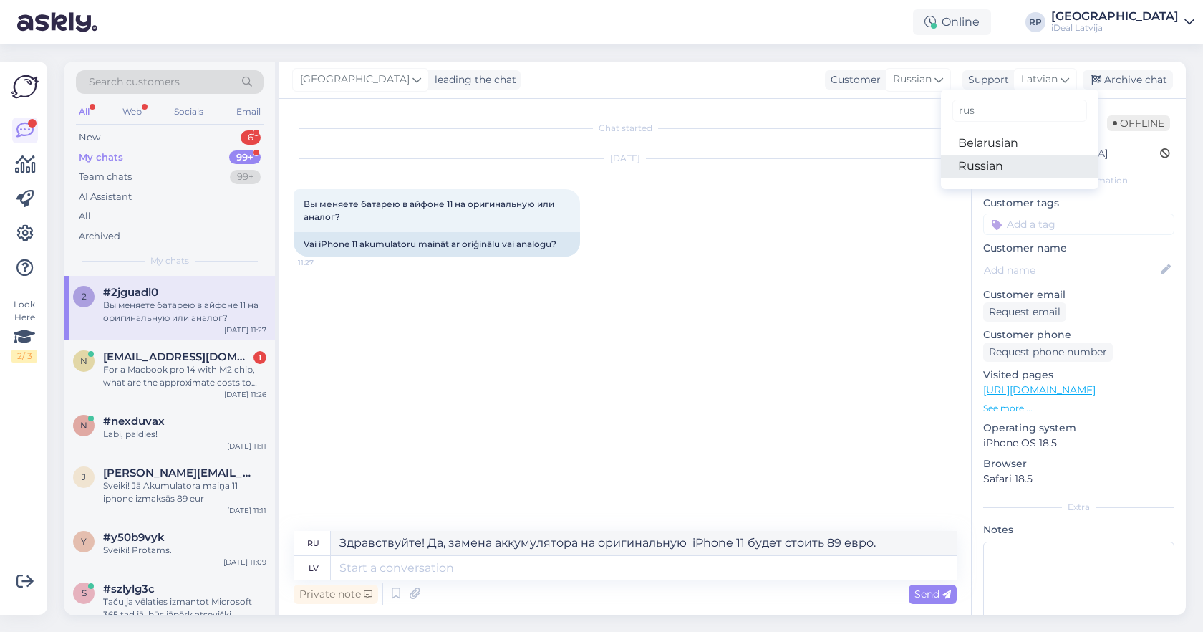
click at [986, 161] on link "Russian" at bounding box center [1020, 166] width 158 height 23
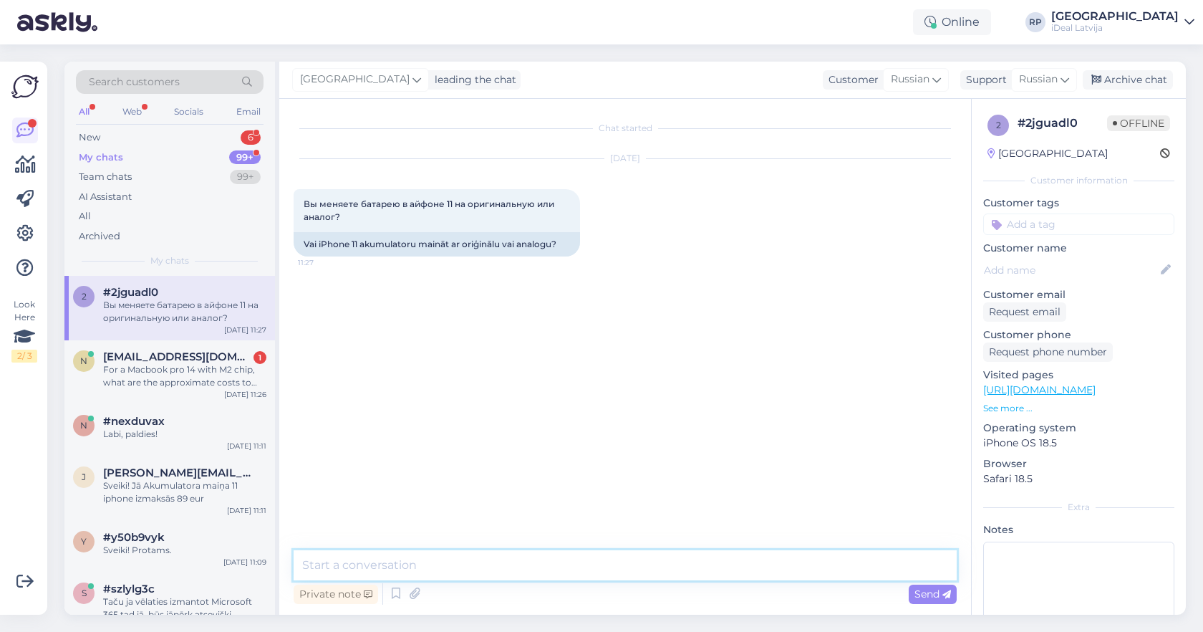
click at [779, 567] on textarea at bounding box center [625, 565] width 663 height 30
paste textarea "на оригинальную"
type textarea "на оригинальную"
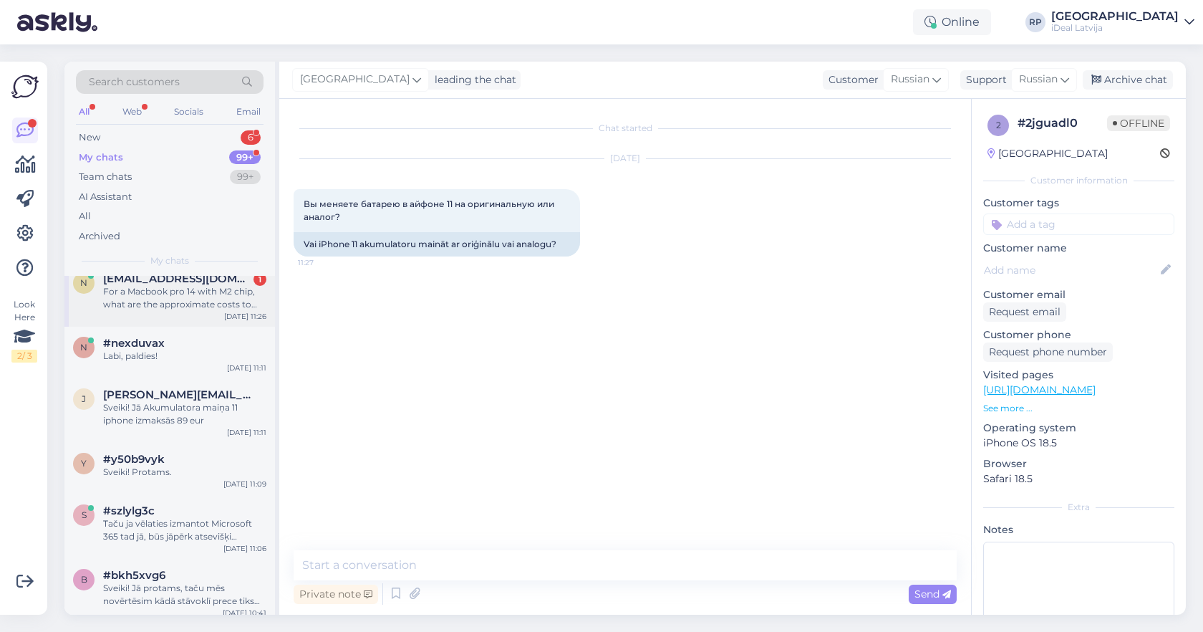
scroll to position [82, 0]
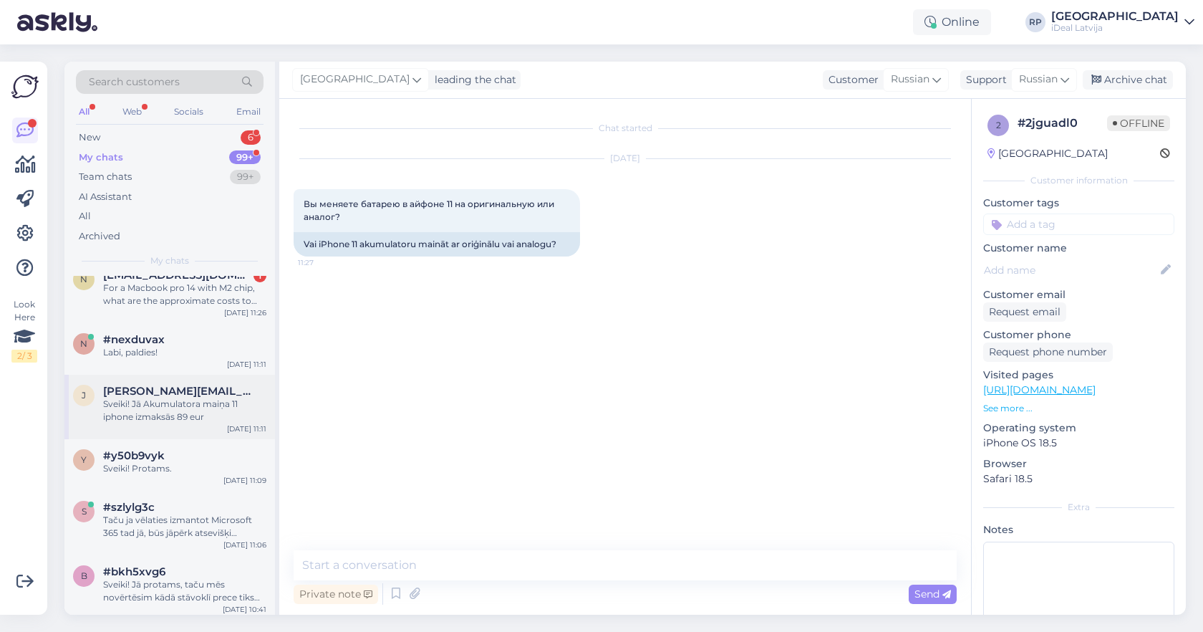
click at [188, 398] on div "Sveiki! Jā Akumulatora maiņa 11 iphone izmaksās 89 eur" at bounding box center [184, 410] width 163 height 26
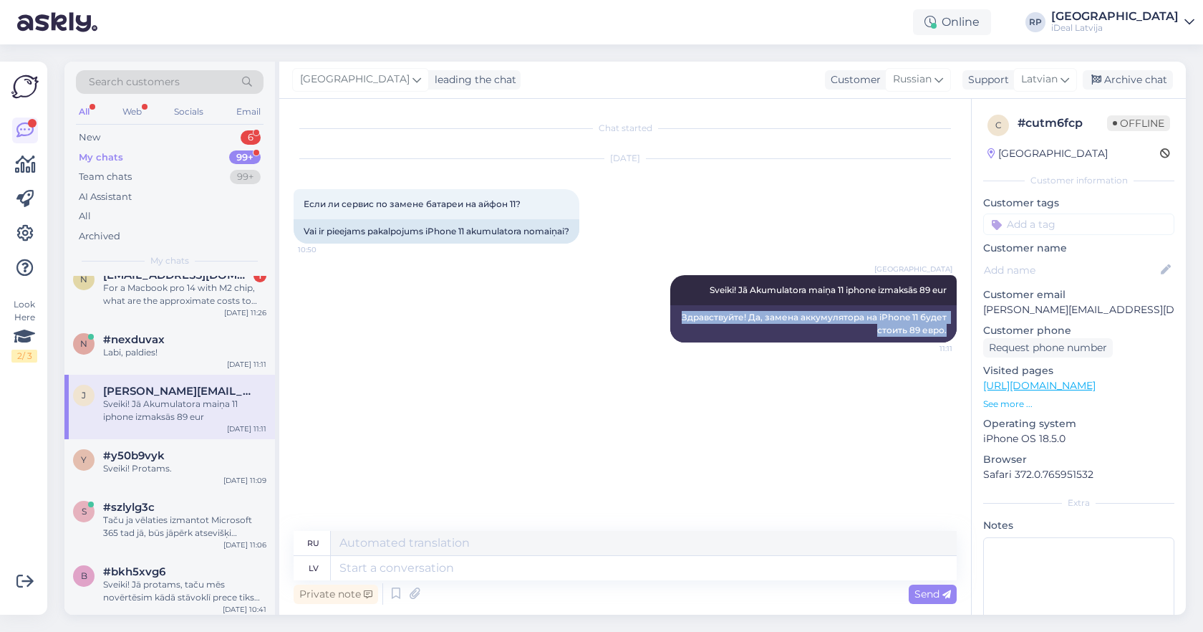
drag, startPoint x: 685, startPoint y: 331, endPoint x: 959, endPoint y: 354, distance: 275.2
click at [959, 354] on div "Chat started Sep 9 2025 Если ли сервис по замене батареи на айфон 11? 10:50 Vai…" at bounding box center [632, 315] width 676 height 405
copy div "Здравствуйте! Да, замена аккумулятора на iPhone 11 будет стоить 89 евро."
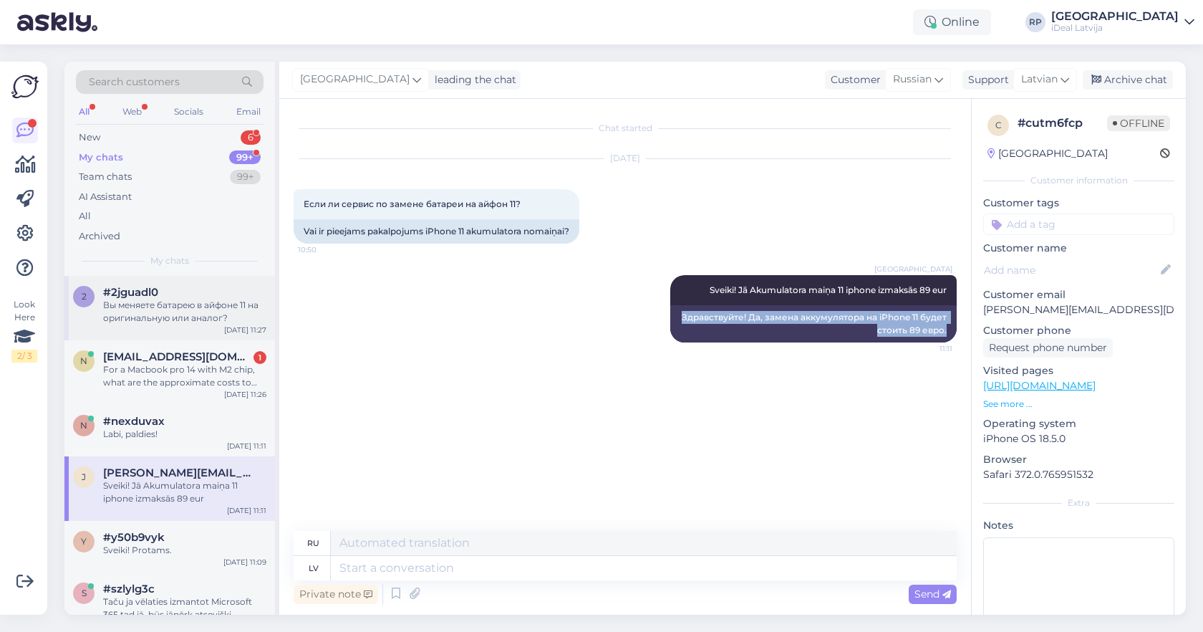
scroll to position [0, 0]
click at [183, 301] on div "Вы меняете батарею в айфоне 11 на оригинальную или аналог?" at bounding box center [184, 312] width 163 height 26
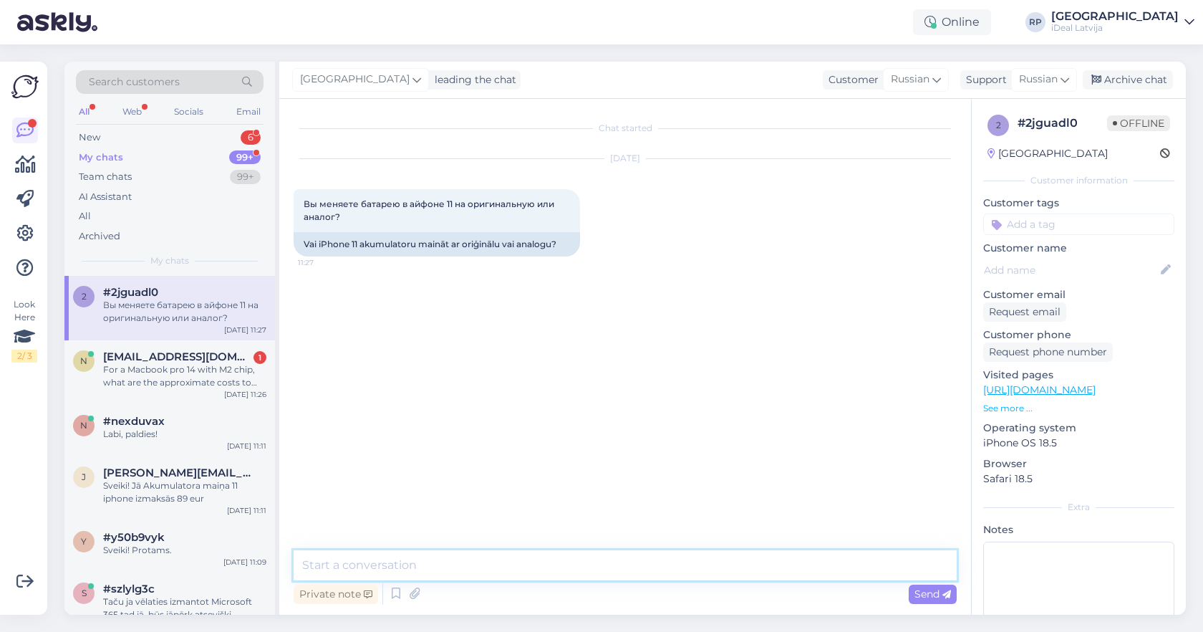
click at [452, 569] on textarea at bounding box center [625, 565] width 663 height 30
paste textarea "Здравствуйте! Да, замена аккумулятора на iPhone 11 будет стоить 89 евро."
drag, startPoint x: 454, startPoint y: 202, endPoint x: 536, endPoint y: 204, distance: 82.4
click at [536, 204] on span "Вы меняете батарею в айфоне 11 на оригинальную или аналог?" at bounding box center [430, 210] width 253 height 24
copy span "на оригинальную"
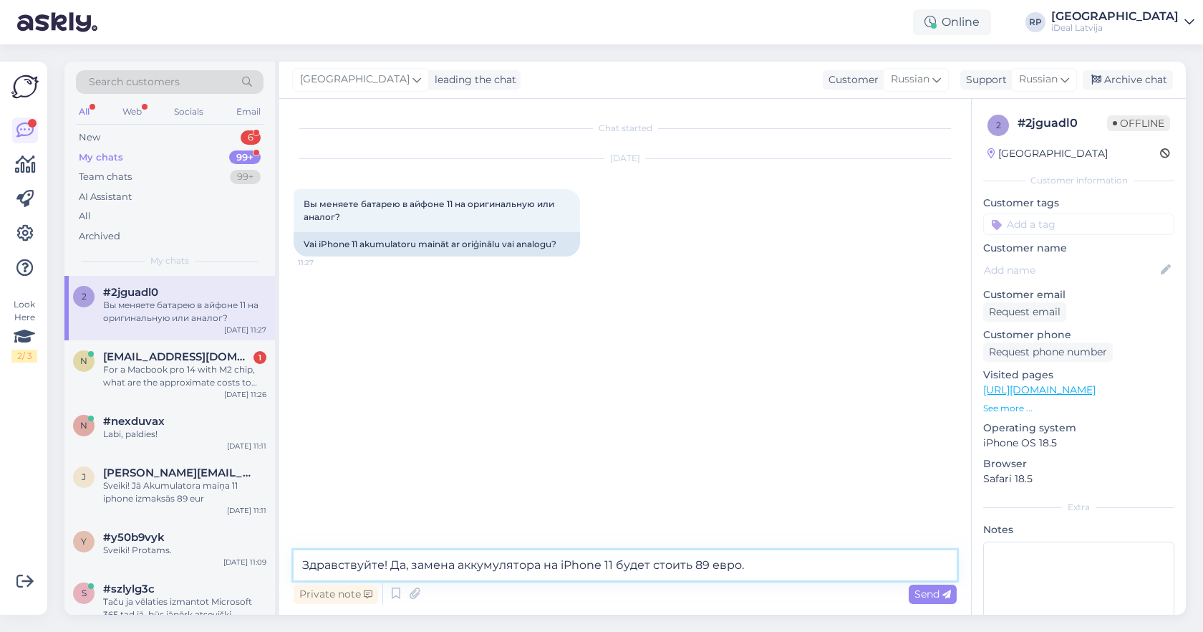
drag, startPoint x: 558, startPoint y: 564, endPoint x: 545, endPoint y: 564, distance: 12.9
click at [545, 564] on textarea "Здравствуйте! Да, замена аккумулятора на iPhone 11 будет стоить 89 евро." at bounding box center [625, 565] width 663 height 30
paste textarea "оригинальную"
type textarea "Здравствуйте! Да, замена аккумулятора на оригинальную iPhone 11 будет стоить 89…"
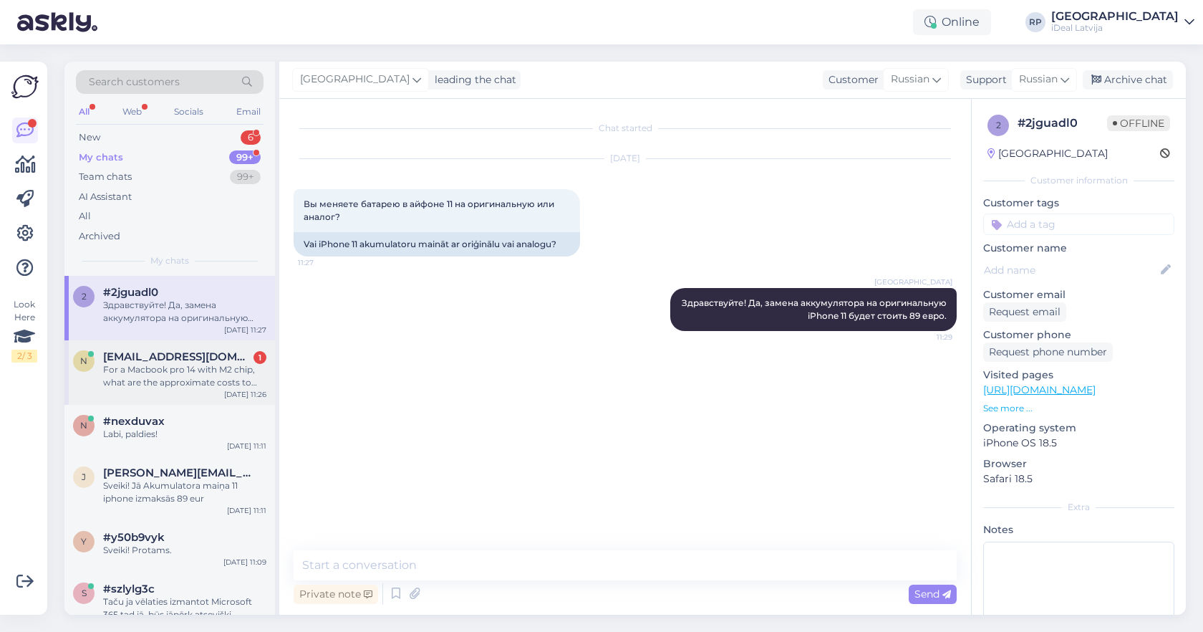
click at [168, 355] on span "niek@duck.com" at bounding box center [177, 356] width 149 height 13
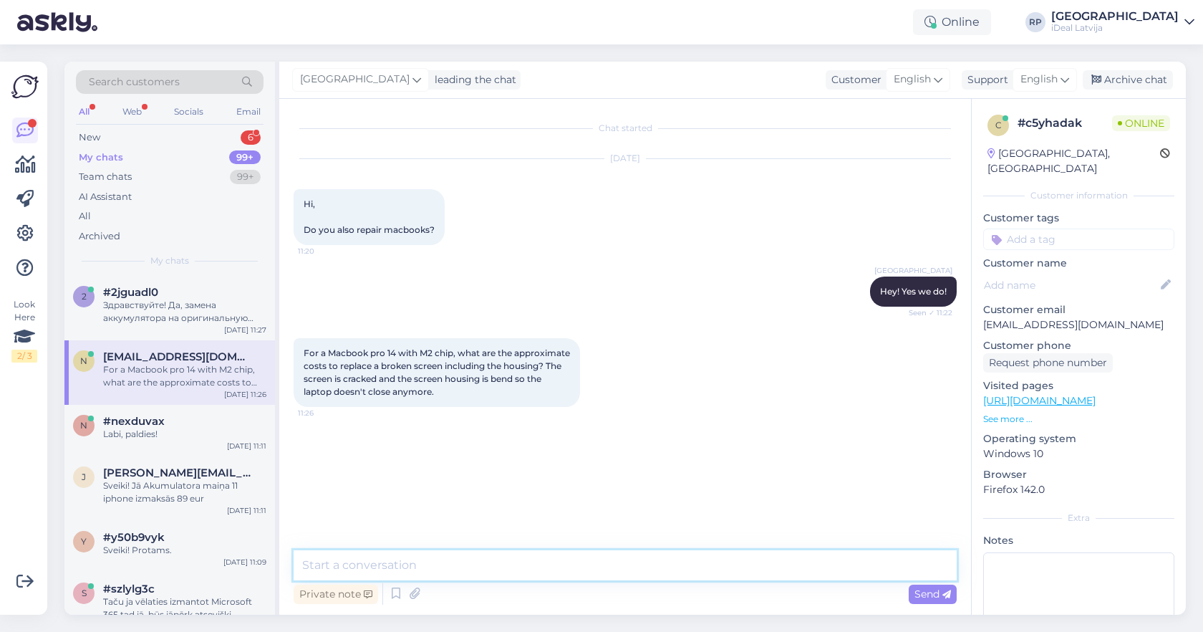
click at [483, 553] on textarea at bounding box center [625, 565] width 663 height 30
type textarea "It would be better if you would contact service for 100% pricing."
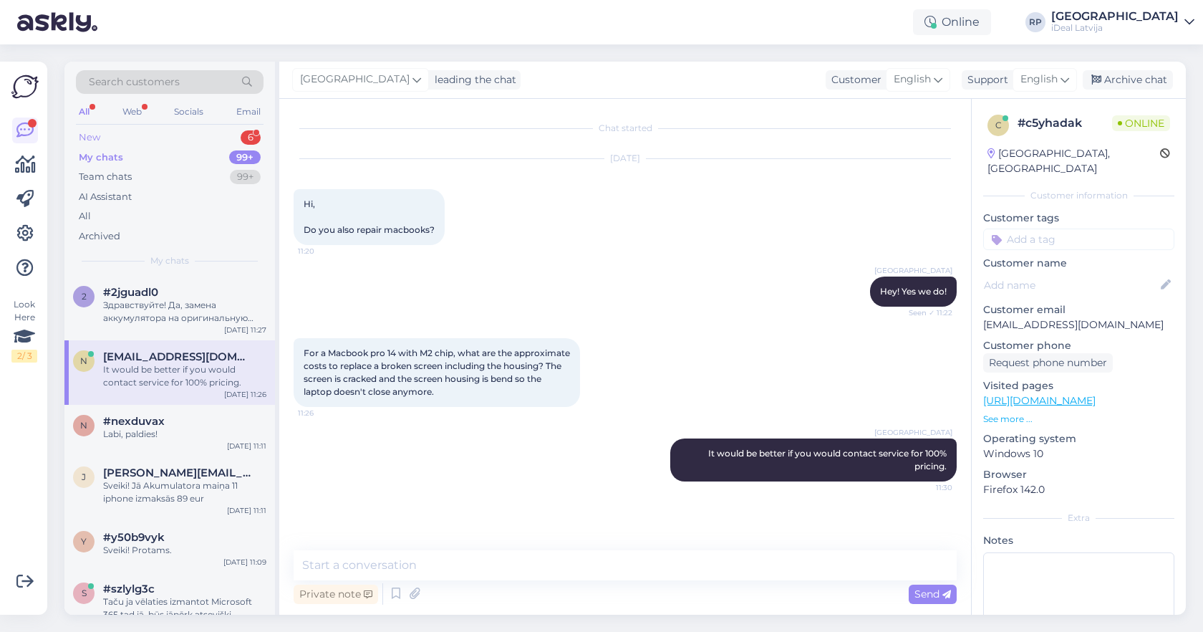
click at [99, 135] on div "New" at bounding box center [89, 137] width 21 height 14
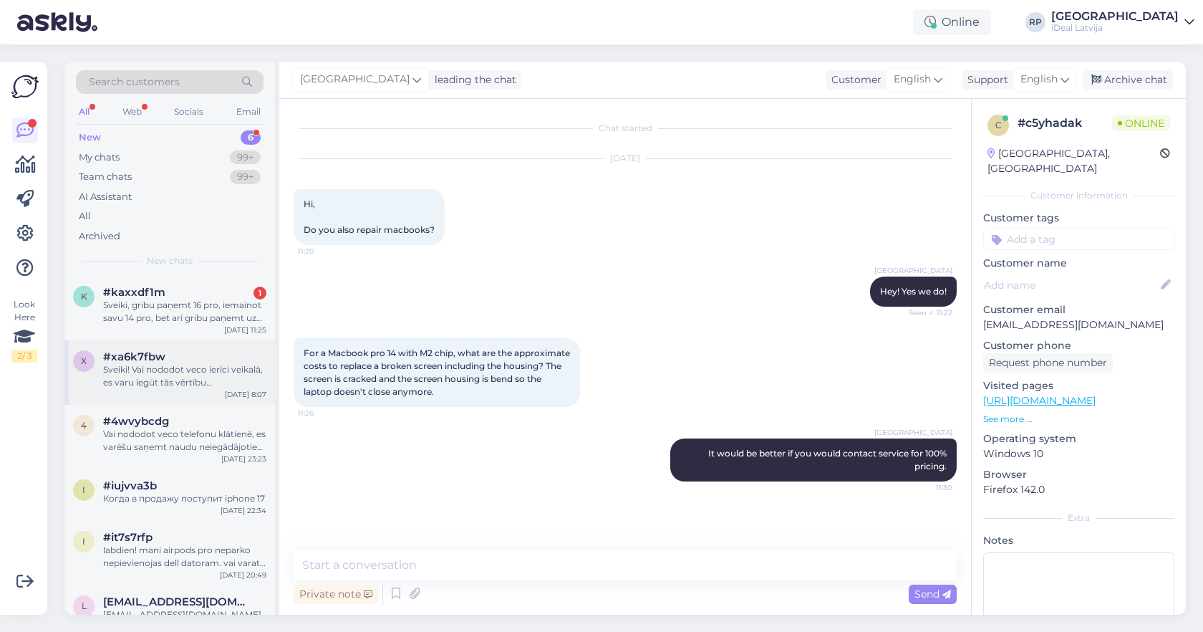
click at [205, 340] on div "x #xa6k7fbw Sveiki! Vai nododot veco ierīci veikalā, es varu iegūt tās vērtību …" at bounding box center [169, 372] width 211 height 64
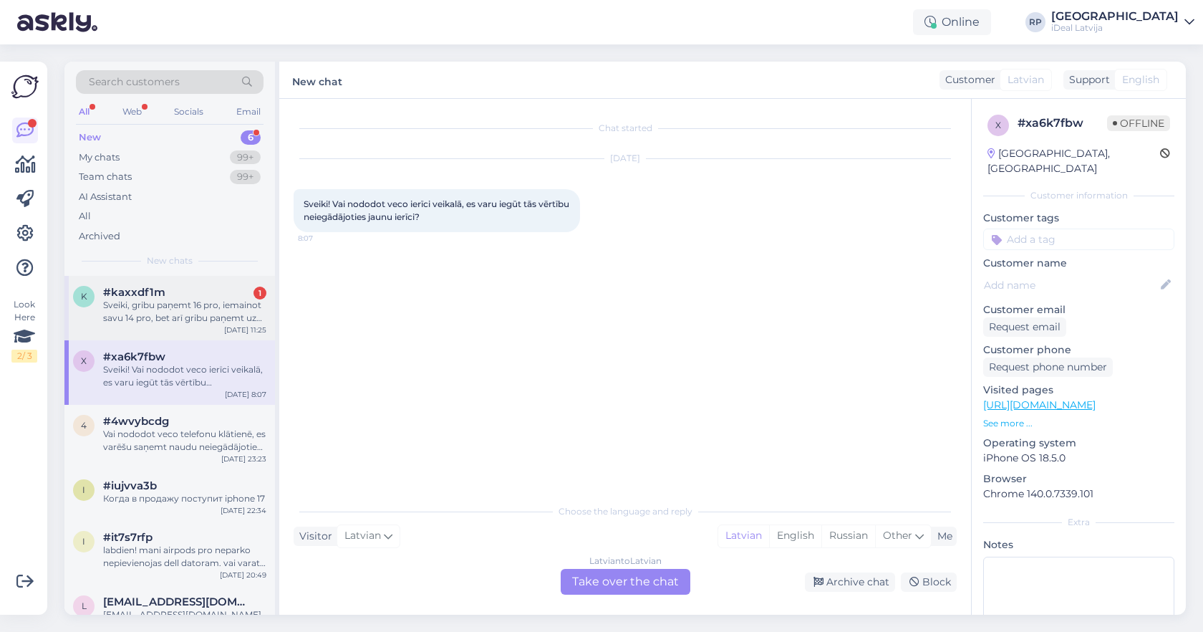
click at [216, 317] on div "Sveiki, gribu paņemt 16 pro, iemainot savu 14 pro, bet arī gribu paņemt uz SIA …" at bounding box center [184, 312] width 163 height 26
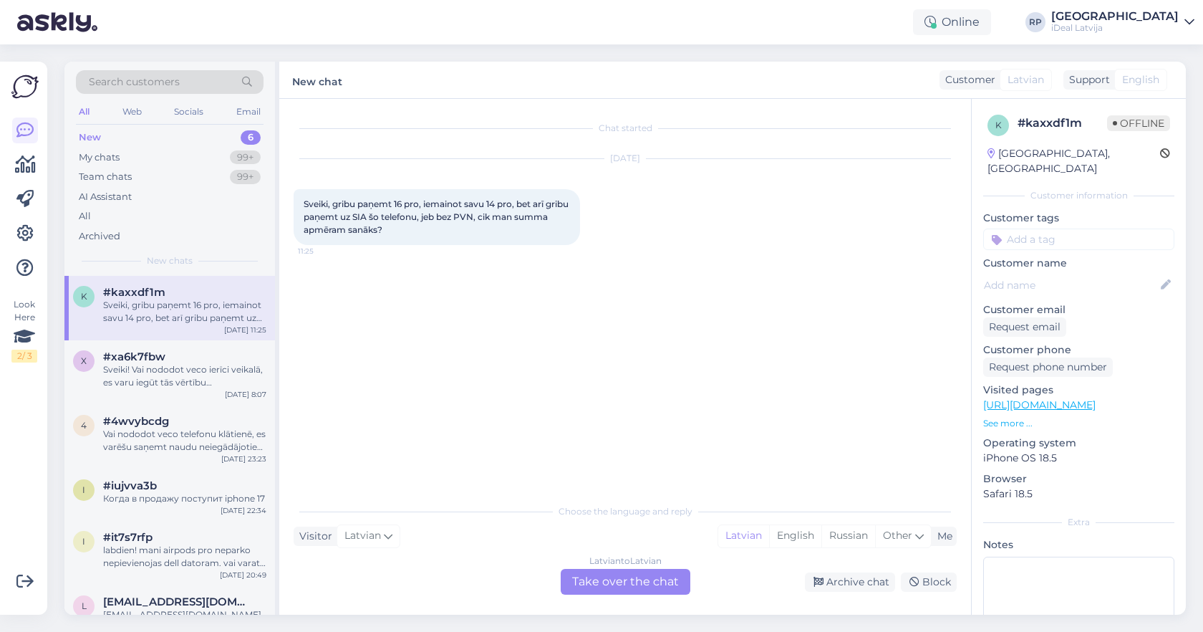
click at [645, 581] on div "Latvian to Latvian Take over the chat" at bounding box center [626, 582] width 130 height 26
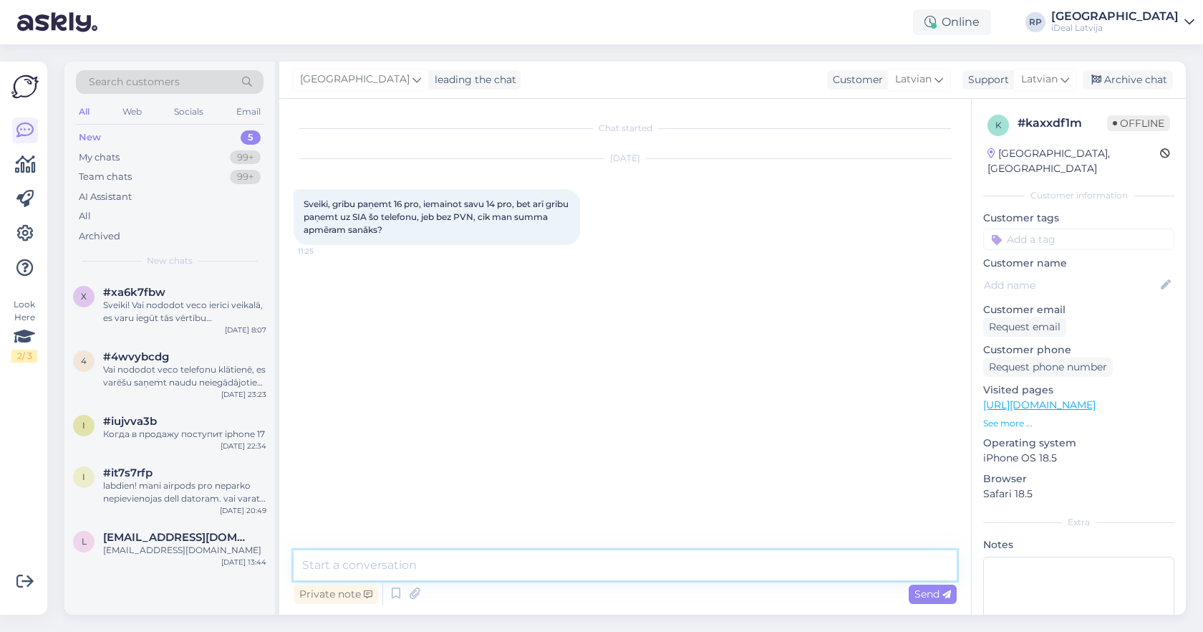
click at [652, 562] on textarea at bounding box center [625, 565] width 663 height 30
type textarea "Sveiki, droši ! Summa būs atkarīga no Jūsu ierīces stāvokļa -pvn"
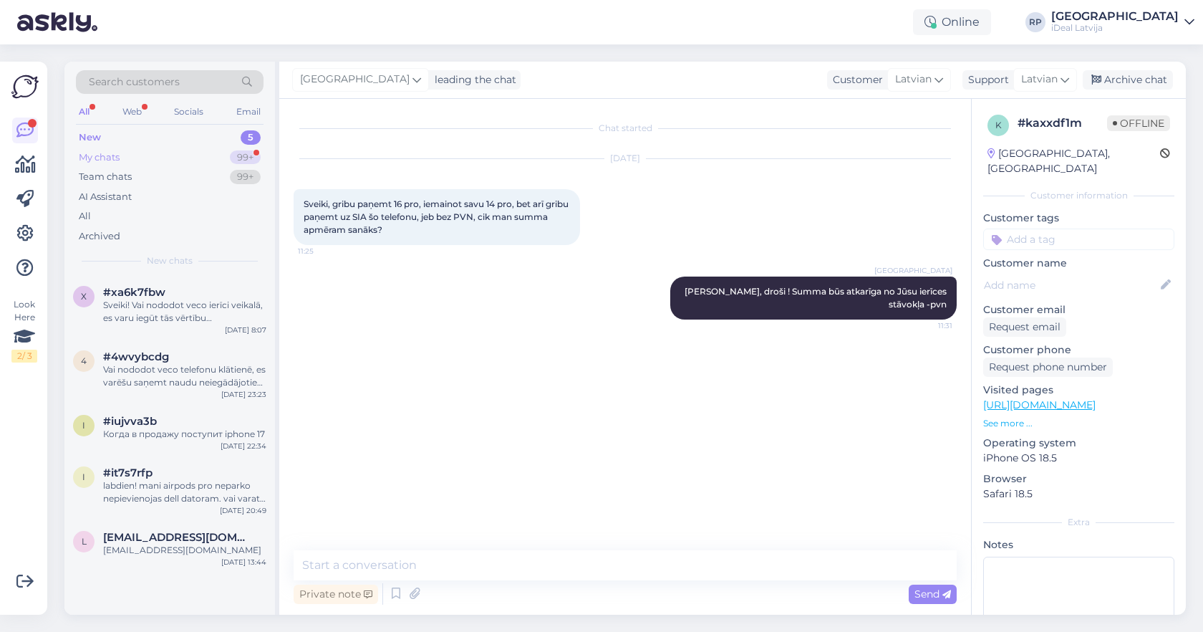
click at [237, 158] on div "99+" at bounding box center [245, 157] width 31 height 14
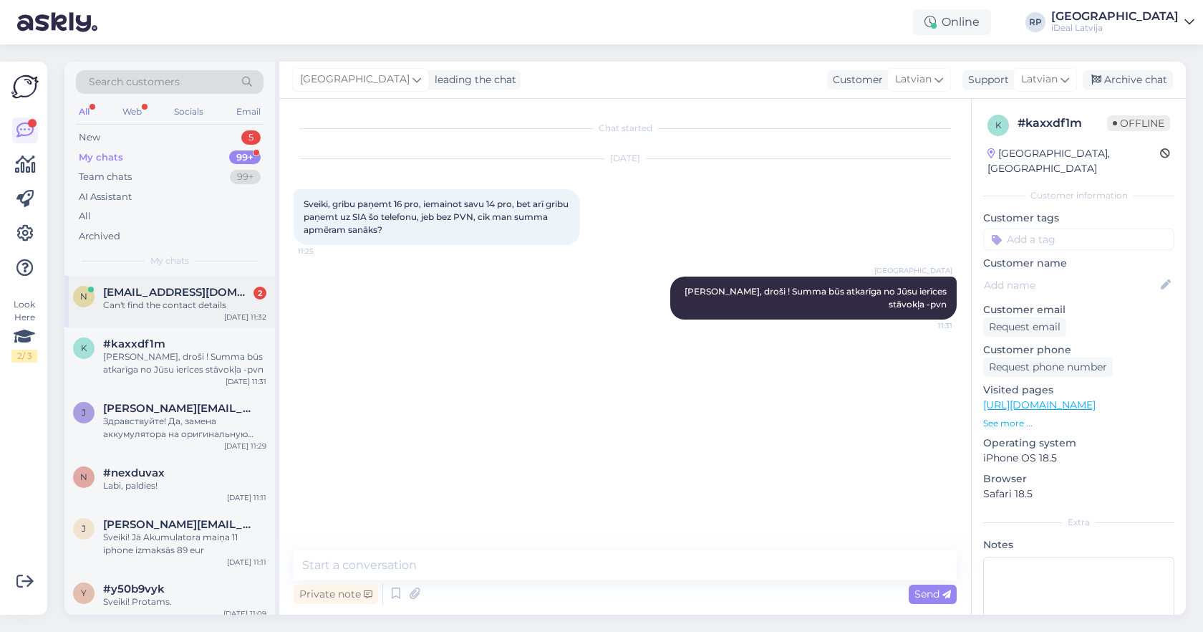
click at [245, 299] on div "Can't find the contact details" at bounding box center [184, 305] width 163 height 13
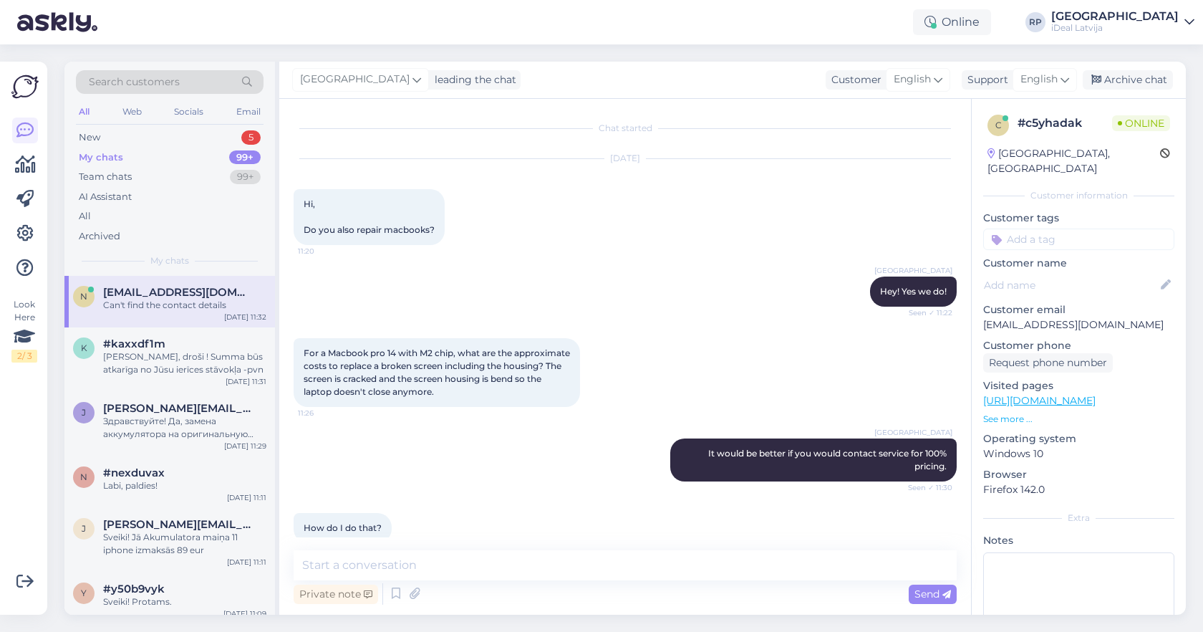
scroll to position [83, 0]
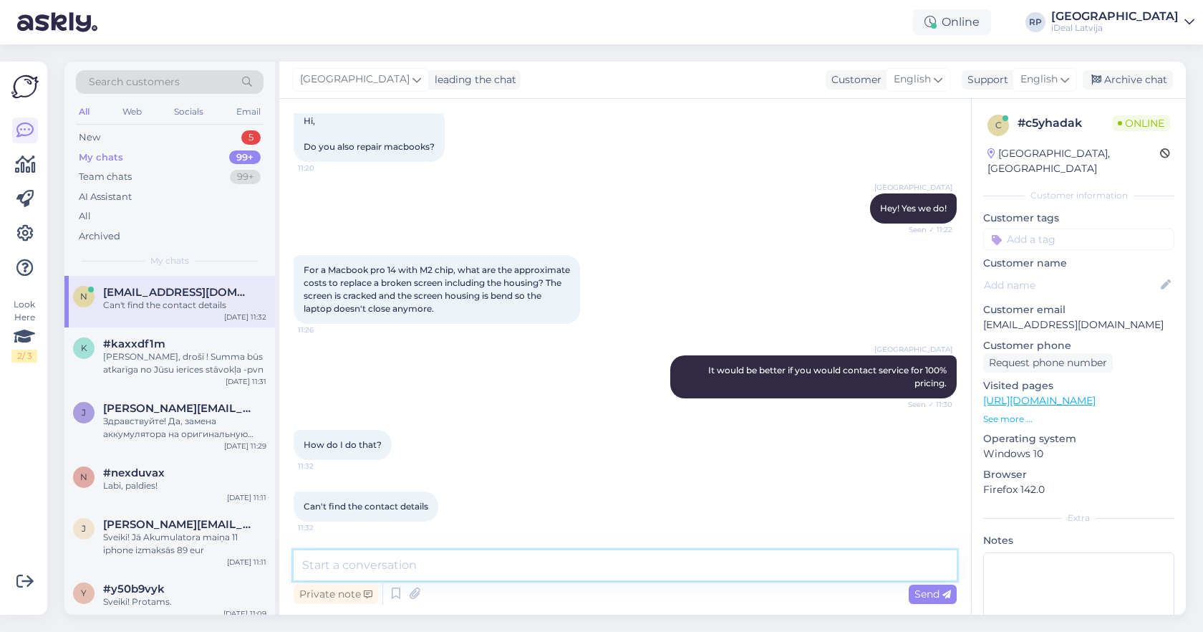
click at [443, 556] on textarea at bounding box center [625, 565] width 663 height 30
paste textarea "+371 2 9808281"
type textarea "+371 2 9808281 right here"
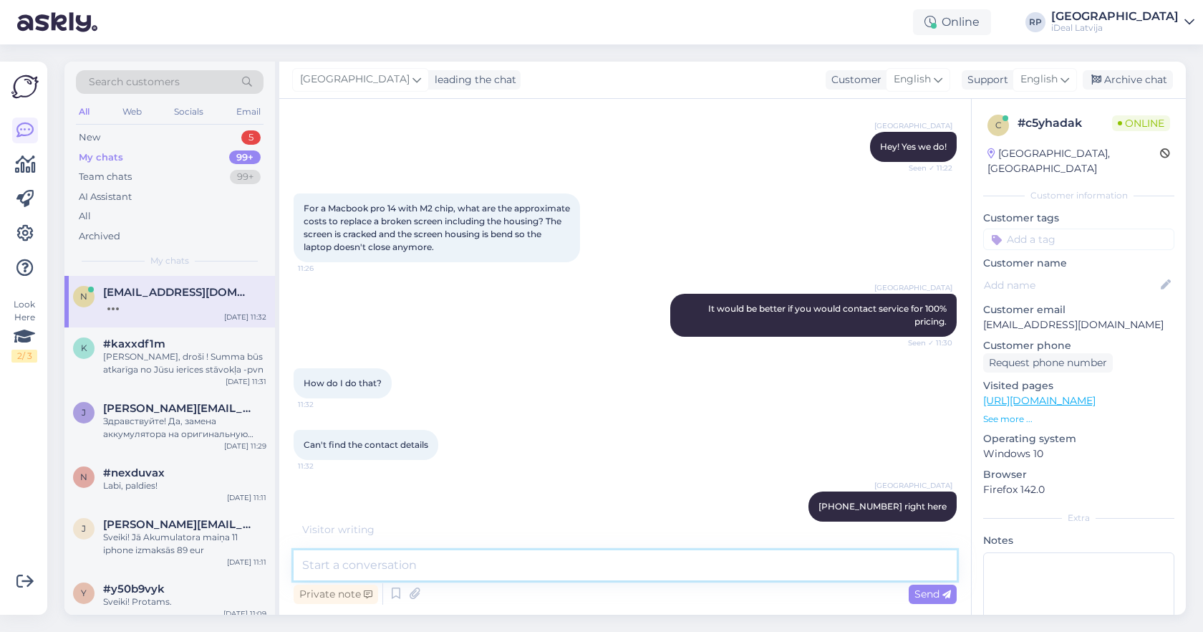
scroll to position [206, 0]
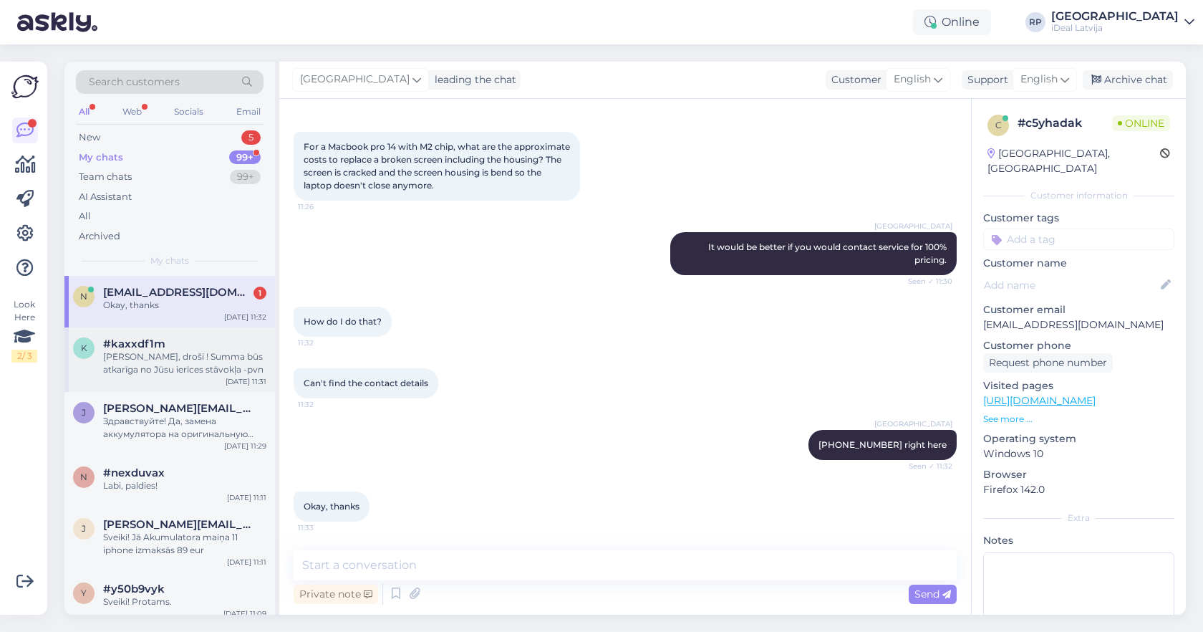
click at [162, 367] on div "Sveiki, droši ! Summa būs atkarīga no Jūsu ierīces stāvokļa -pvn" at bounding box center [184, 363] width 163 height 26
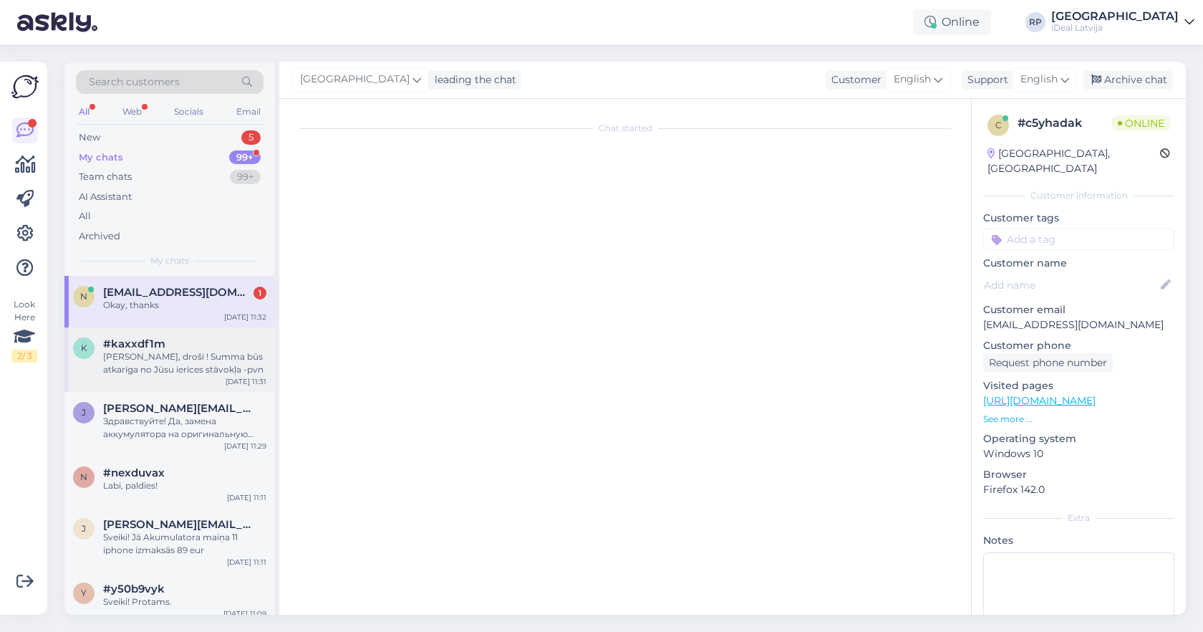
scroll to position [0, 0]
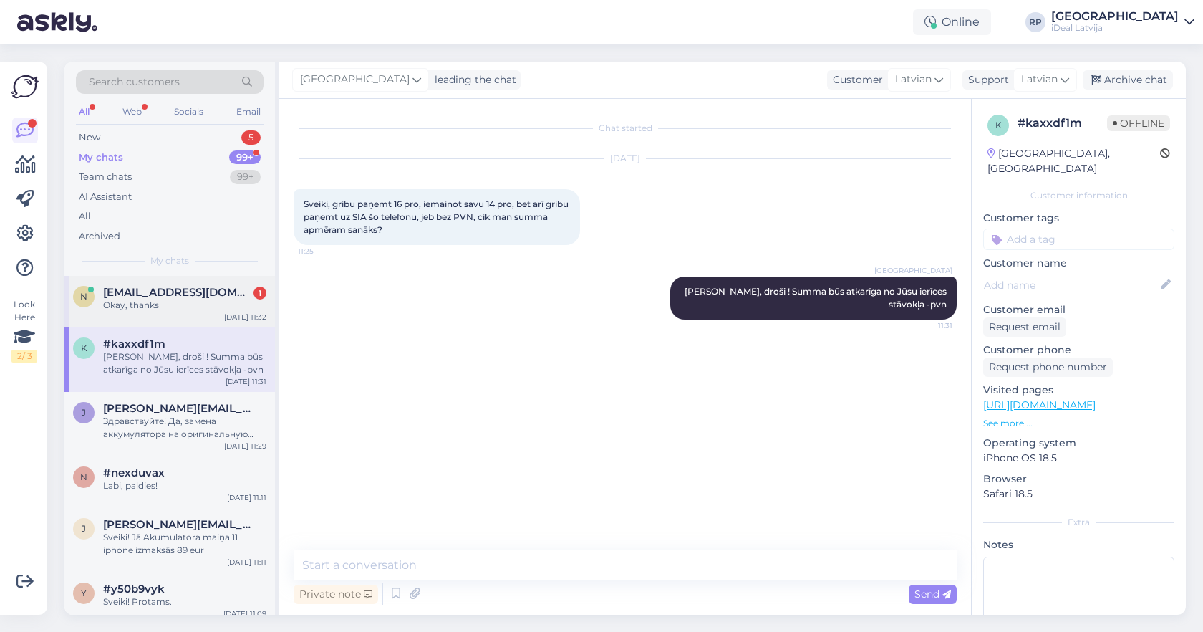
click at [158, 299] on div "Okay, thanks" at bounding box center [184, 305] width 163 height 13
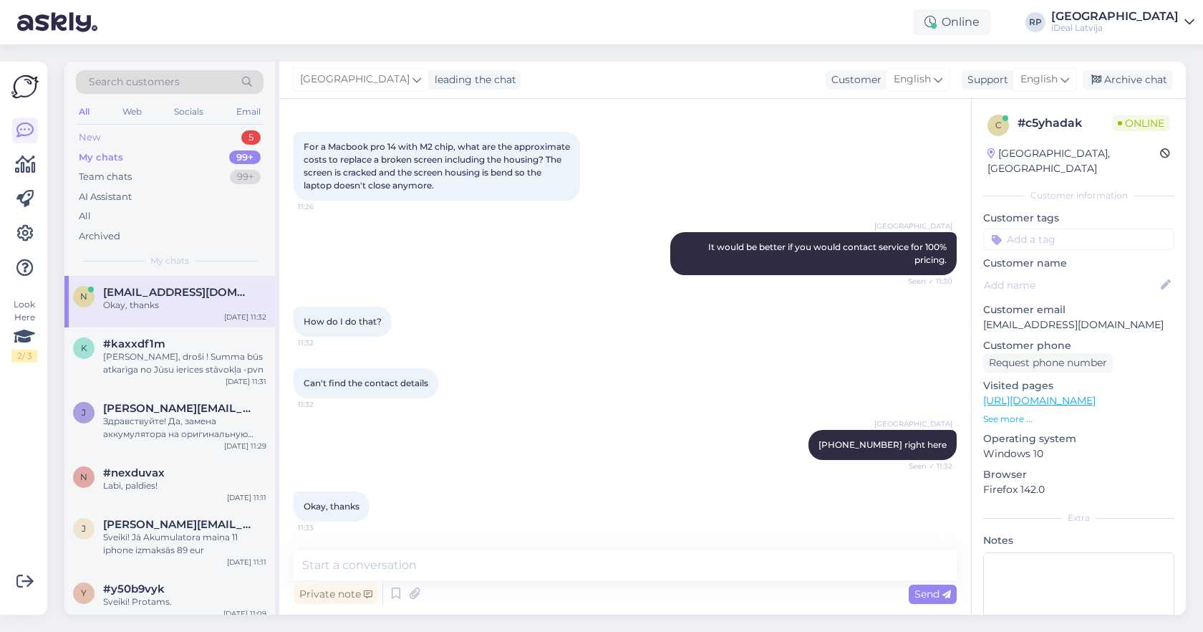
click at [132, 132] on div "New 5" at bounding box center [170, 137] width 188 height 20
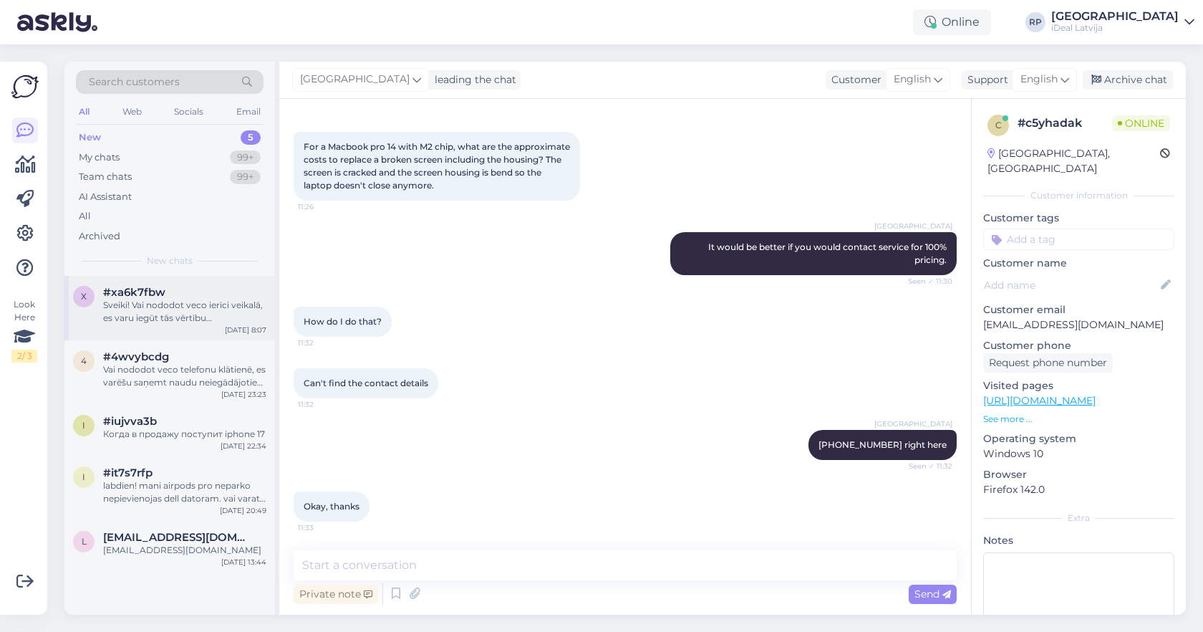
click at [153, 293] on span "#xa6k7fbw" at bounding box center [134, 292] width 62 height 13
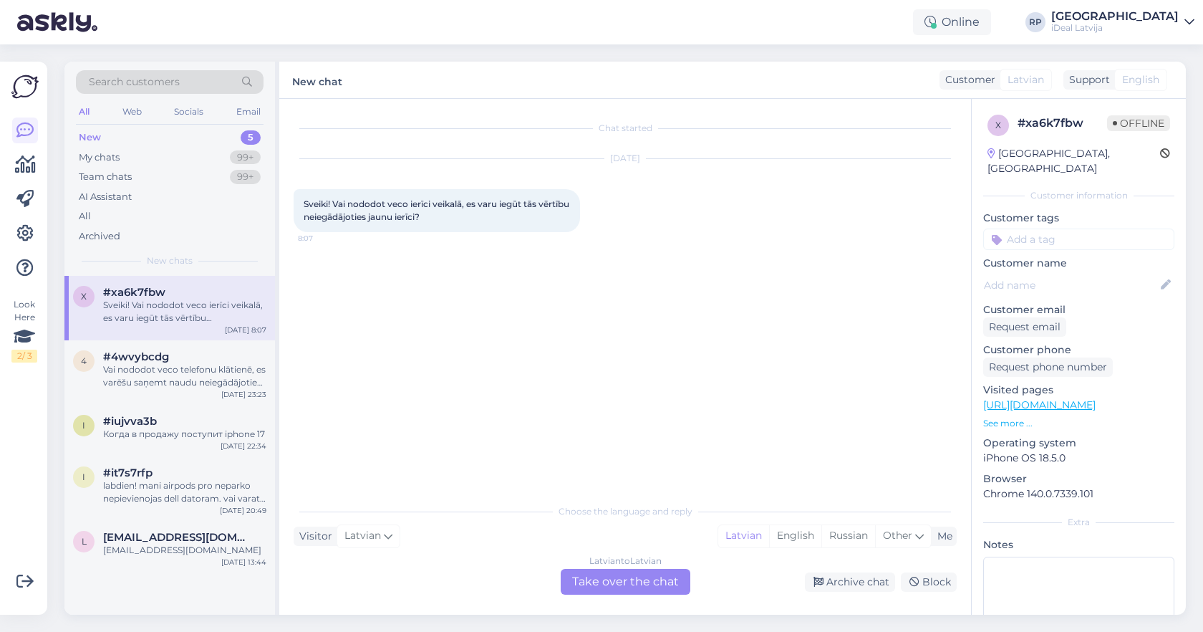
scroll to position [0, 0]
click at [599, 583] on div "Latvian to Latvian Take over the chat" at bounding box center [626, 582] width 130 height 26
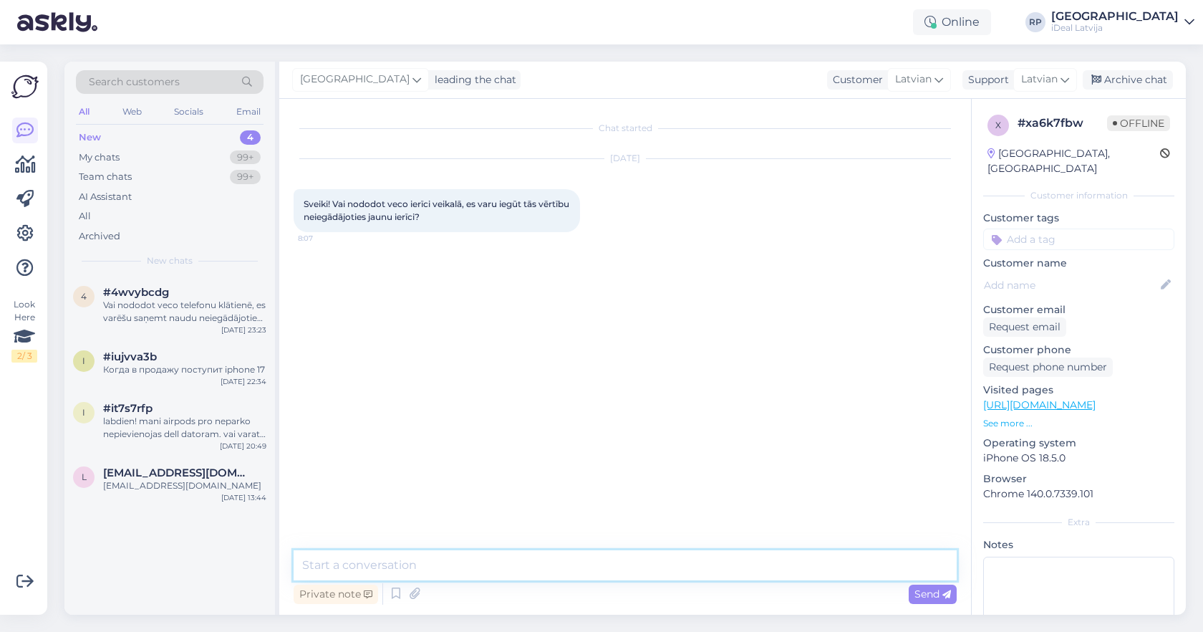
click at [567, 554] on textarea at bounding box center [625, 565] width 663 height 30
type textarea "Sveiki, jā Jūs varat, bet tikai C&C dāvanu kartes veidā ."
click at [654, 565] on textarea "Sveiki, jā Jūs varat, bet tikai C&C dāvanu kartes veidā ." at bounding box center [625, 565] width 663 height 30
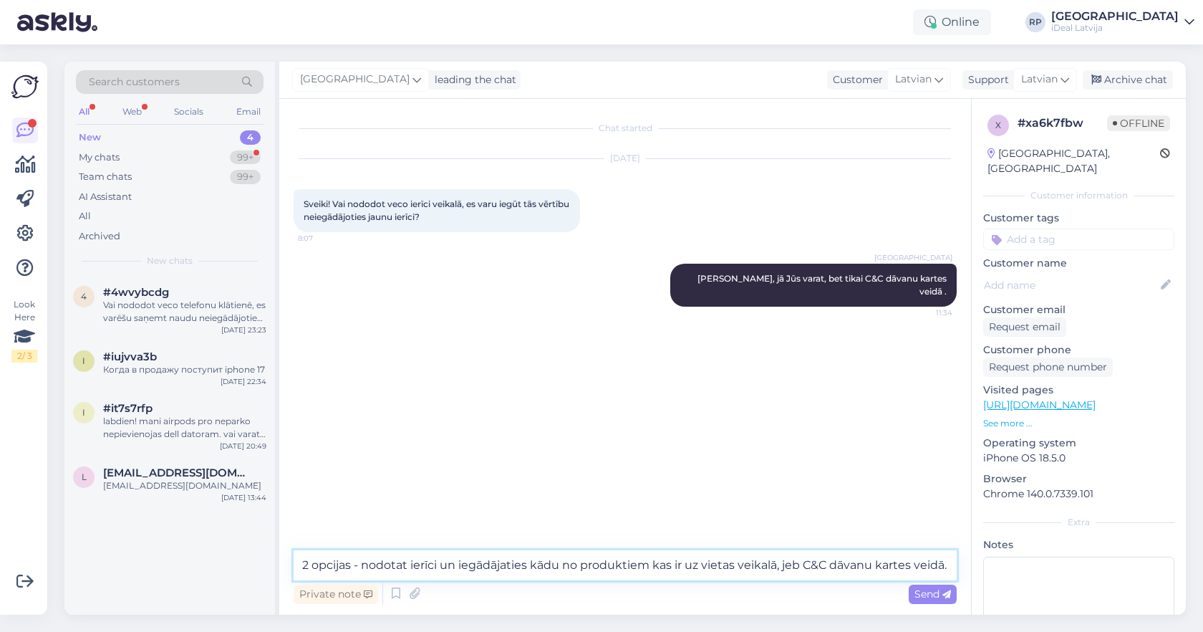
type textarea "2 opcijas - nodotat ierīci un iegādājaties kādu no produktiem kas ir uz vietas …"
click at [845, 596] on div "Private note Send" at bounding box center [625, 593] width 663 height 27
click at [923, 564] on textarea "2 opcijas - nodotat ierīci un iegādājaties kādu no produktiem kas ir uz vietas …" at bounding box center [625, 565] width 663 height 30
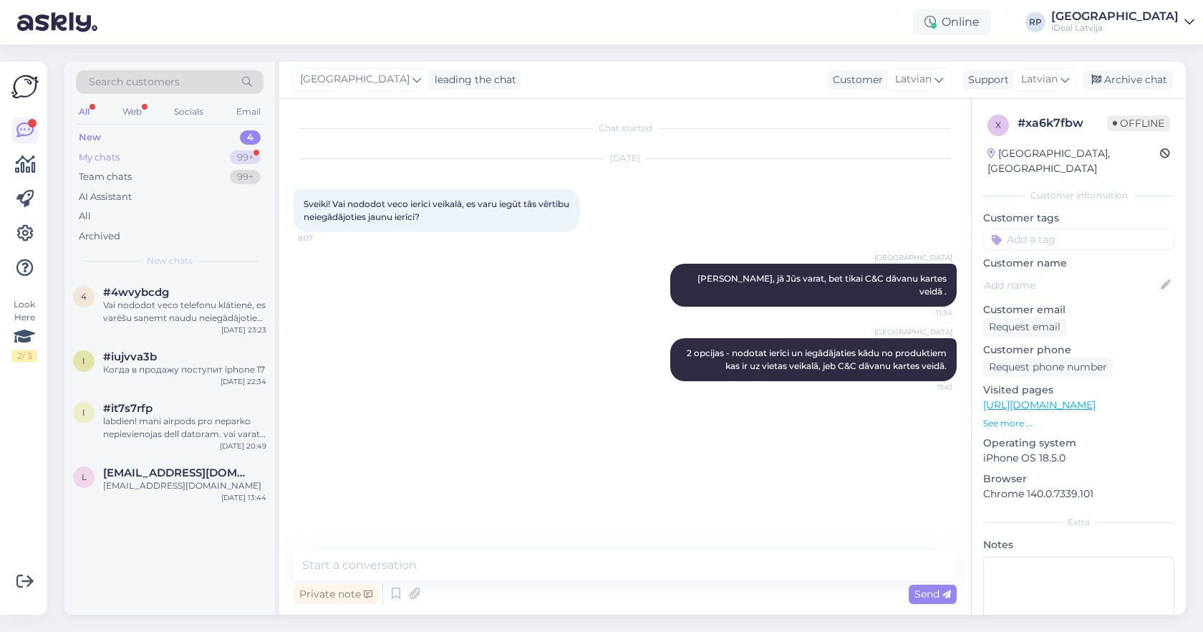
click at [223, 163] on div "My chats 99+" at bounding box center [170, 158] width 188 height 20
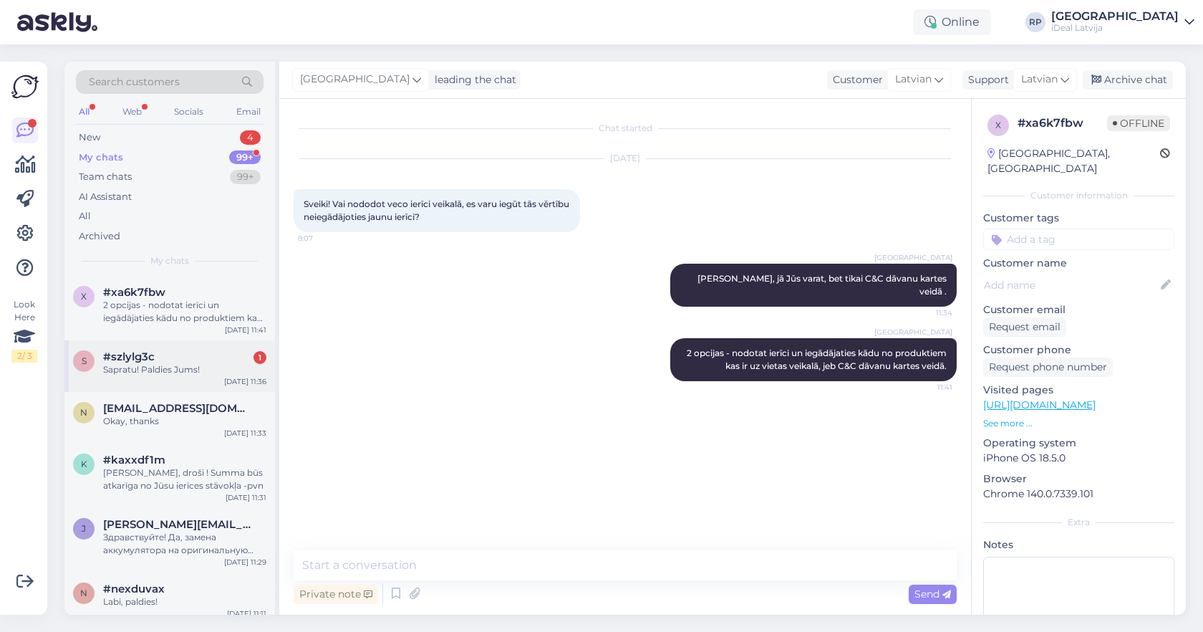
click at [187, 367] on div "Sapratu! Paldies Jums!" at bounding box center [184, 369] width 163 height 13
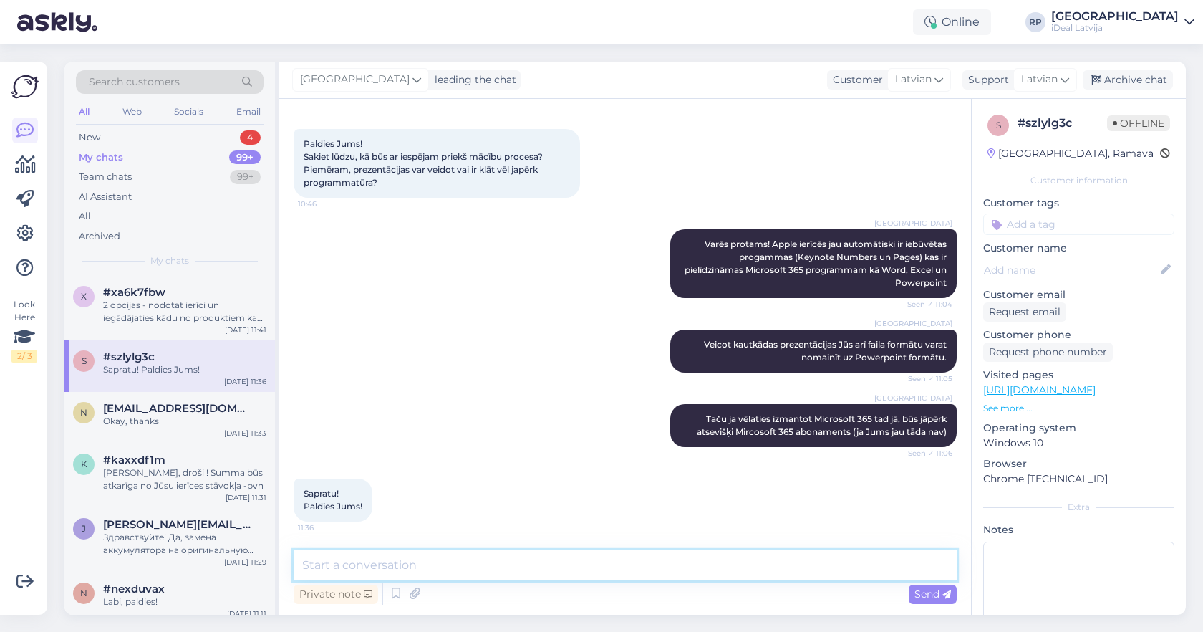
click at [450, 557] on textarea at bounding box center [625, 565] width 663 height 30
click at [342, 562] on textarea "Lūdzu ! Jauku Jums atlikušo dienu! :)" at bounding box center [625, 565] width 663 height 30
click at [542, 570] on textarea "Lūdzu! Jauku Jums atlikušo dienu! :)" at bounding box center [625, 565] width 663 height 30
click at [343, 565] on textarea "Lūdzu! Jauku Jums atlikušo dienu! :)" at bounding box center [625, 565] width 663 height 30
type textarea "Lūdzu! Jauku Jums atlikušo dienu! :)"
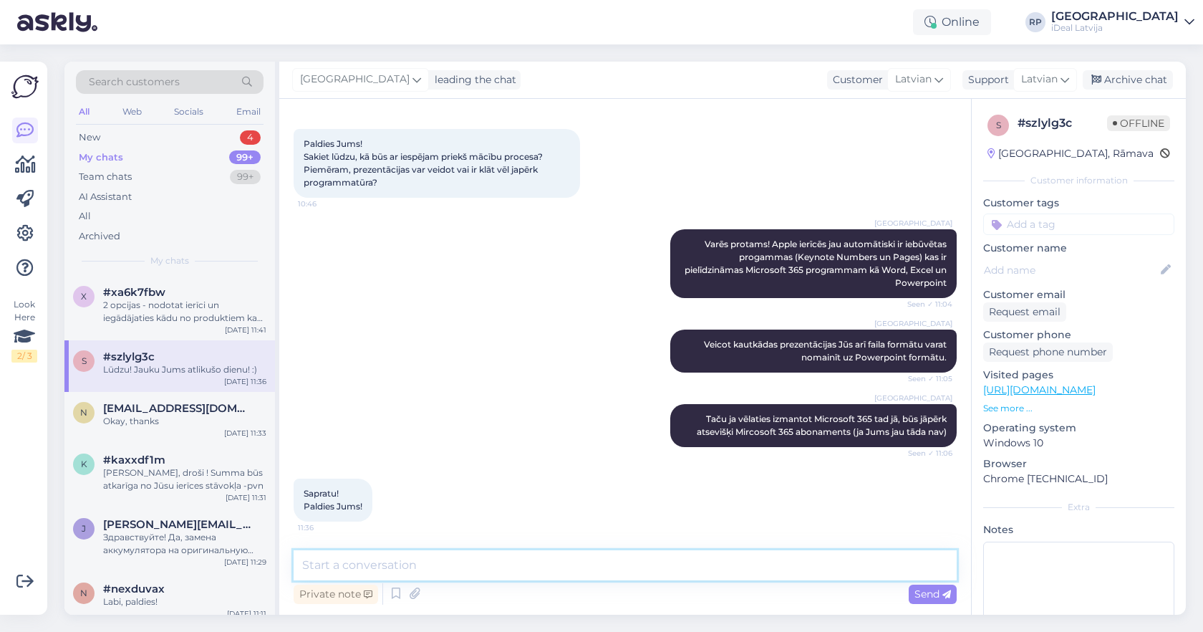
scroll to position [322, 0]
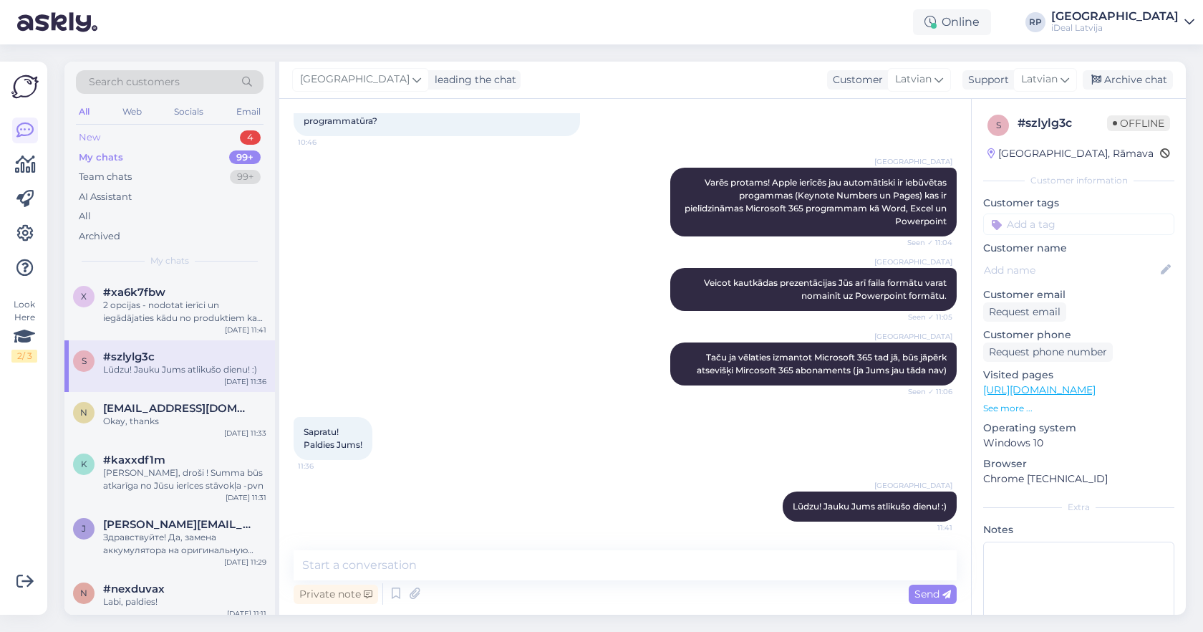
click at [166, 145] on div "New 4" at bounding box center [170, 137] width 188 height 20
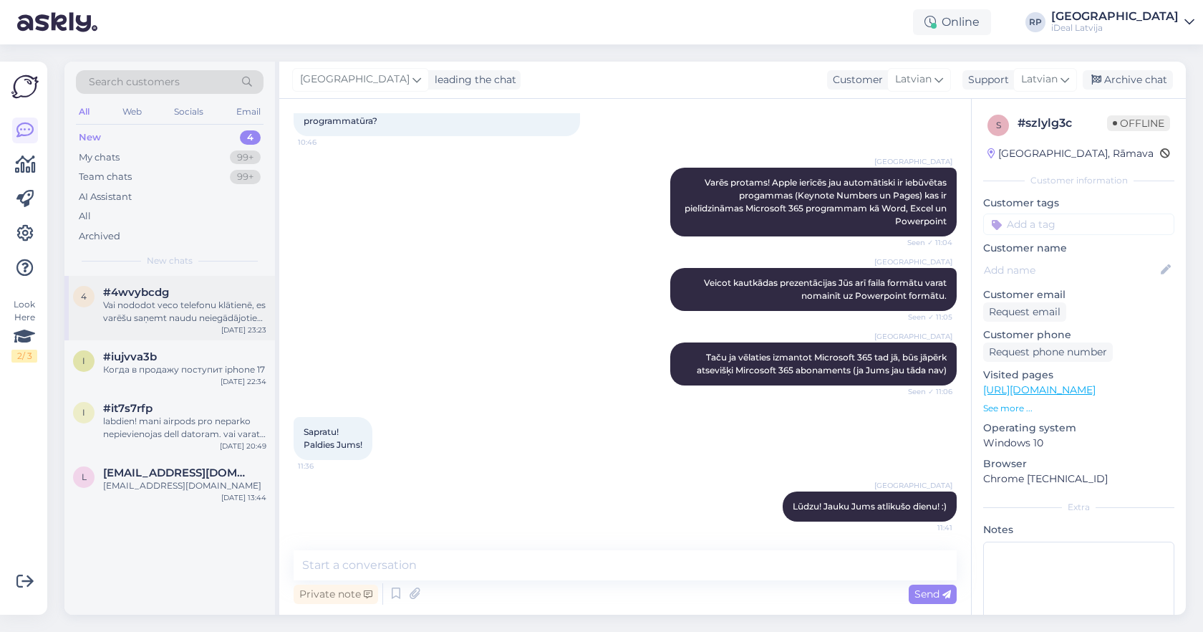
click at [233, 321] on div "Vai nododot veco telefonu klātienē, es varēšu saņemt naudu neiegādājoties jaunu…" at bounding box center [184, 312] width 163 height 26
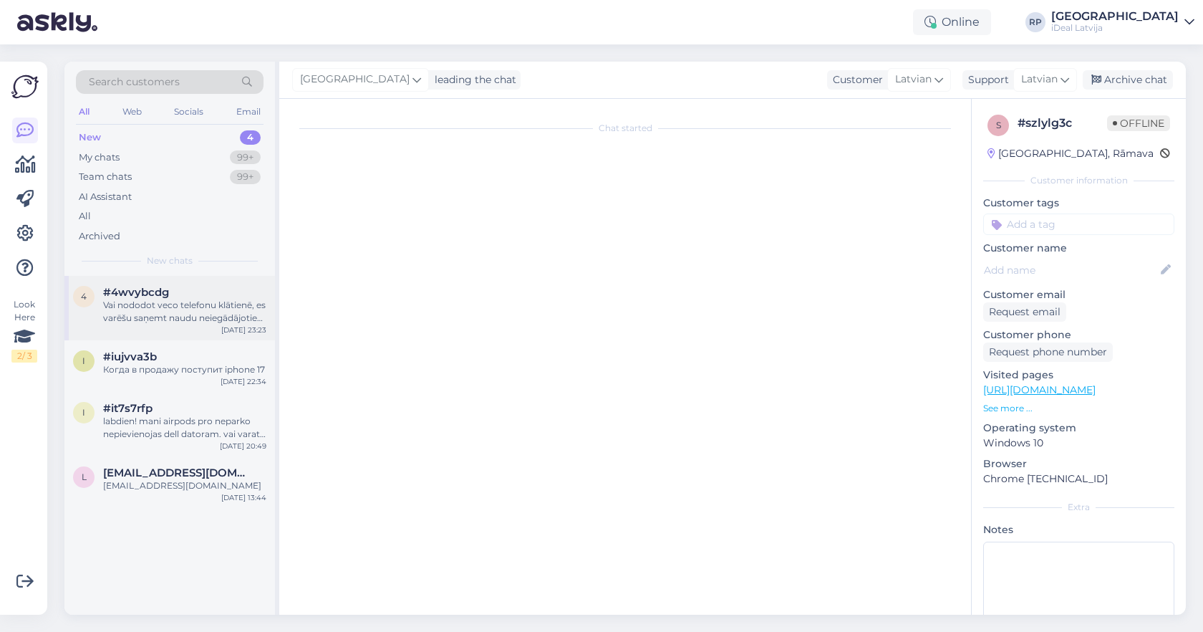
scroll to position [0, 0]
